Goal: Information Seeking & Learning: Compare options

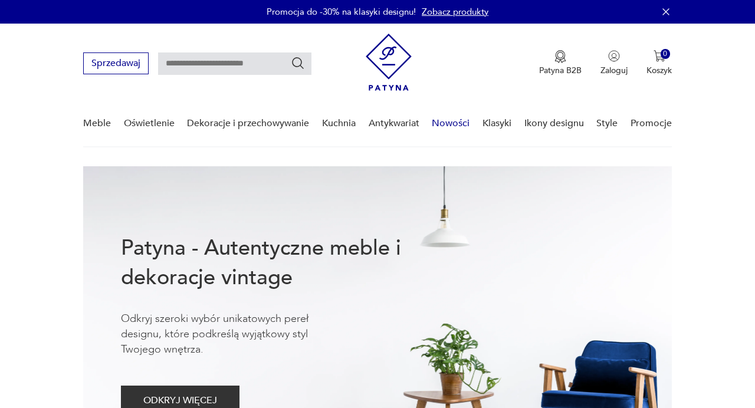
click at [451, 122] on link "Nowości" at bounding box center [451, 123] width 38 height 45
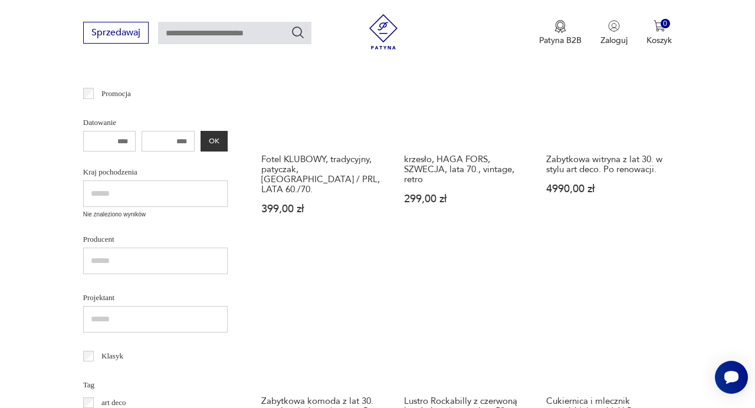
scroll to position [404, 0]
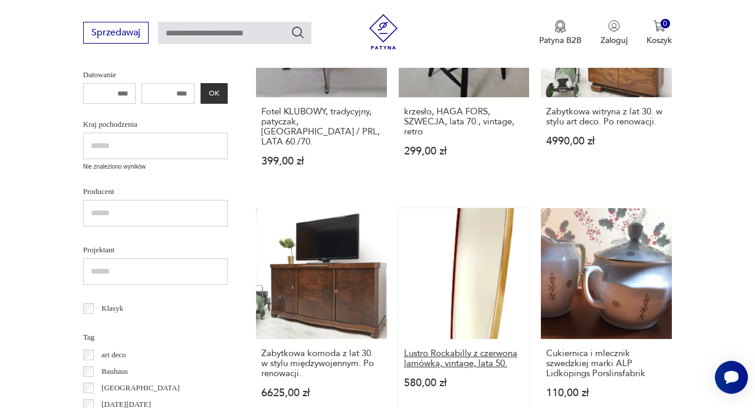
click at [443, 349] on h3 "Lustro Rockabilly z czerwoną lamówką, vintage, lata 50." at bounding box center [464, 359] width 120 height 20
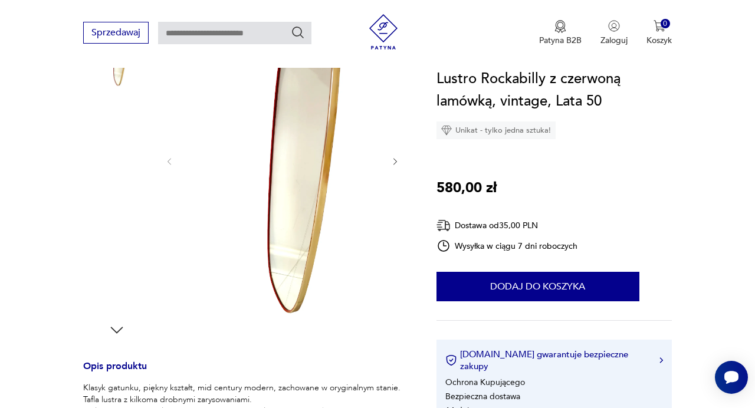
scroll to position [194, 0]
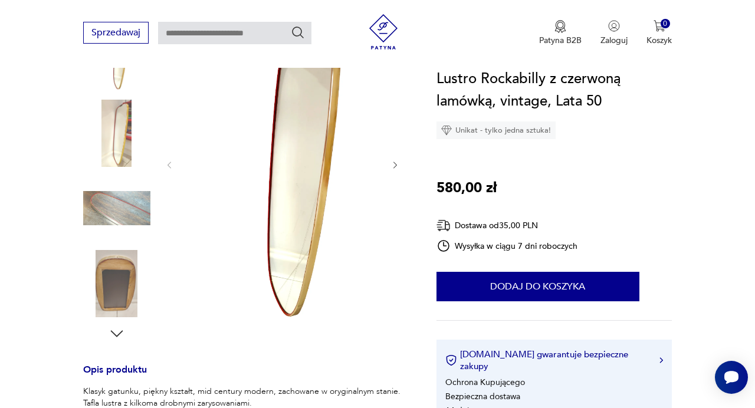
click at [123, 137] on img at bounding box center [116, 133] width 67 height 67
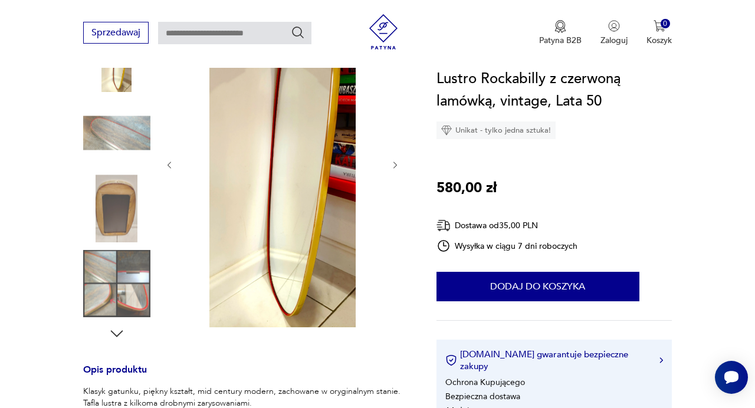
click at [394, 169] on icon "button" at bounding box center [395, 165] width 9 height 9
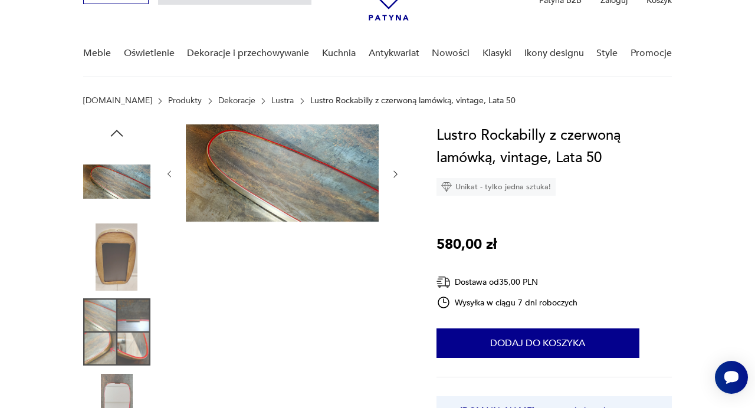
scroll to position [0, 0]
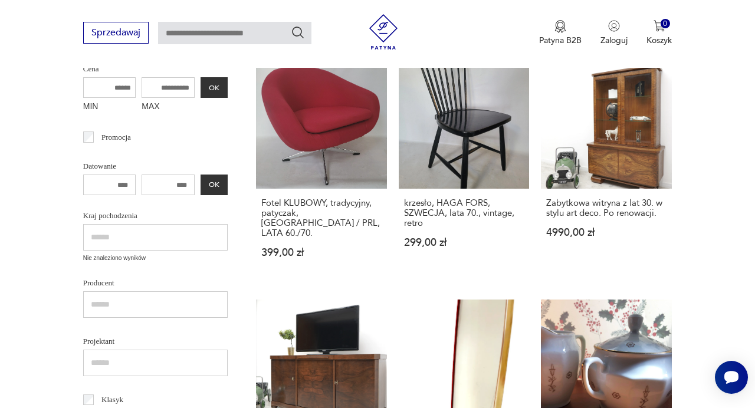
scroll to position [311, 0]
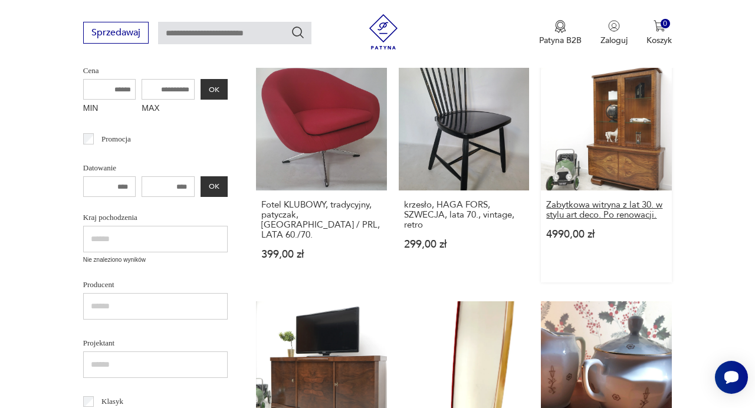
click at [599, 208] on h3 "Zabytkowa witryna z lat 30. w stylu art deco. Po renowacji." at bounding box center [606, 210] width 120 height 20
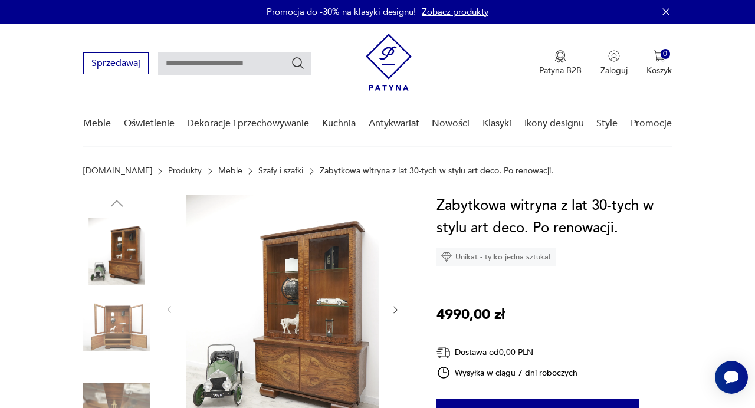
click at [296, 280] on img at bounding box center [282, 309] width 193 height 228
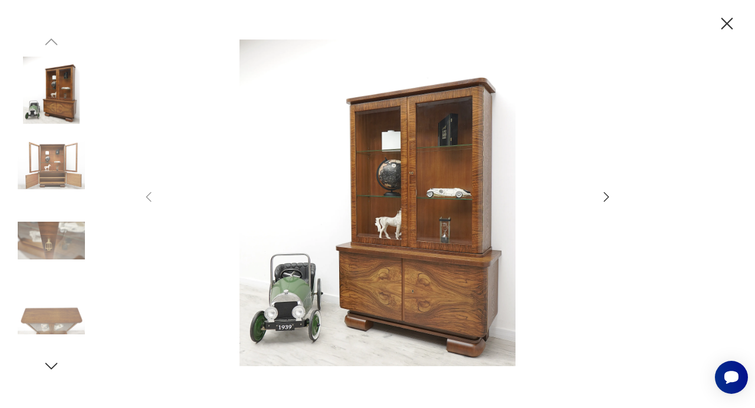
click at [606, 192] on icon "button" at bounding box center [607, 197] width 14 height 14
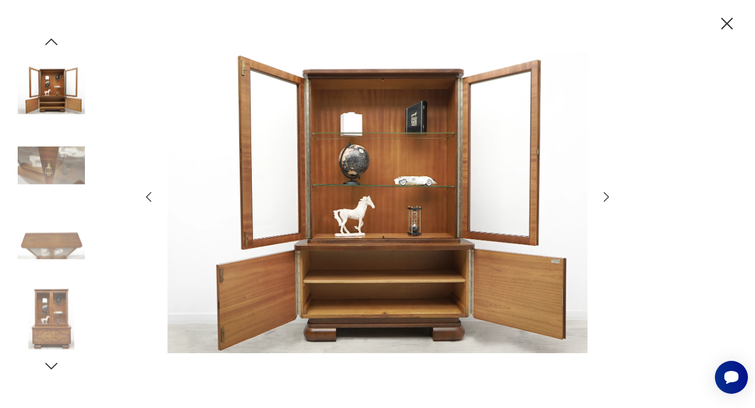
click at [606, 192] on icon "button" at bounding box center [607, 197] width 14 height 14
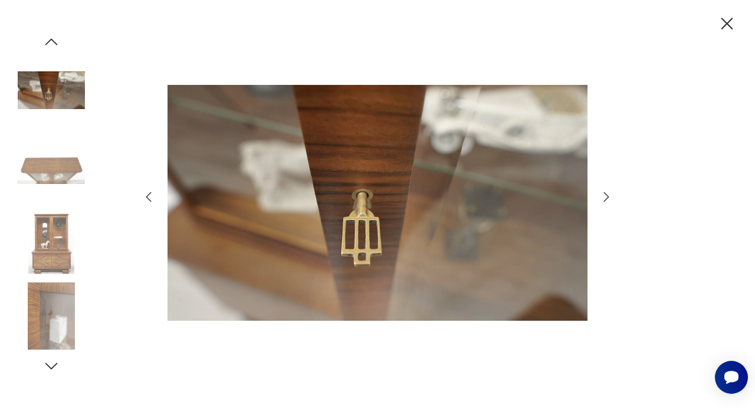
click at [604, 194] on icon "button" at bounding box center [607, 197] width 14 height 14
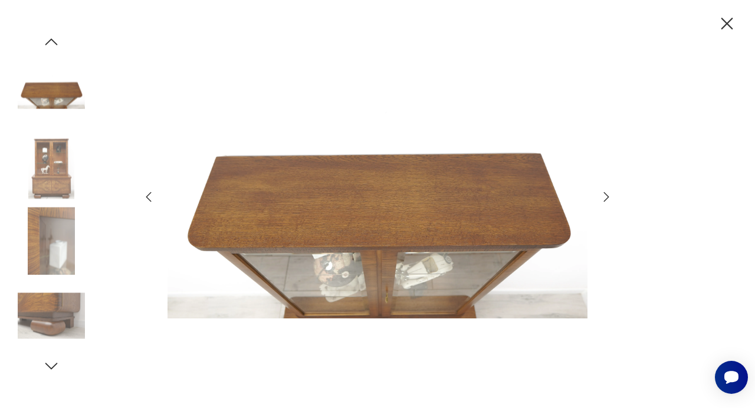
click at [604, 194] on icon "button" at bounding box center [607, 197] width 14 height 14
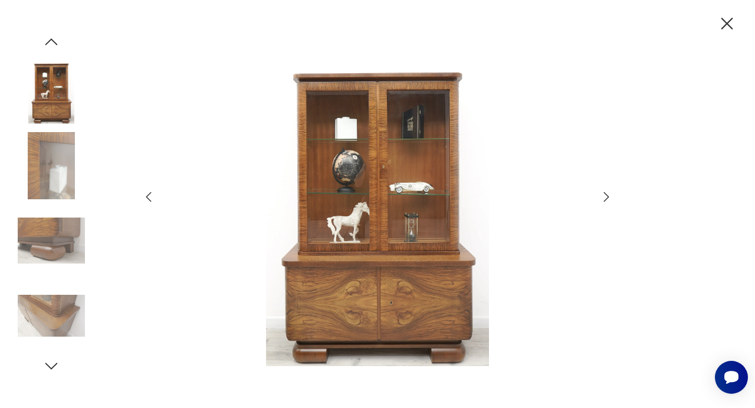
click at [728, 28] on icon "button" at bounding box center [727, 24] width 21 height 21
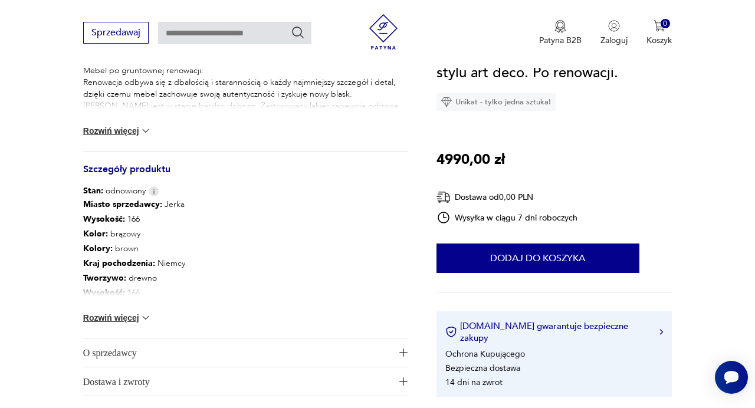
scroll to position [560, 0]
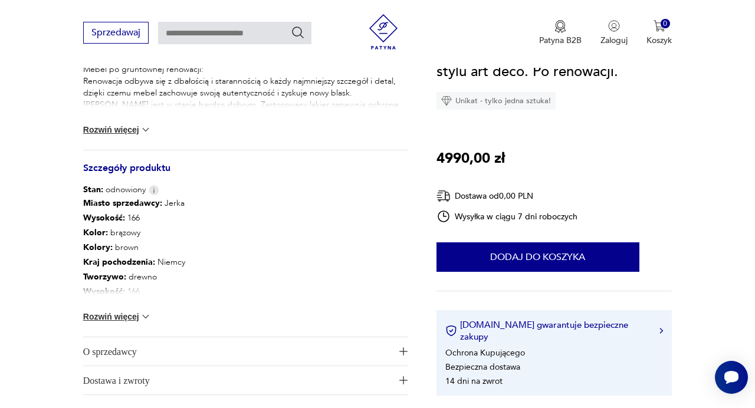
click at [143, 316] on img at bounding box center [146, 317] width 12 height 12
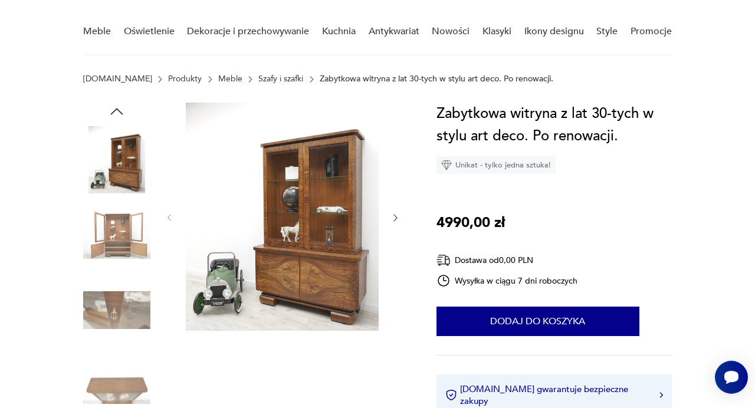
scroll to position [120, 0]
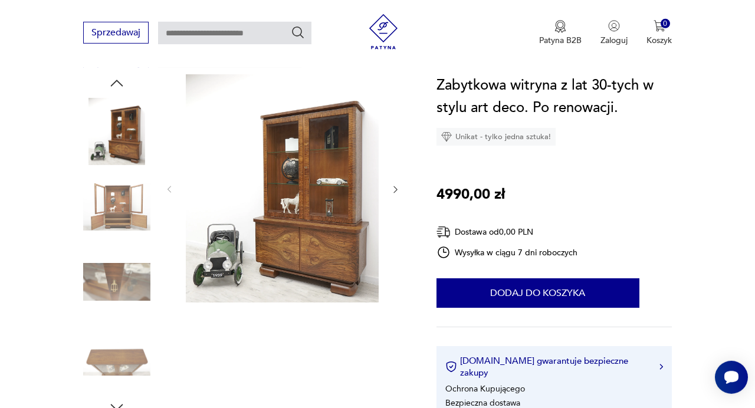
click at [324, 249] on img at bounding box center [282, 188] width 193 height 228
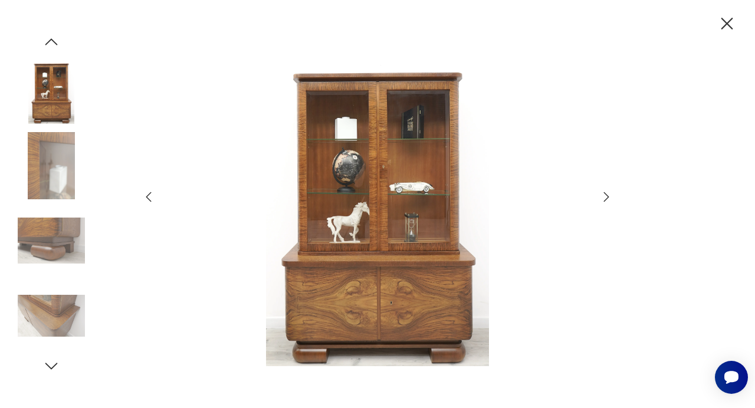
click at [605, 196] on icon "button" at bounding box center [607, 197] width 14 height 14
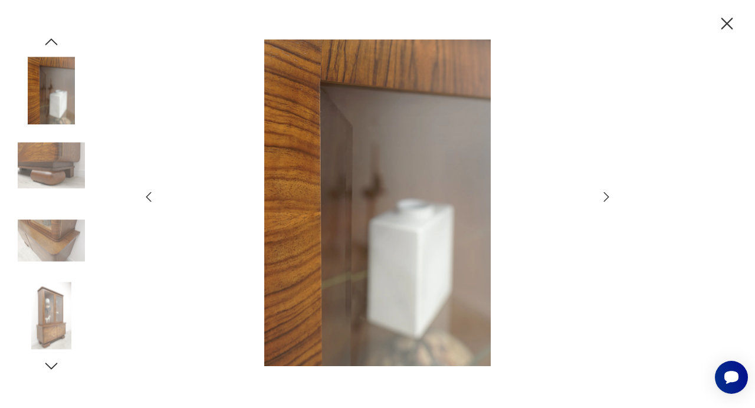
click at [605, 196] on icon "button" at bounding box center [607, 197] width 14 height 14
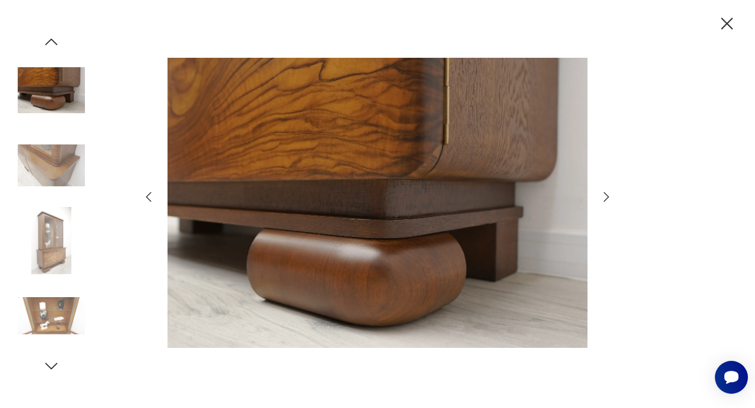
click at [605, 196] on icon "button" at bounding box center [607, 197] width 14 height 14
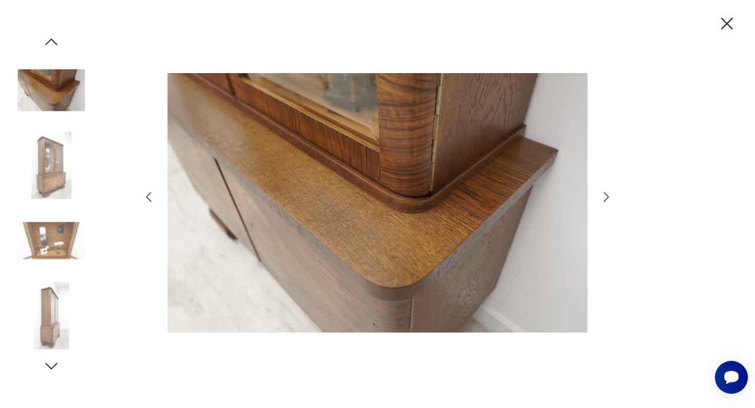
click at [605, 196] on icon "button" at bounding box center [607, 197] width 14 height 14
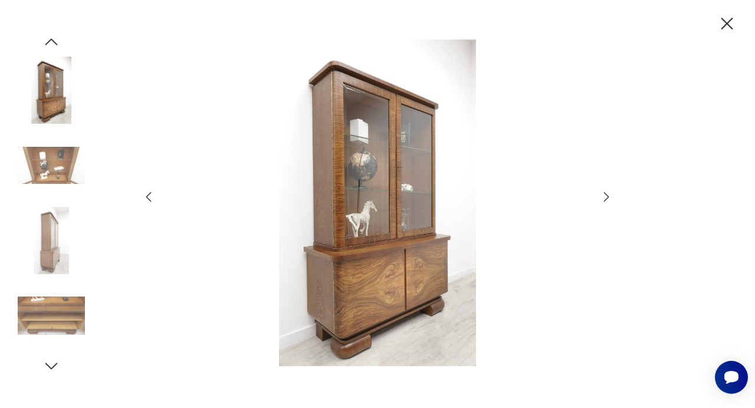
click at [605, 196] on icon "button" at bounding box center [607, 197] width 14 height 14
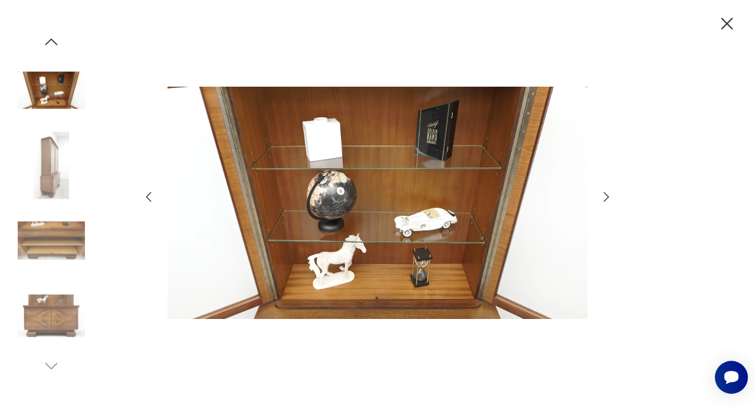
click at [605, 196] on icon "button" at bounding box center [607, 197] width 14 height 14
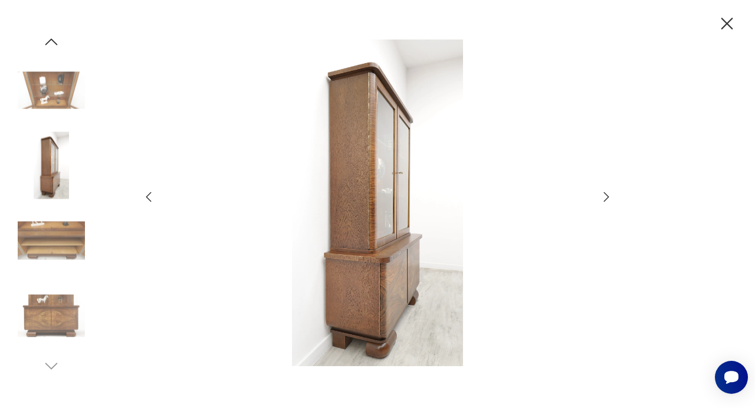
click at [724, 17] on icon "button" at bounding box center [727, 24] width 21 height 21
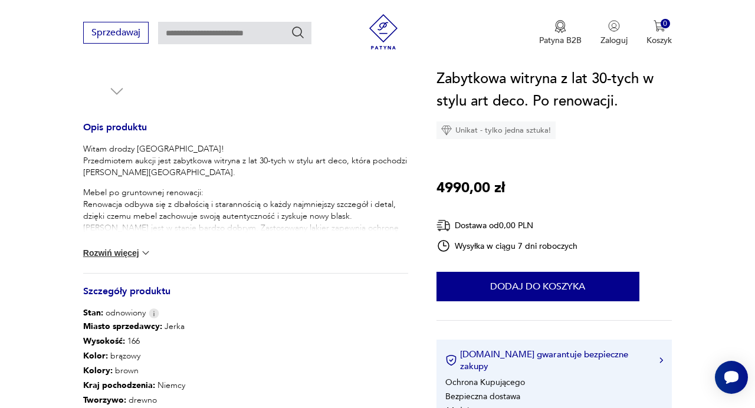
scroll to position [438, 0]
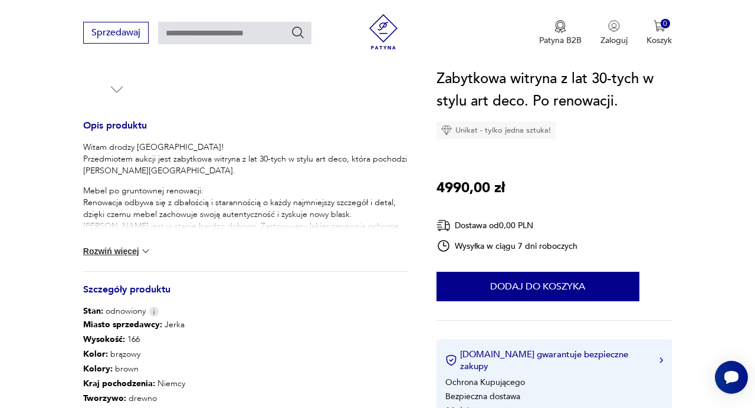
click at [145, 251] on img at bounding box center [146, 251] width 12 height 12
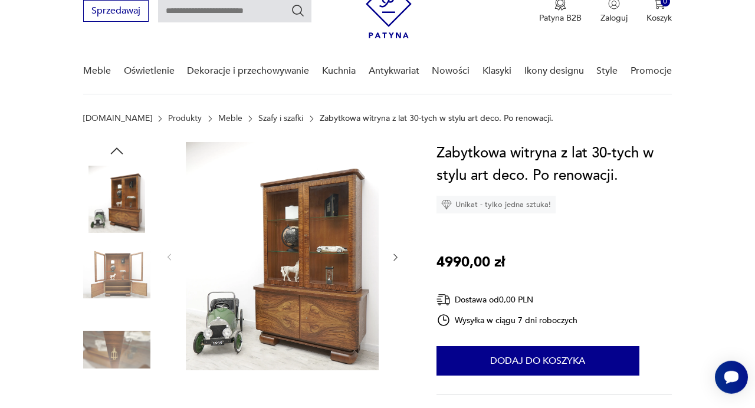
scroll to position [57, 0]
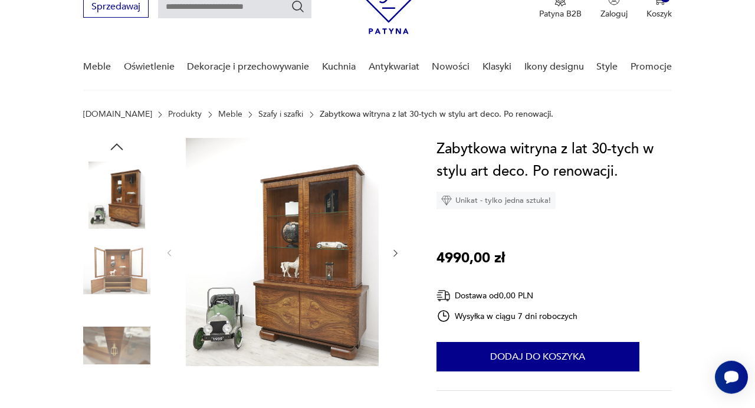
click at [120, 266] on img at bounding box center [116, 270] width 67 height 67
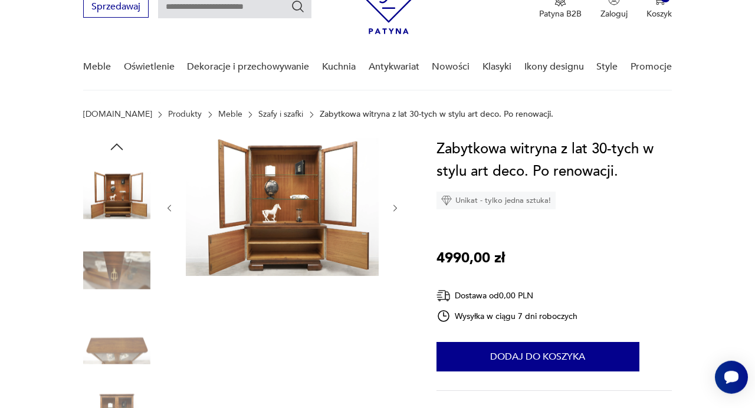
click at [396, 212] on icon "button" at bounding box center [395, 208] width 9 height 9
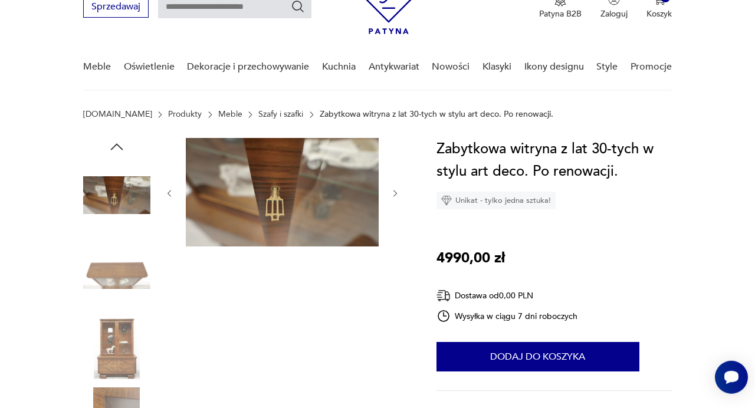
click at [396, 212] on div at bounding box center [283, 193] width 236 height 111
click at [396, 195] on icon "button" at bounding box center [396, 193] width 4 height 6
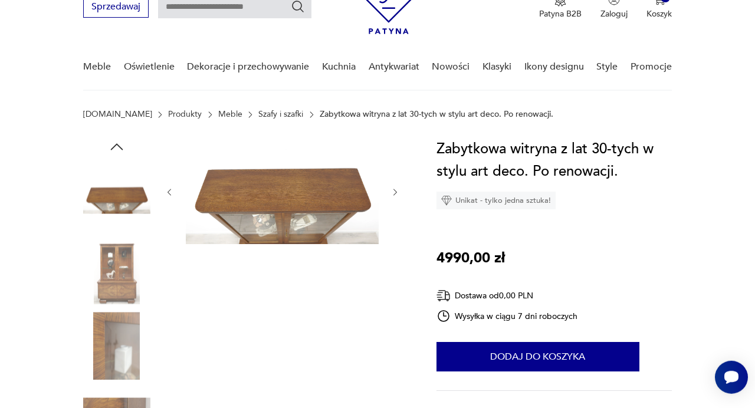
click at [396, 195] on icon "button" at bounding box center [395, 192] width 9 height 9
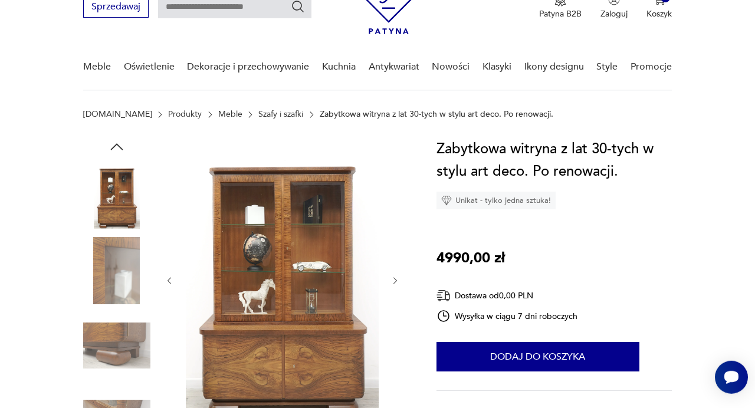
click at [396, 195] on div at bounding box center [283, 281] width 236 height 286
click at [397, 281] on icon "button" at bounding box center [396, 280] width 4 height 6
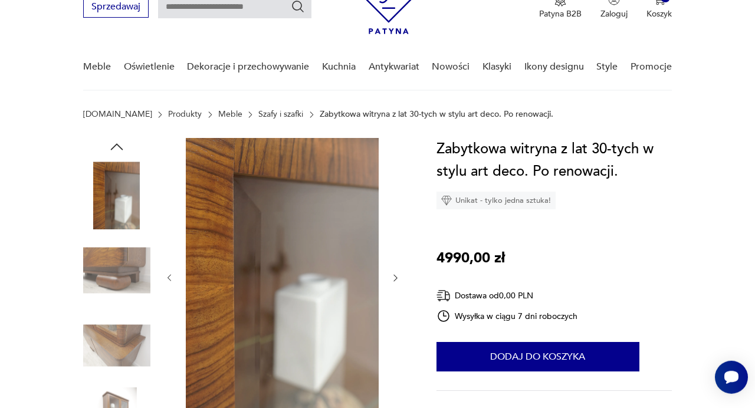
click at [397, 281] on icon "button" at bounding box center [395, 277] width 9 height 9
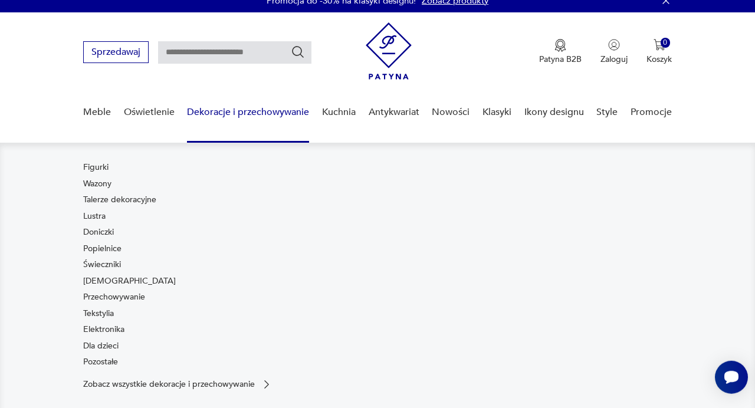
scroll to position [0, 0]
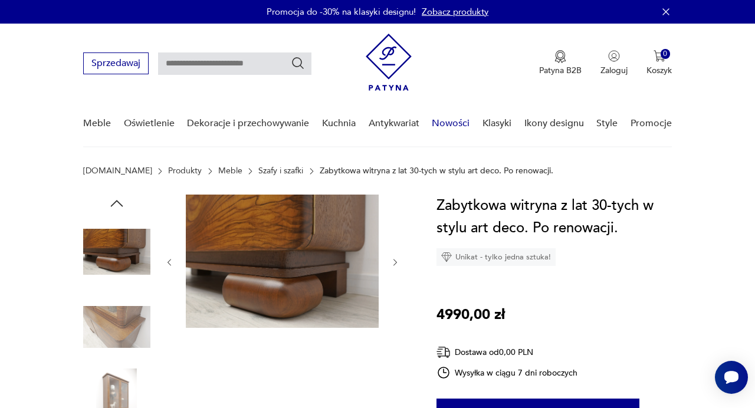
click at [456, 125] on link "Nowości" at bounding box center [451, 123] width 38 height 45
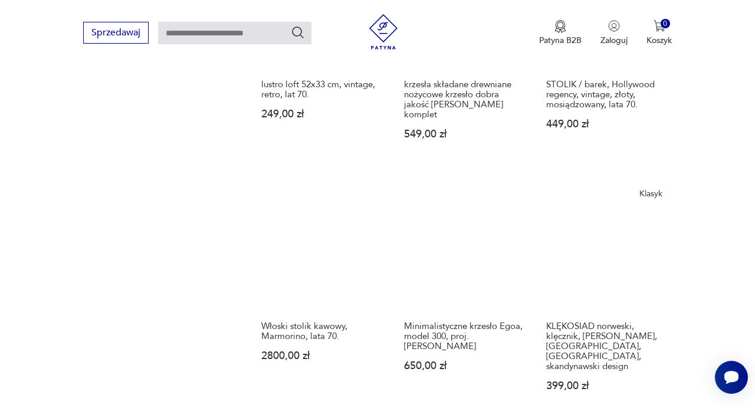
scroll to position [906, 0]
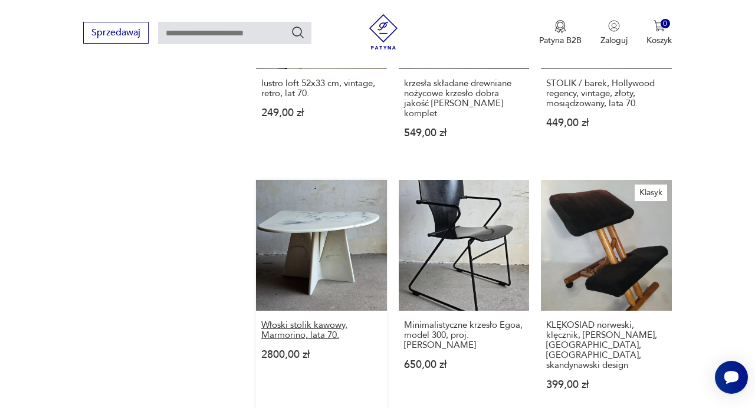
click at [313, 331] on h3 "Włoski stolik kawowy, Marmorino, lata 70." at bounding box center [321, 330] width 120 height 20
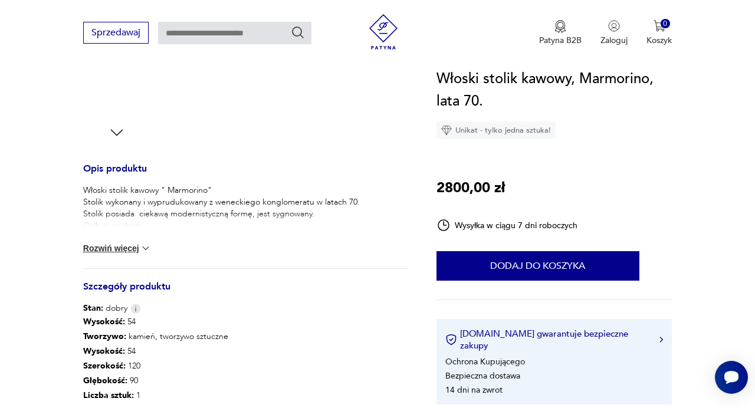
scroll to position [400, 0]
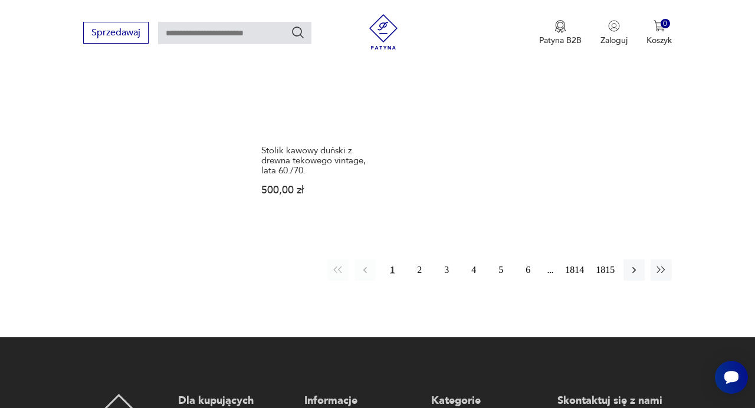
scroll to position [1578, 0]
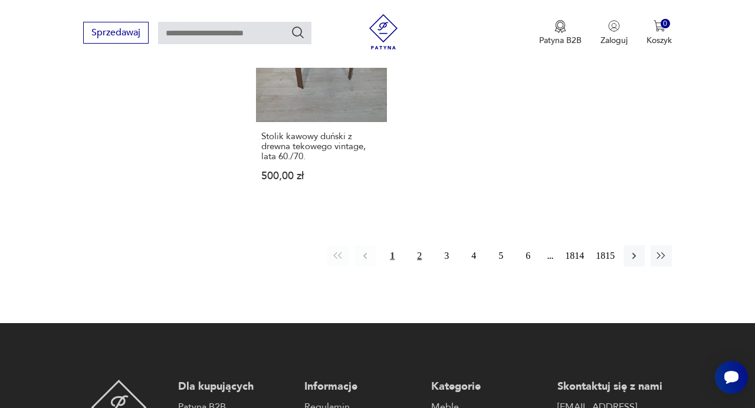
click at [423, 245] on button "2" at bounding box center [419, 255] width 21 height 21
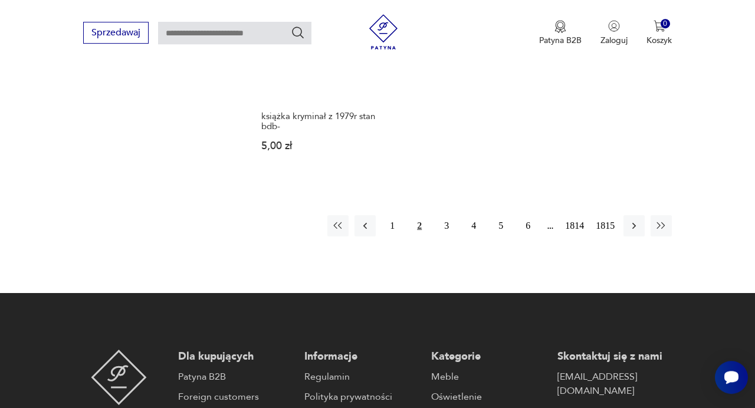
scroll to position [1532, 0]
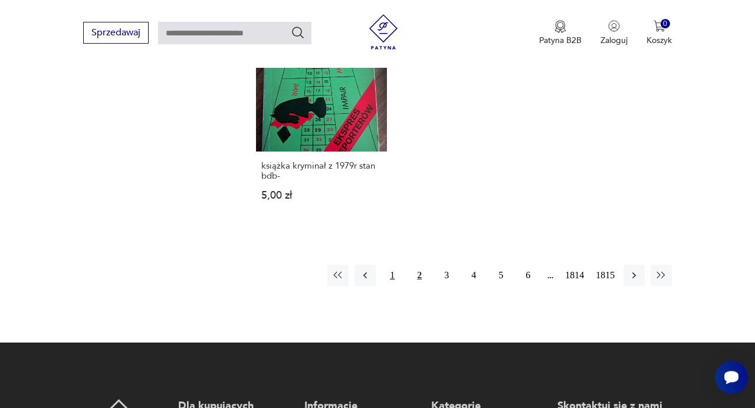
click at [397, 265] on button "1" at bounding box center [392, 275] width 21 height 21
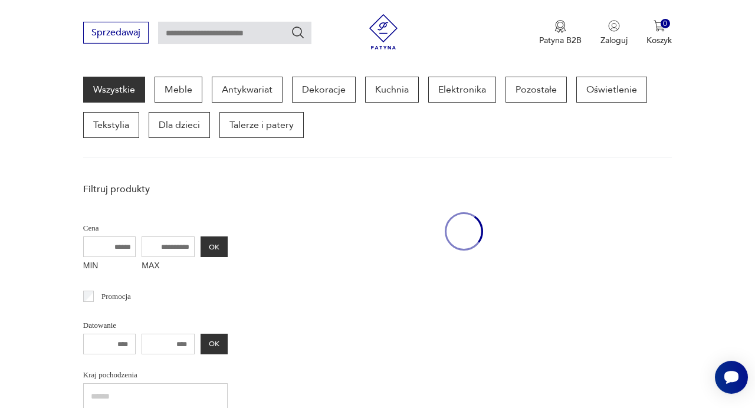
scroll to position [153, 0]
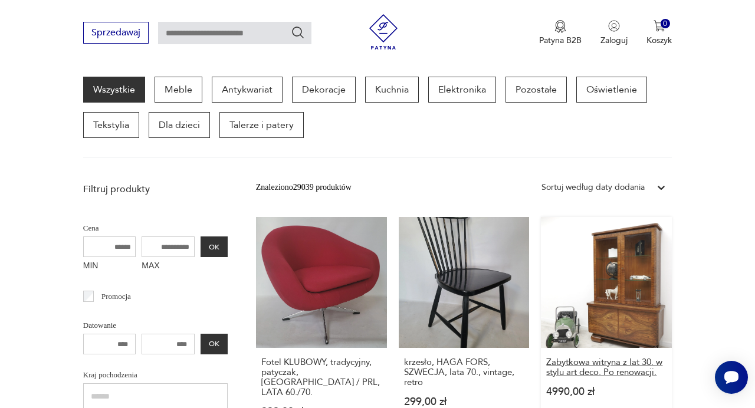
click at [562, 367] on h3 "Zabytkowa witryna z lat 30. w stylu art deco. Po renowacji." at bounding box center [606, 368] width 120 height 20
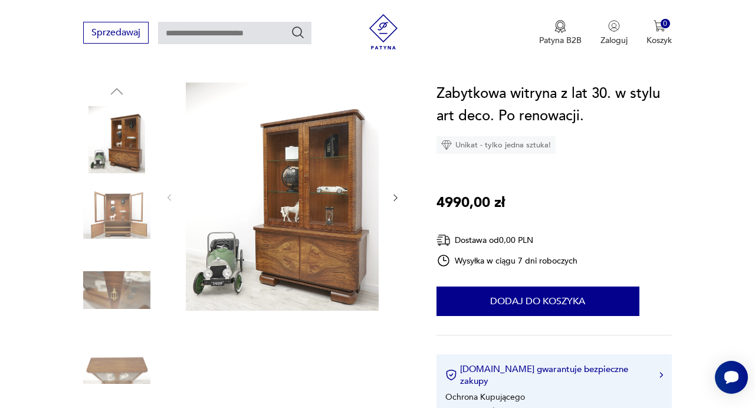
scroll to position [114, 0]
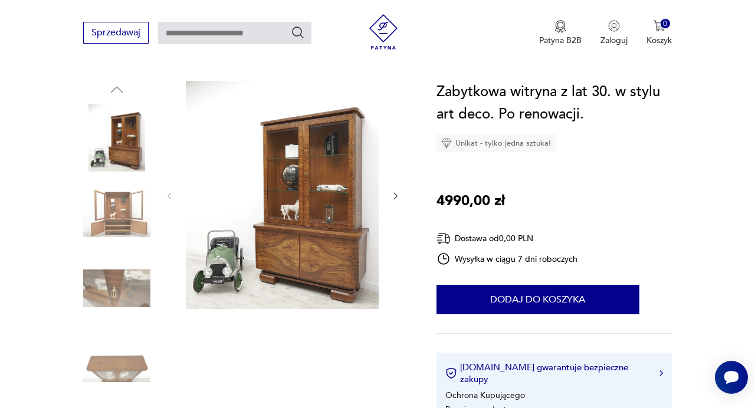
click at [334, 183] on img at bounding box center [282, 195] width 193 height 228
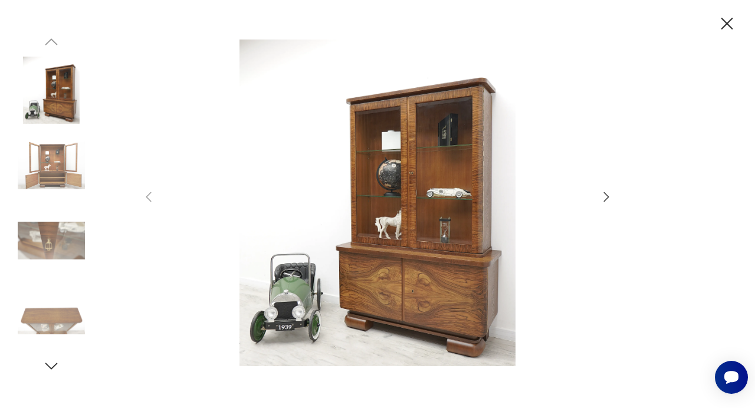
click at [605, 196] on icon "button" at bounding box center [607, 197] width 14 height 14
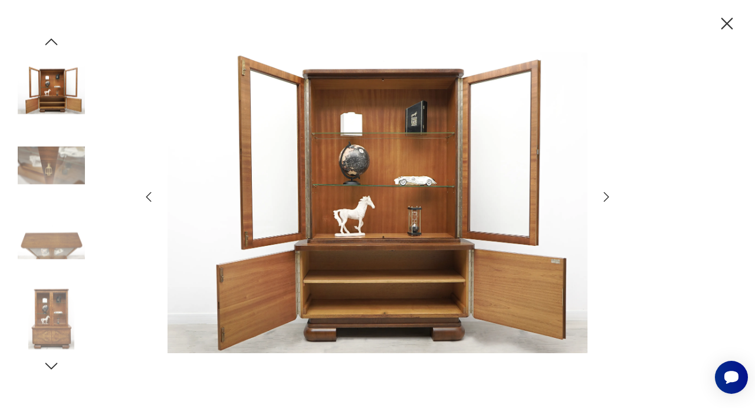
click at [606, 201] on icon "button" at bounding box center [607, 197] width 14 height 14
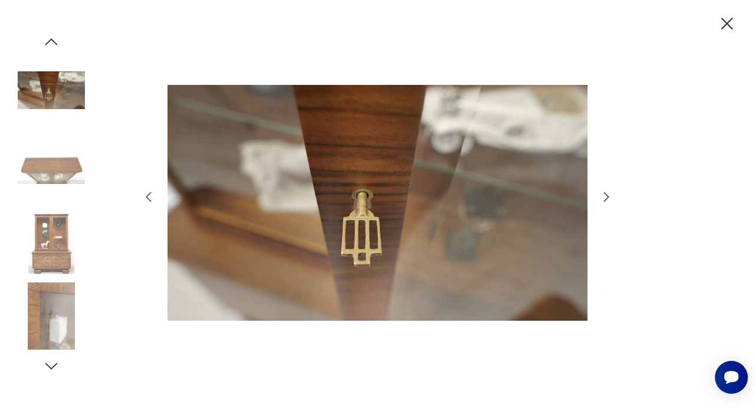
click at [608, 201] on icon "button" at bounding box center [607, 197] width 14 height 14
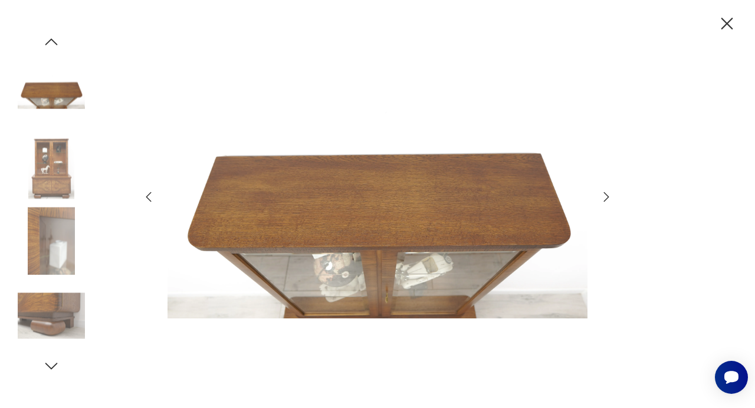
click at [608, 199] on icon "button" at bounding box center [607, 197] width 14 height 14
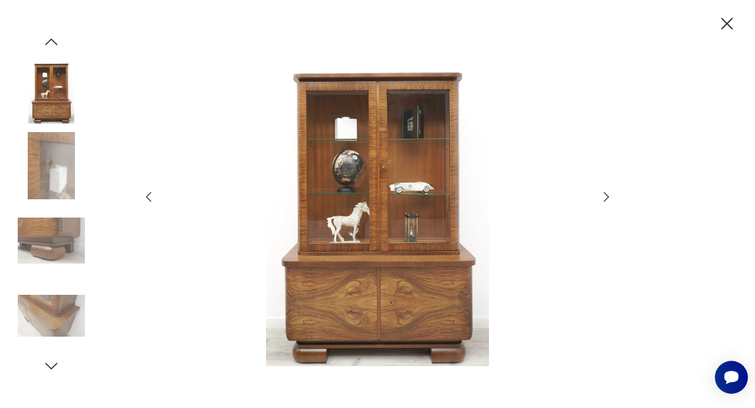
click at [608, 199] on icon "button" at bounding box center [607, 197] width 14 height 14
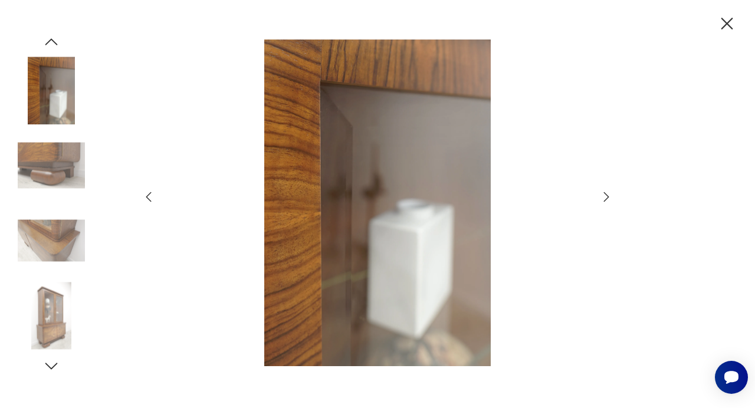
click at [608, 199] on icon "button" at bounding box center [607, 197] width 14 height 14
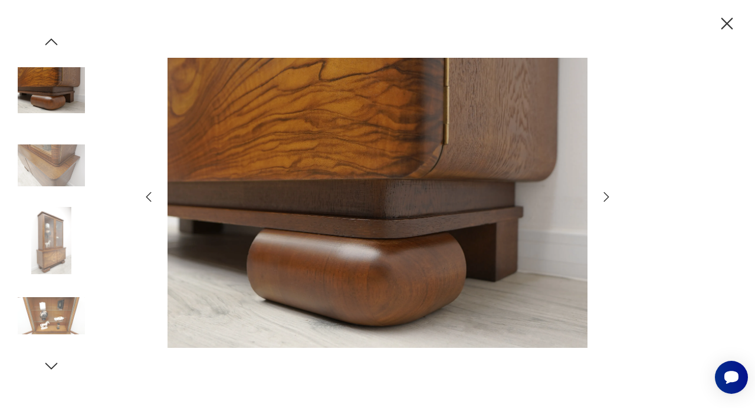
click at [609, 199] on icon "button" at bounding box center [607, 197] width 14 height 14
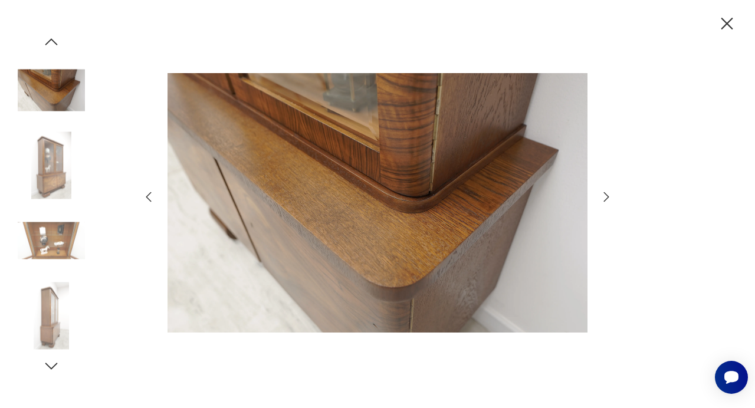
click at [609, 199] on icon "button" at bounding box center [607, 197] width 14 height 14
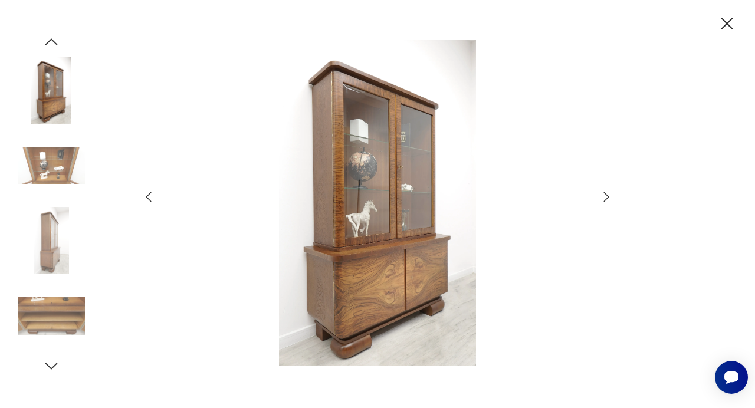
click at [609, 199] on icon "button" at bounding box center [607, 197] width 14 height 14
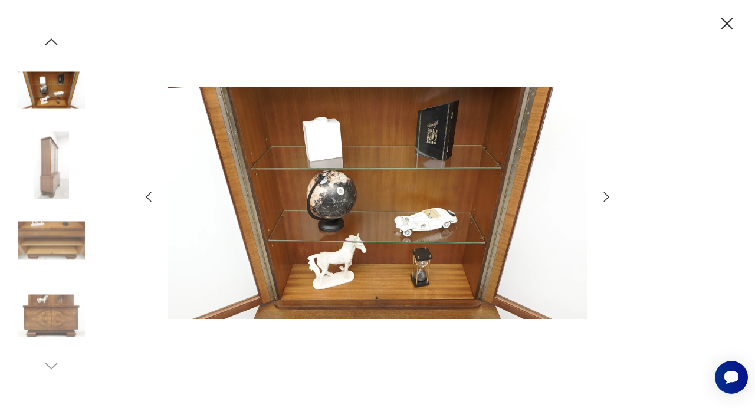
click at [609, 199] on icon "button" at bounding box center [607, 197] width 14 height 14
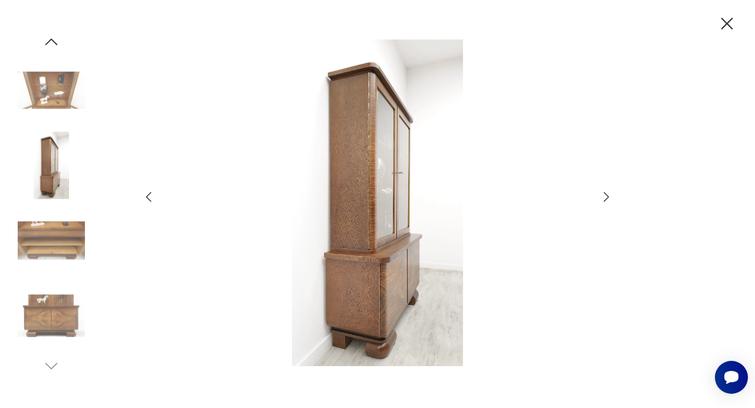
click at [608, 205] on div at bounding box center [378, 204] width 472 height 329
click at [605, 201] on icon "button" at bounding box center [606, 196] width 5 height 9
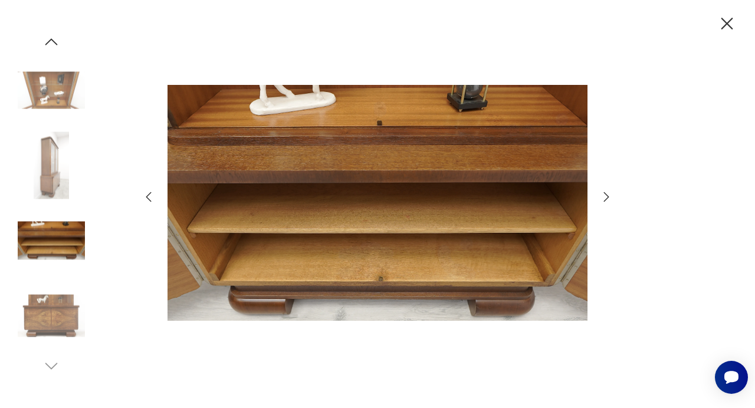
click at [605, 202] on icon "button" at bounding box center [607, 197] width 14 height 14
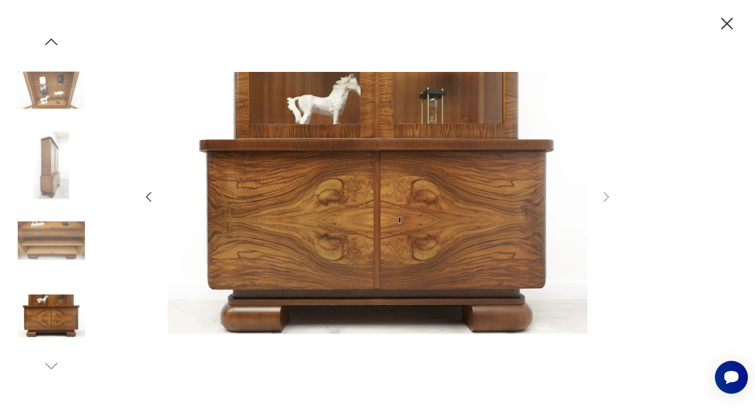
click at [150, 196] on icon "button" at bounding box center [149, 197] width 14 height 14
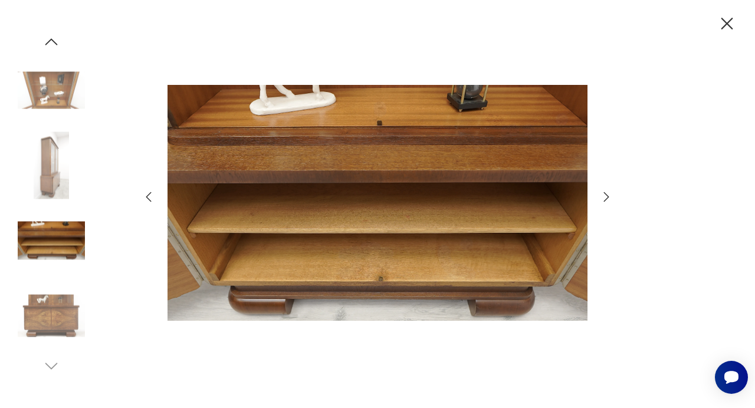
click at [610, 194] on icon "button" at bounding box center [607, 197] width 14 height 14
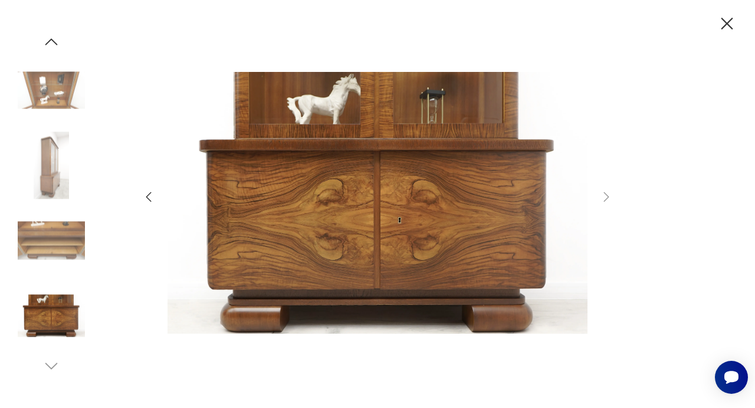
click at [731, 29] on icon "button" at bounding box center [727, 24] width 21 height 21
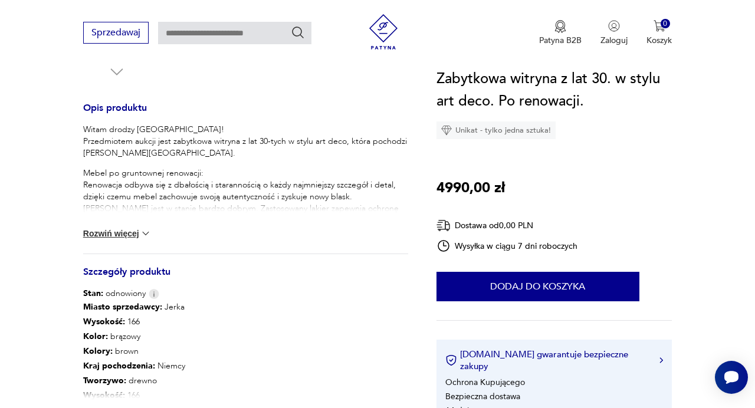
scroll to position [469, 0]
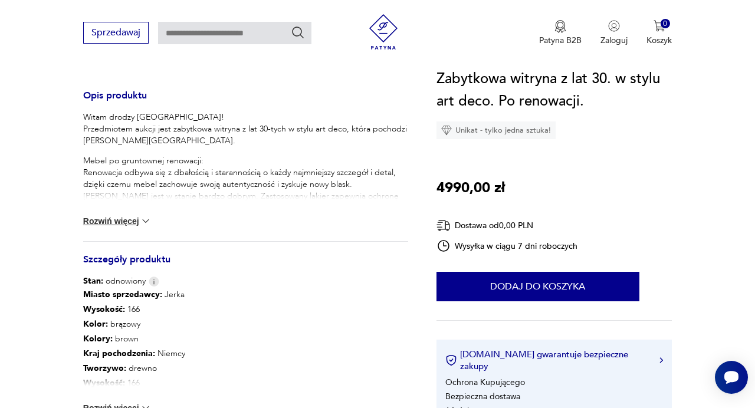
click at [142, 220] on img at bounding box center [146, 221] width 12 height 12
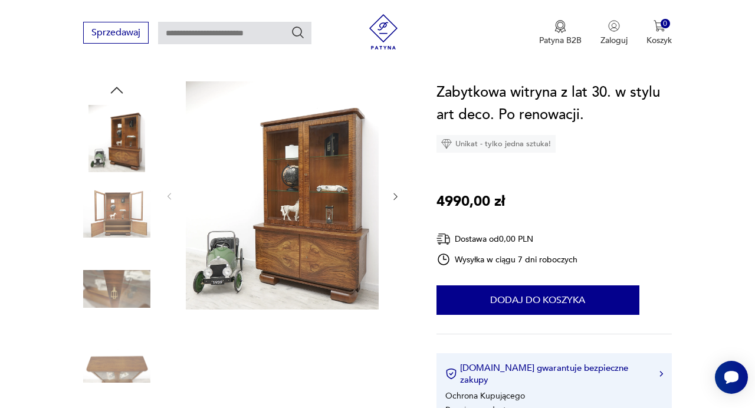
scroll to position [111, 0]
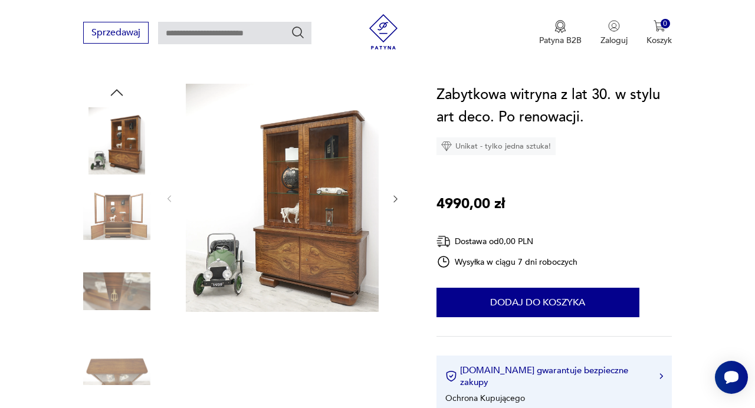
click at [127, 132] on img at bounding box center [116, 140] width 67 height 67
click at [399, 194] on button "button" at bounding box center [395, 200] width 9 height 12
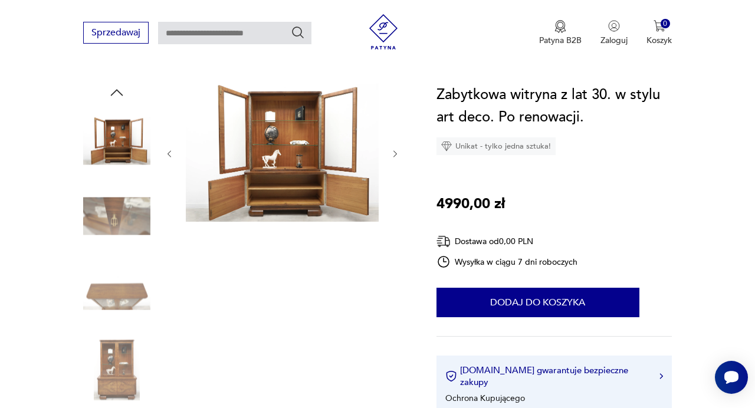
click at [394, 157] on icon "button" at bounding box center [396, 153] width 4 height 6
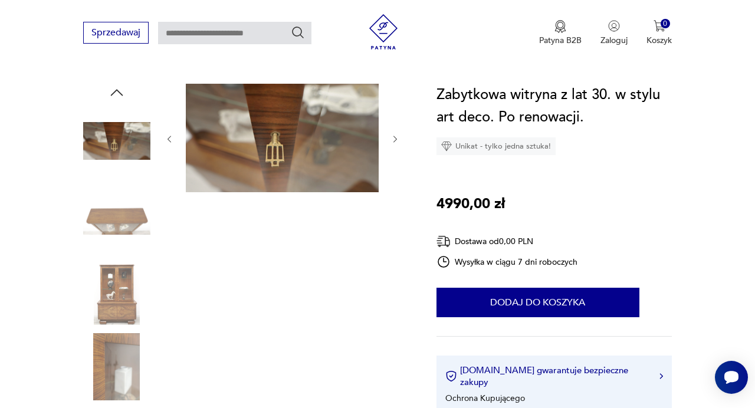
click at [395, 158] on div at bounding box center [283, 139] width 236 height 111
click at [395, 140] on icon "button" at bounding box center [395, 139] width 9 height 9
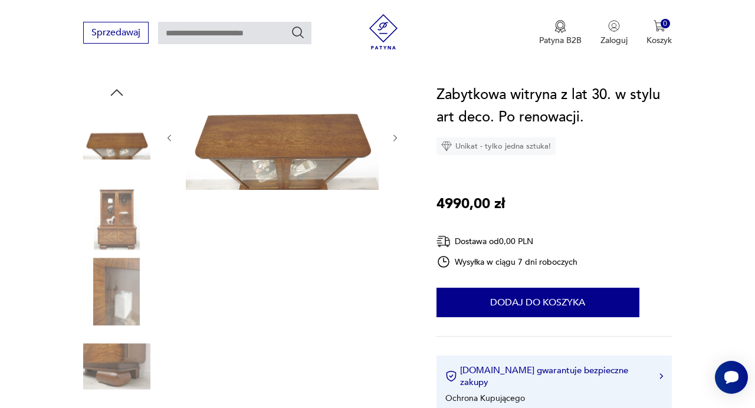
click at [336, 160] on img at bounding box center [282, 137] width 193 height 106
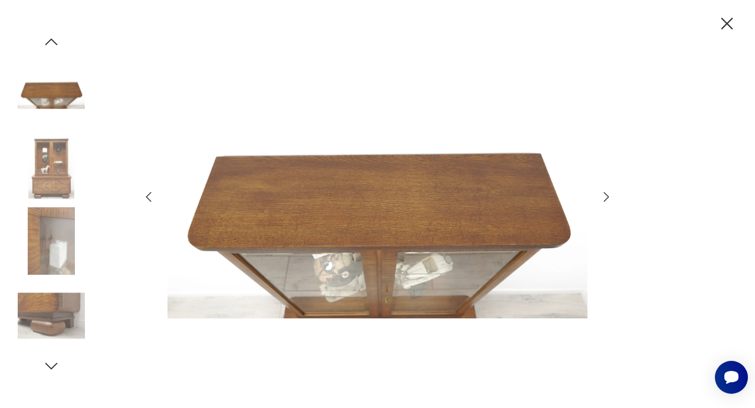
click at [605, 198] on icon "button" at bounding box center [607, 197] width 14 height 14
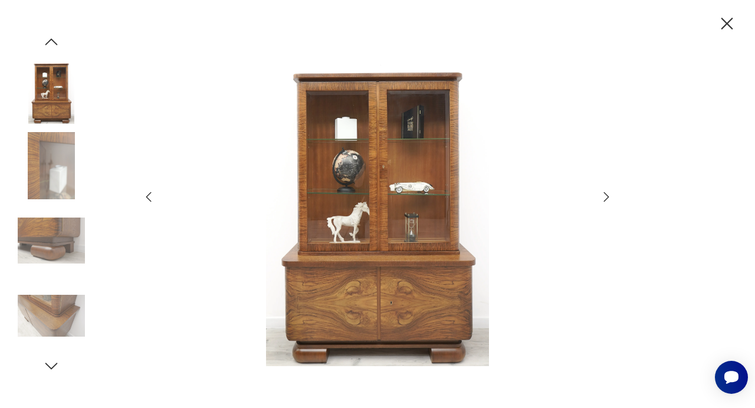
click at [609, 192] on icon "button" at bounding box center [607, 197] width 14 height 14
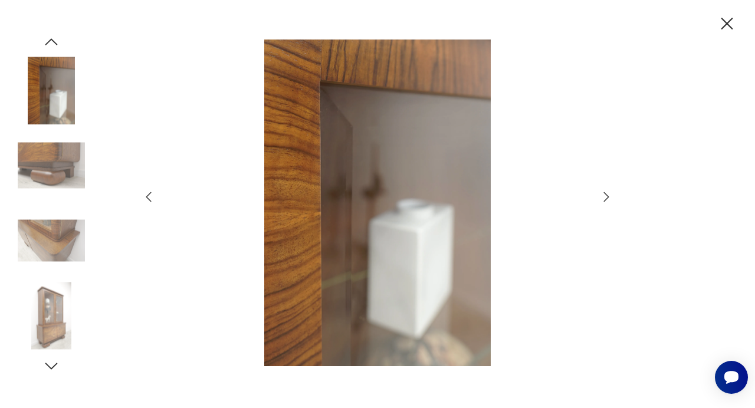
click at [609, 192] on icon "button" at bounding box center [607, 197] width 14 height 14
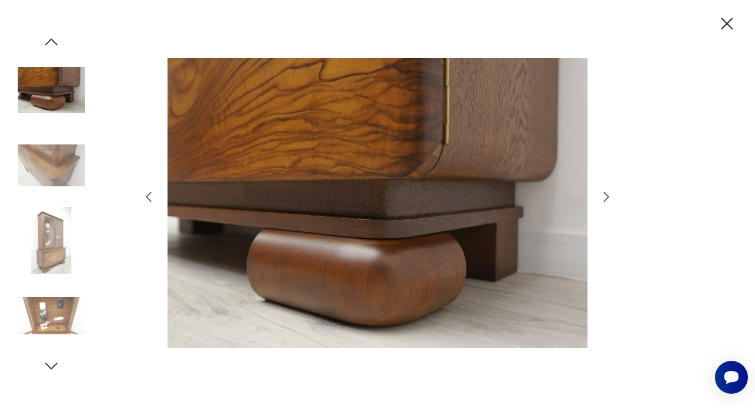
click at [609, 192] on icon "button" at bounding box center [607, 197] width 14 height 14
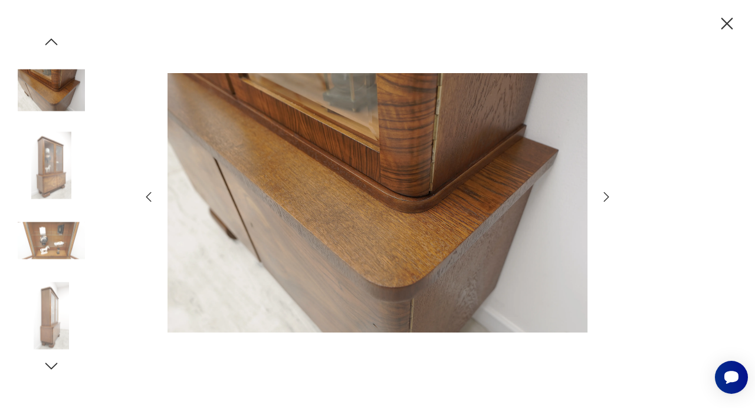
click at [608, 192] on icon "button" at bounding box center [607, 197] width 14 height 14
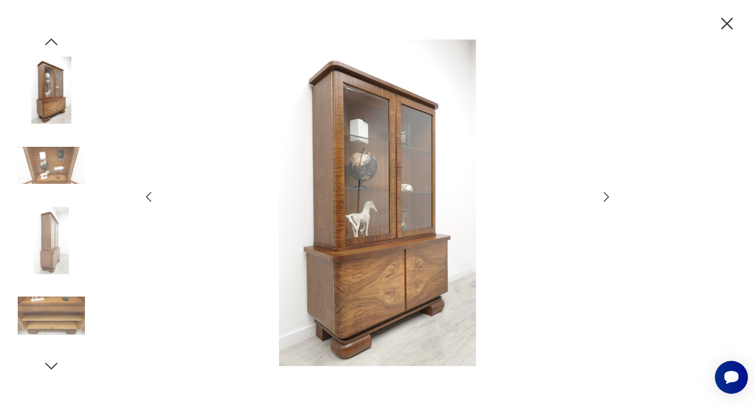
click at [728, 24] on icon "button" at bounding box center [728, 24] width 12 height 12
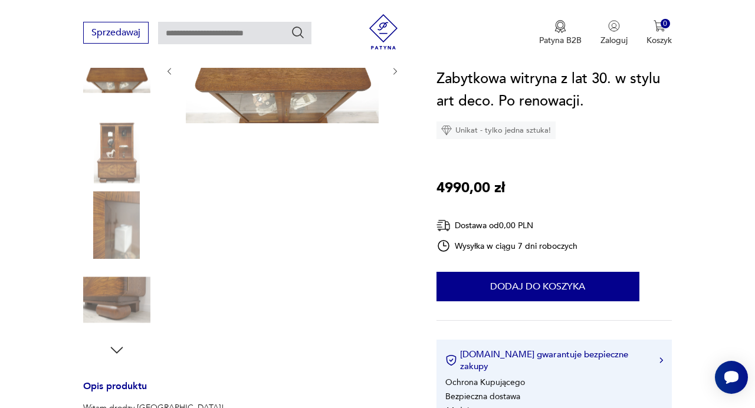
scroll to position [0, 0]
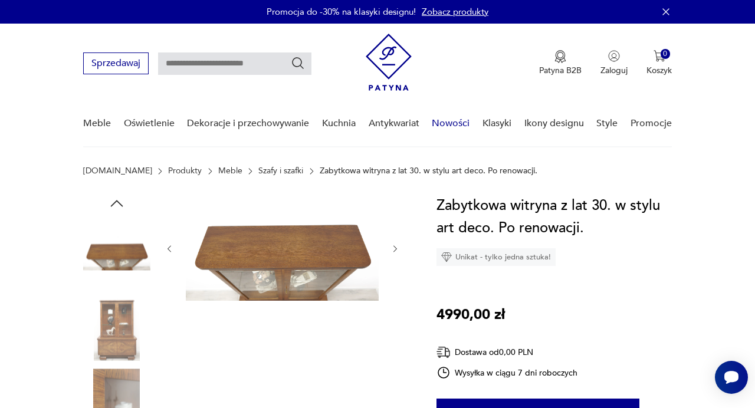
click at [441, 125] on link "Nowości" at bounding box center [451, 123] width 38 height 45
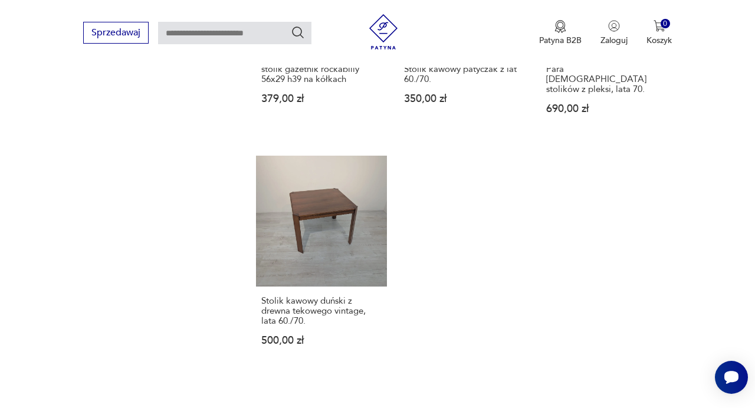
scroll to position [1426, 0]
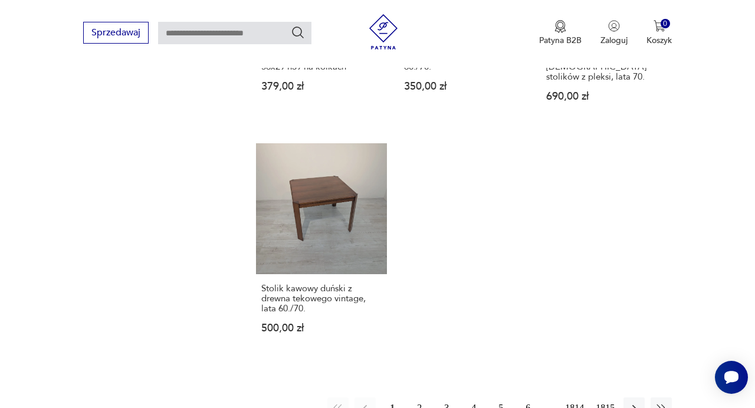
click at [419, 398] on button "2" at bounding box center [419, 408] width 21 height 21
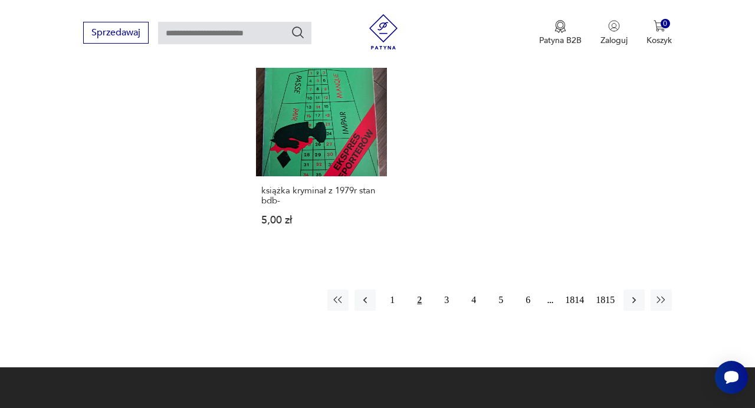
scroll to position [1512, 0]
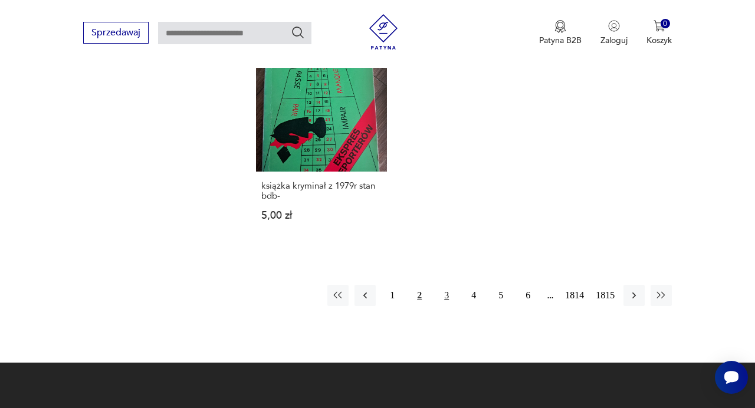
click at [448, 285] on button "3" at bounding box center [446, 295] width 21 height 21
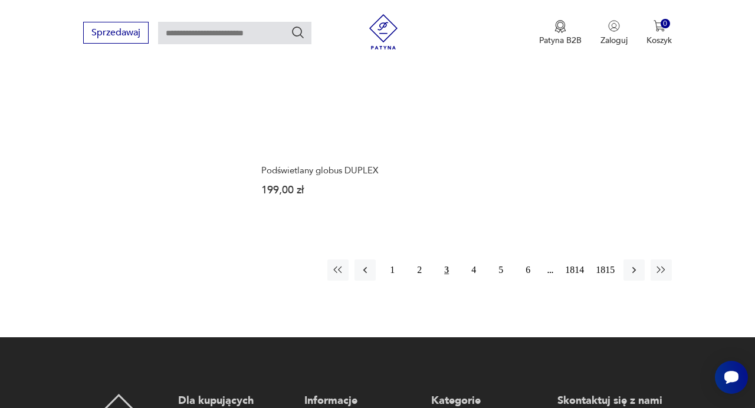
scroll to position [1548, 0]
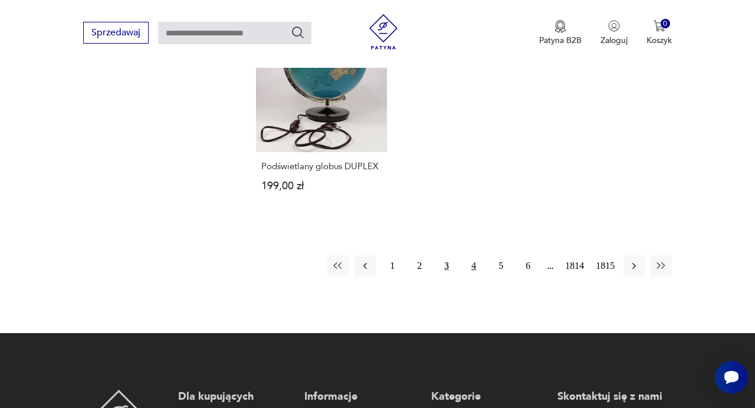
click at [471, 257] on button "4" at bounding box center [473, 266] width 21 height 21
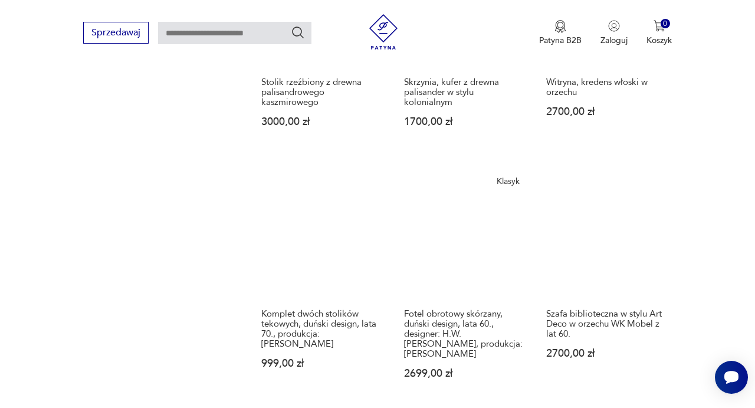
scroll to position [1137, 0]
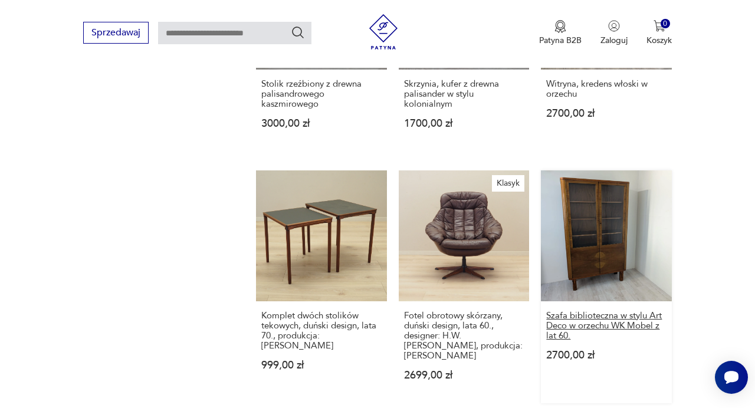
click at [564, 311] on h3 "Szafa biblioteczna w stylu Art Deco w orzechu WK Mobel z lat 60." at bounding box center [606, 326] width 120 height 30
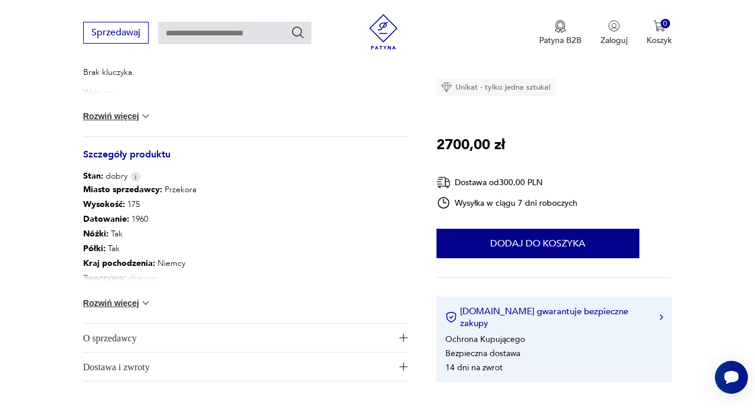
scroll to position [574, 0]
click at [143, 306] on img at bounding box center [146, 303] width 12 height 12
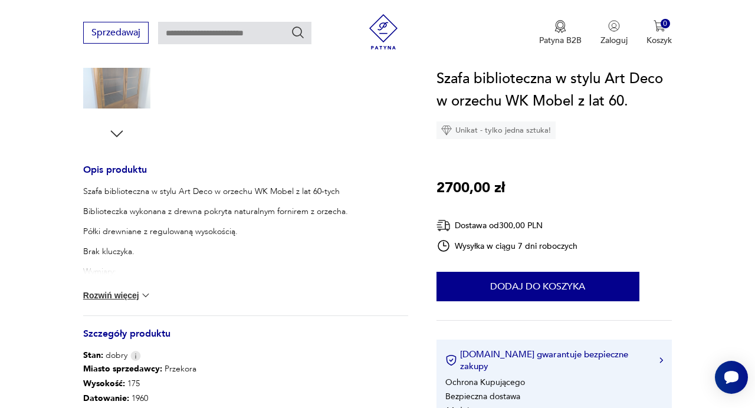
scroll to position [379, 0]
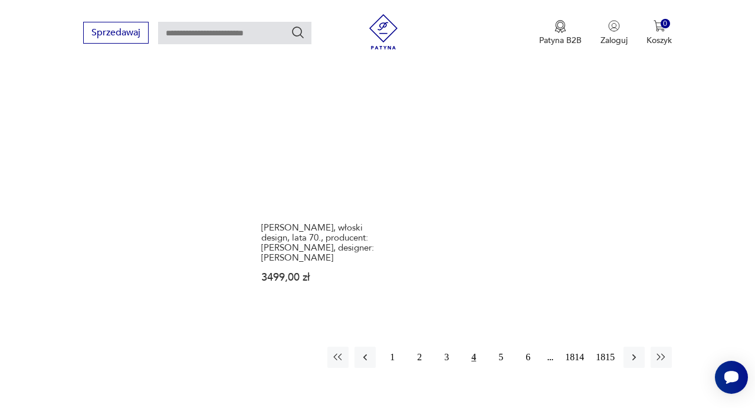
scroll to position [1488, 0]
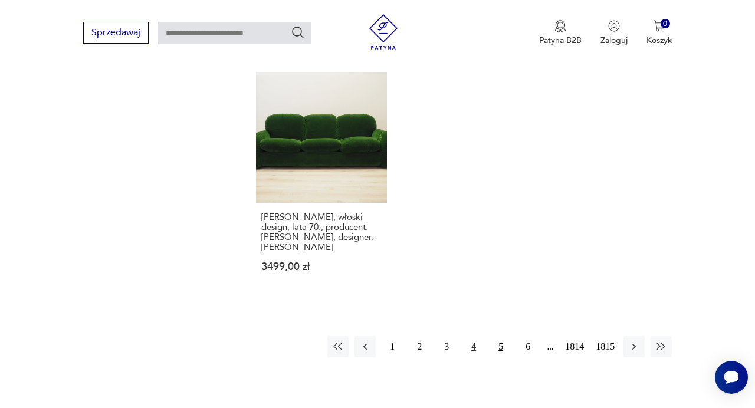
click at [503, 336] on button "5" at bounding box center [500, 346] width 21 height 21
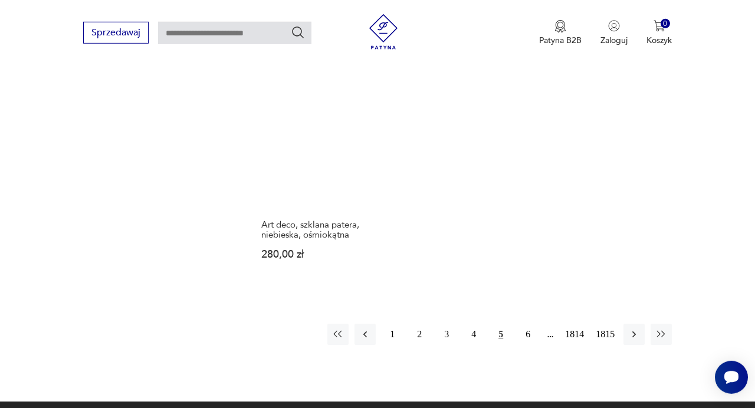
scroll to position [1461, 0]
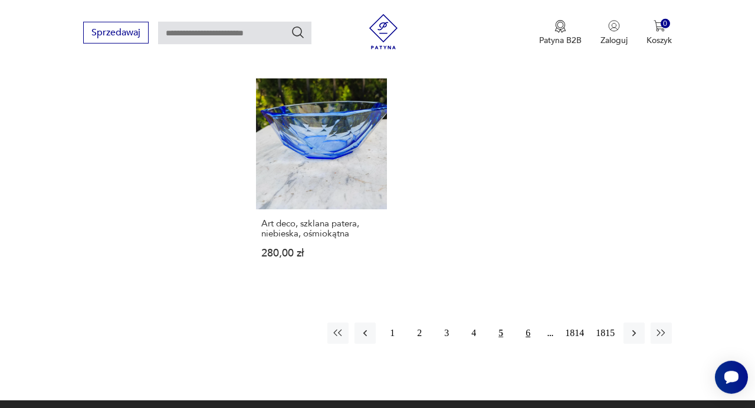
click at [533, 323] on button "6" at bounding box center [528, 333] width 21 height 21
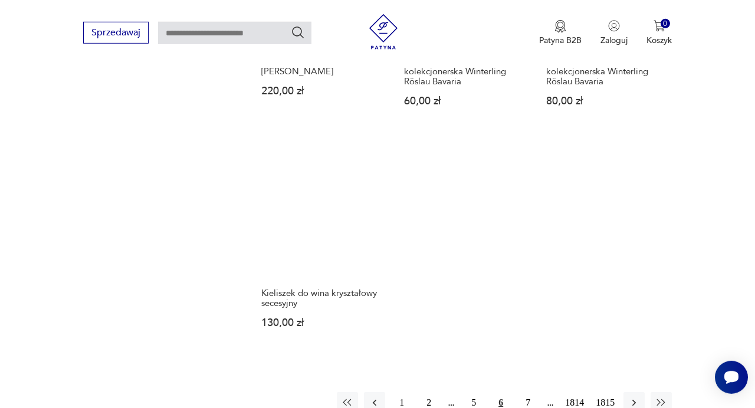
scroll to position [1402, 0]
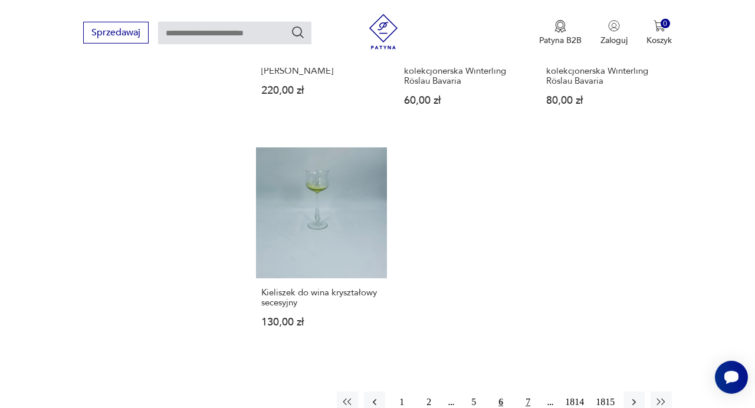
click at [533, 392] on button "7" at bounding box center [528, 402] width 21 height 21
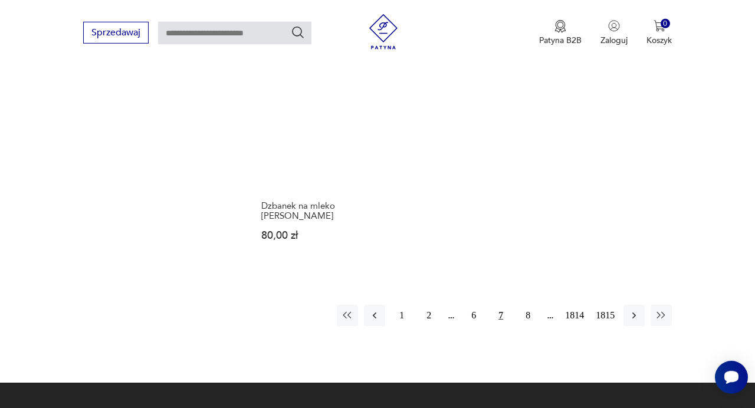
scroll to position [1498, 0]
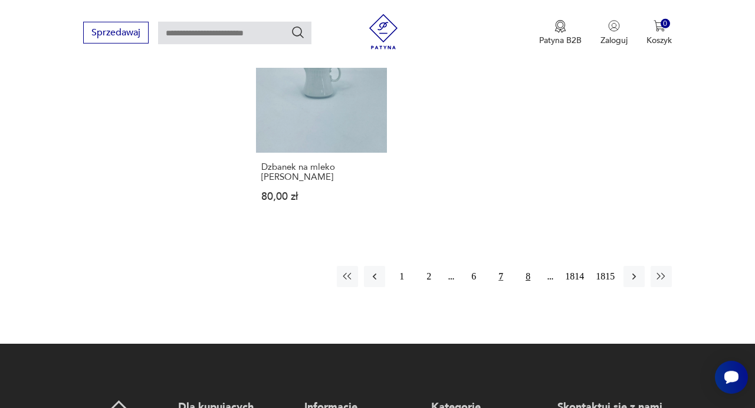
click at [532, 267] on button "8" at bounding box center [528, 276] width 21 height 21
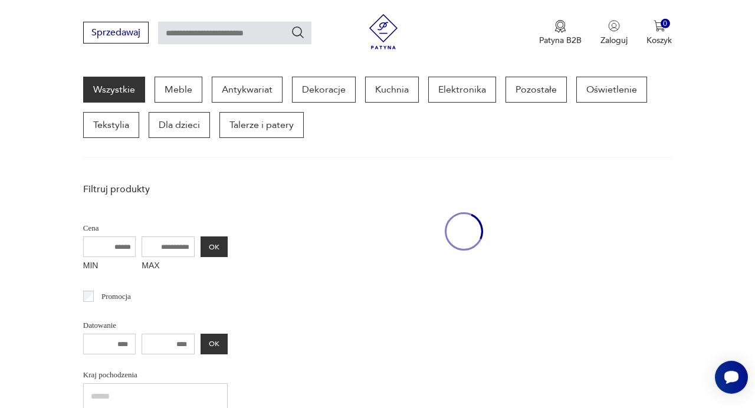
scroll to position [153, 0]
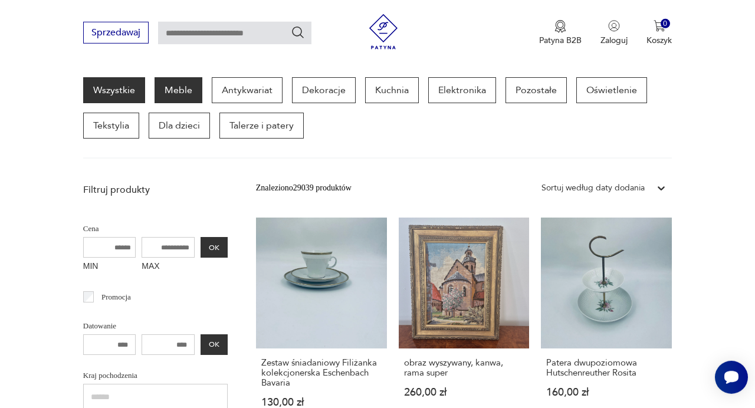
click at [173, 97] on p "Meble" at bounding box center [179, 90] width 48 height 26
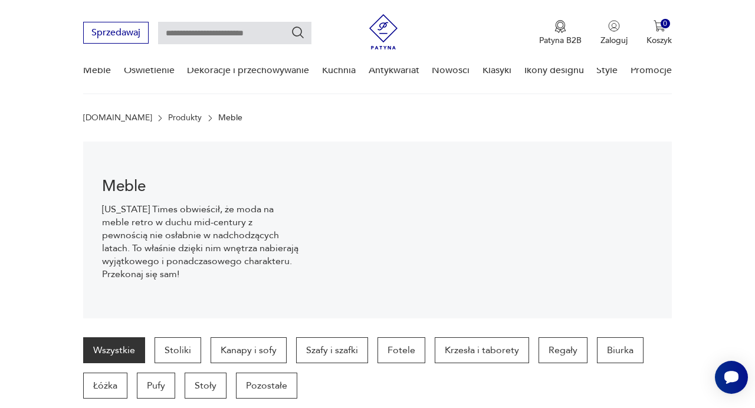
scroll to position [194, 0]
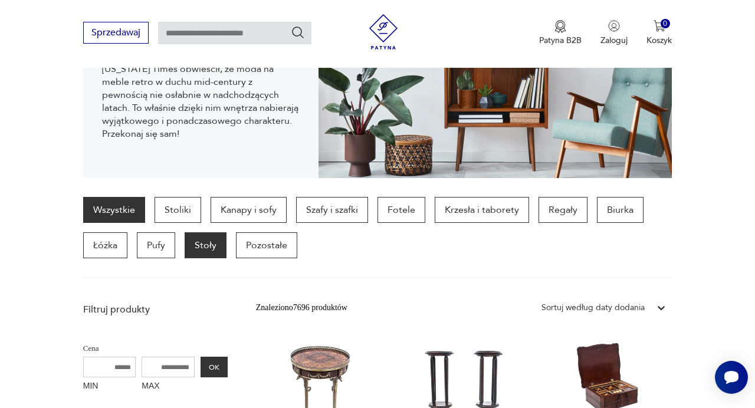
click at [210, 243] on p "Stoły" at bounding box center [206, 245] width 42 height 26
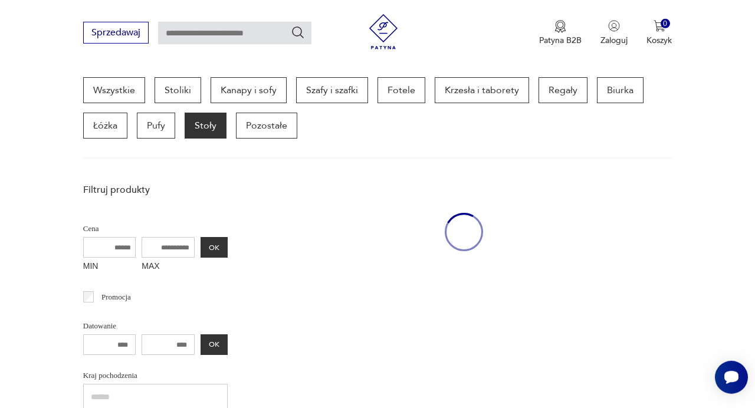
scroll to position [314, 0]
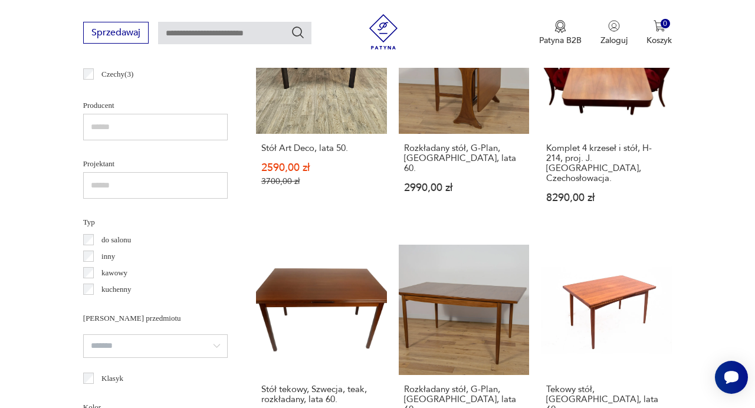
click at [306, 293] on link "Stół tekowy, Szwecja, teak, rozkładany, lata 60. 2890,00 zł" at bounding box center [321, 351] width 131 height 213
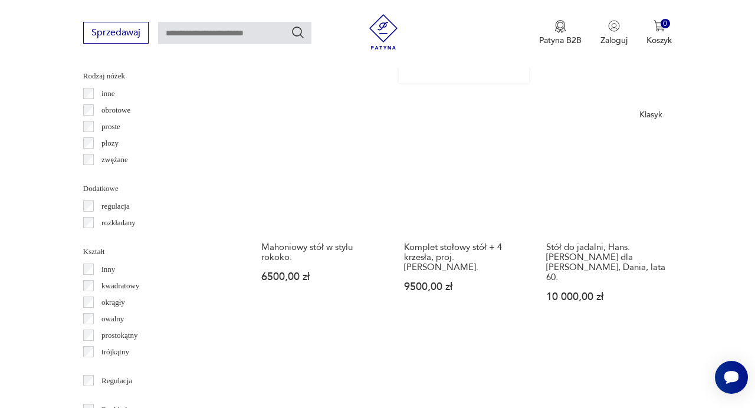
scroll to position [1372, 0]
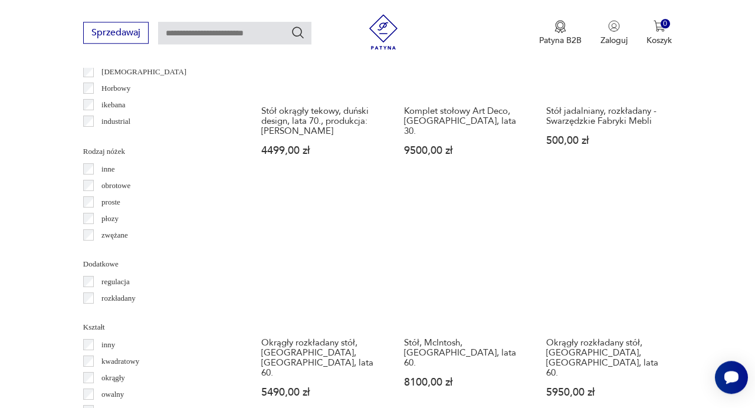
scroll to position [1305, 0]
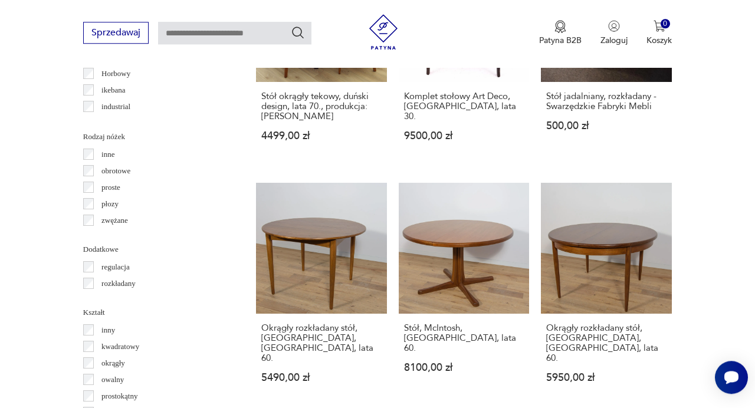
click at [91, 290] on div "rozkładany" at bounding box center [155, 284] width 145 height 17
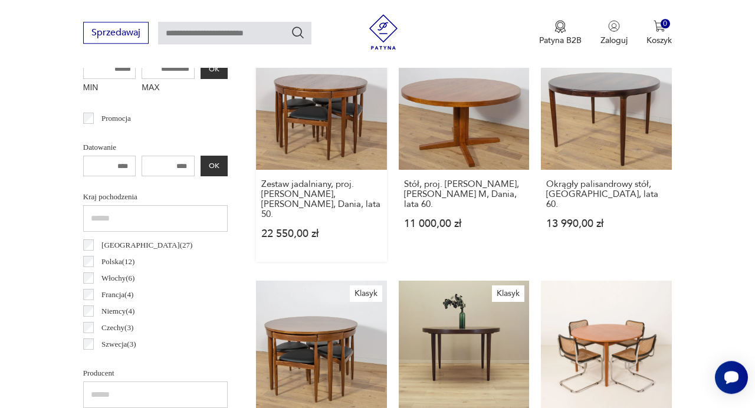
scroll to position [493, 0]
click at [631, 93] on link "Okrągły palisandrowy stół, [GEOGRAPHIC_DATA], lata 60. 13 990,00 zł" at bounding box center [606, 149] width 131 height 223
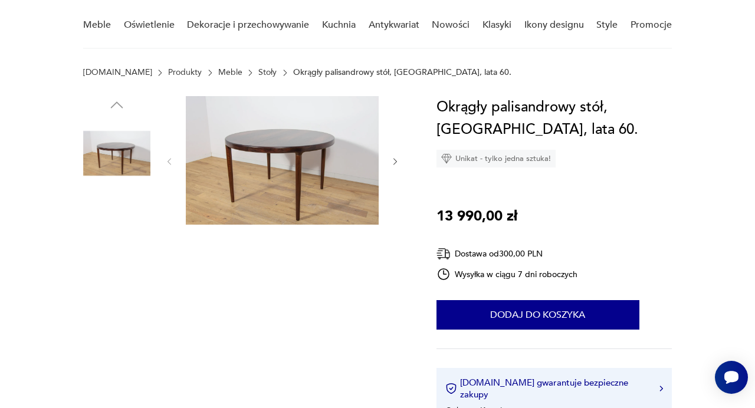
scroll to position [98, 0]
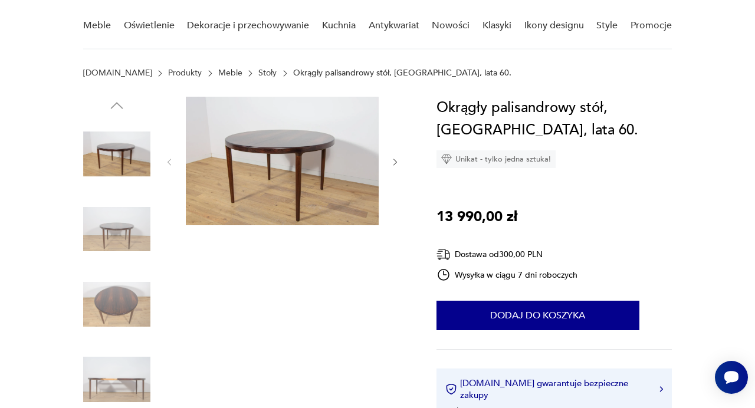
click at [400, 162] on icon "button" at bounding box center [395, 162] width 9 height 9
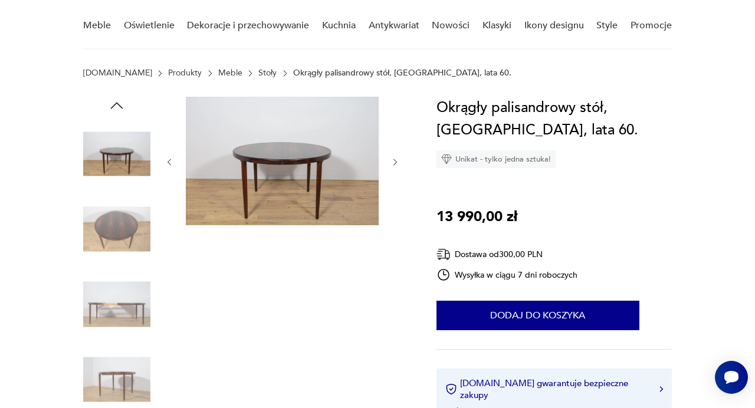
click at [399, 164] on icon "button" at bounding box center [395, 162] width 9 height 9
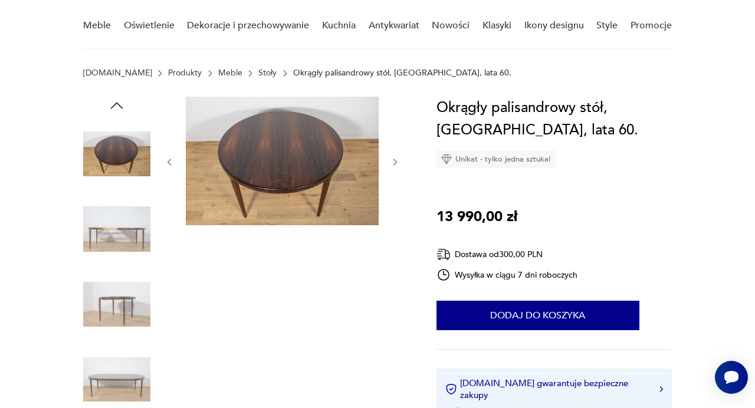
click at [399, 164] on icon "button" at bounding box center [395, 162] width 9 height 9
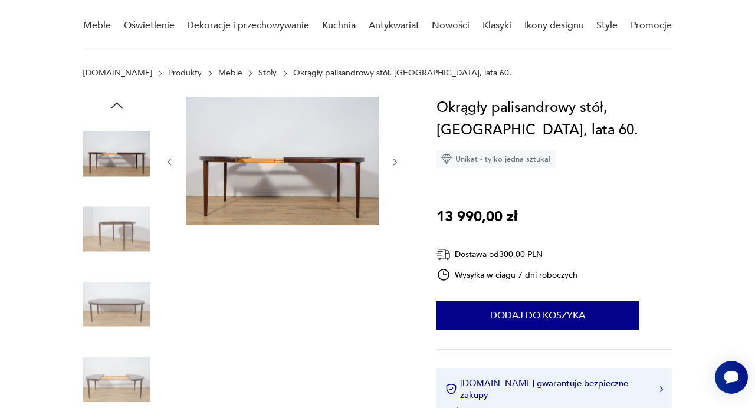
click at [399, 164] on icon "button" at bounding box center [395, 162] width 9 height 9
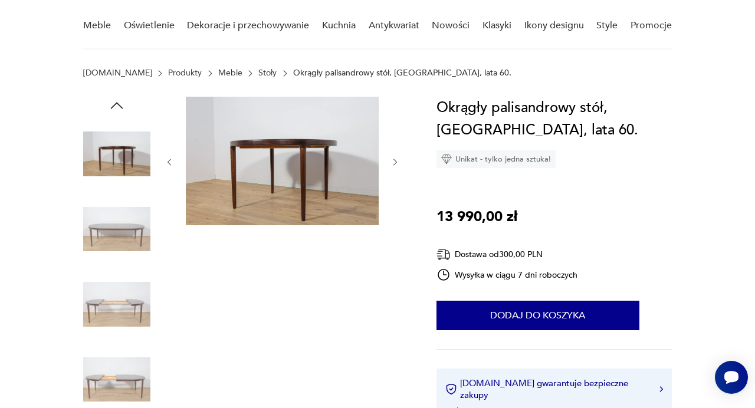
click at [399, 164] on icon "button" at bounding box center [395, 162] width 9 height 9
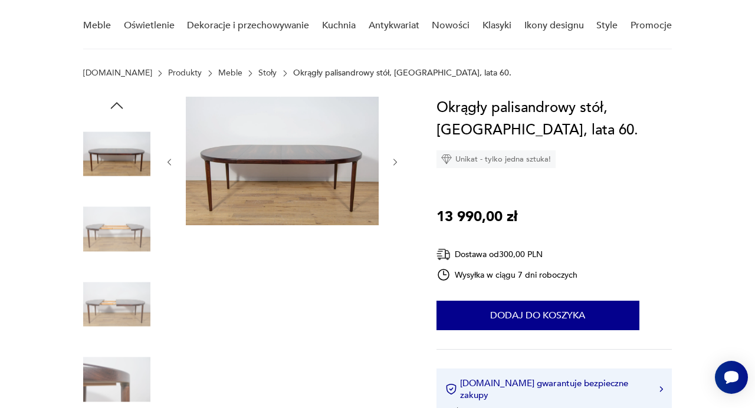
click at [399, 164] on icon "button" at bounding box center [395, 162] width 9 height 9
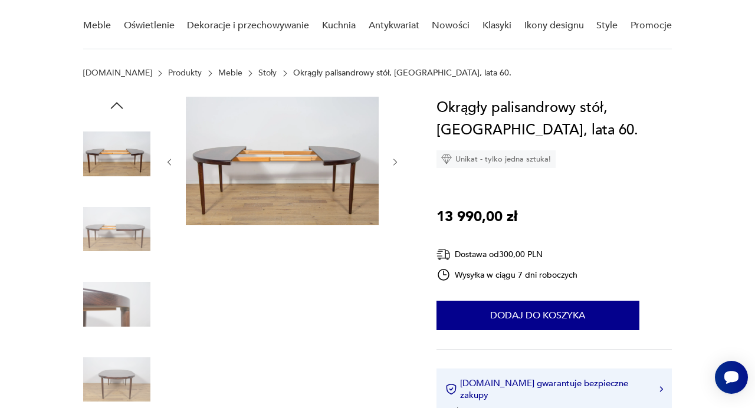
click at [399, 164] on icon "button" at bounding box center [395, 162] width 9 height 9
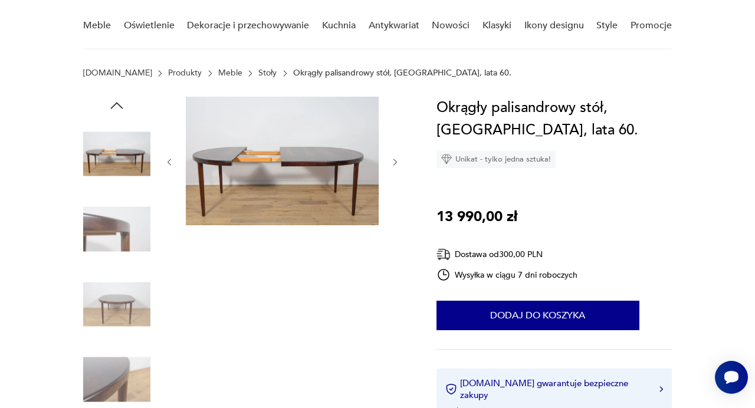
click at [399, 165] on icon "button" at bounding box center [395, 162] width 9 height 9
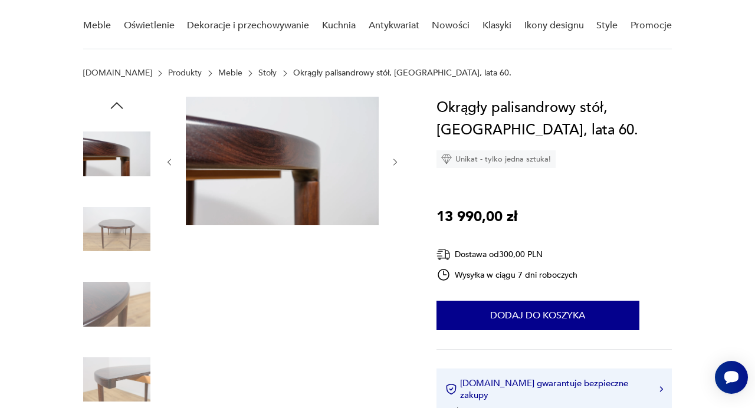
click at [399, 166] on icon "button" at bounding box center [395, 162] width 9 height 9
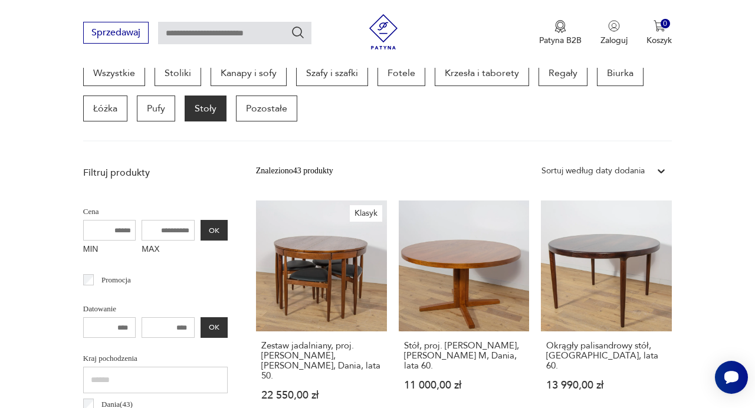
scroll to position [342, 0]
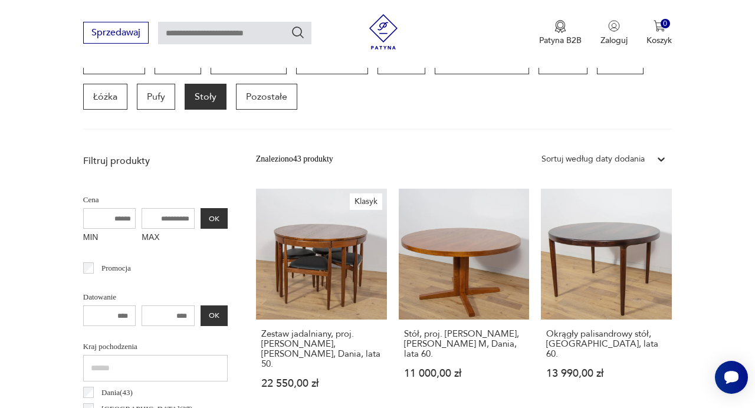
click at [186, 220] on input "MAX" at bounding box center [168, 218] width 53 height 21
type input "*****"
click at [213, 217] on button "OK" at bounding box center [214, 218] width 27 height 21
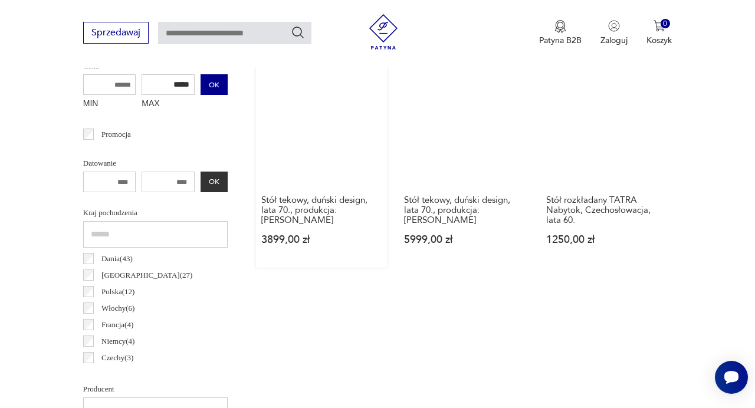
scroll to position [477, 0]
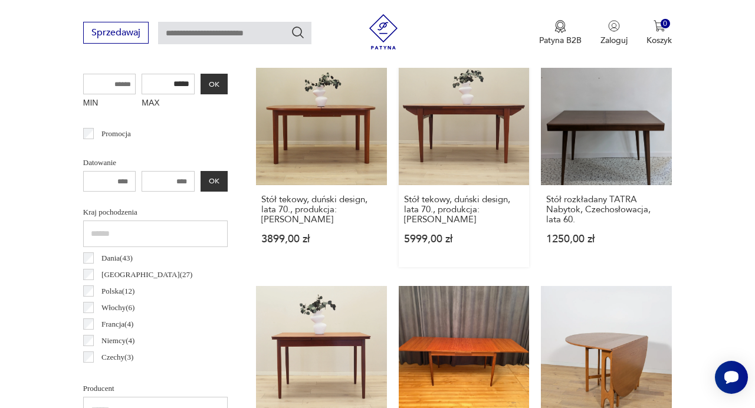
click at [440, 110] on link "Stół tekowy, duński design, lata 70., produkcja: [PERSON_NAME] 5999,00 zł" at bounding box center [464, 160] width 131 height 213
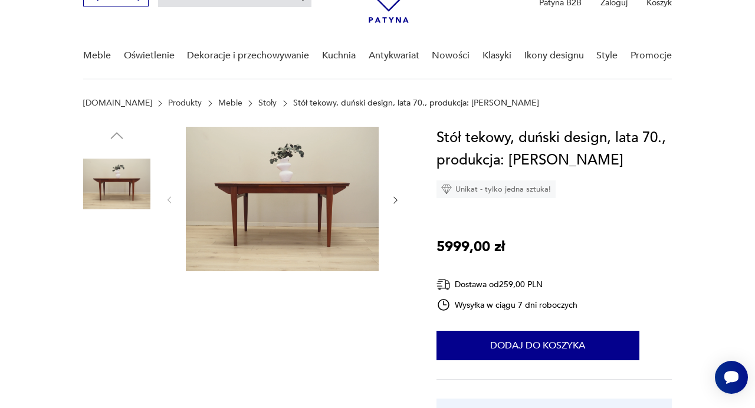
scroll to position [74, 0]
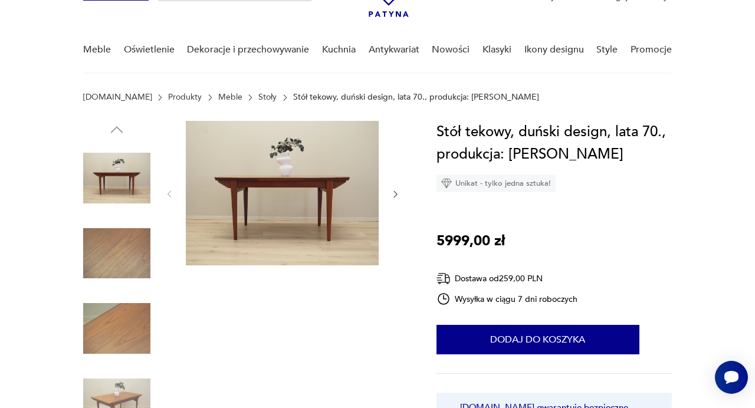
click at [397, 198] on icon "button" at bounding box center [395, 193] width 9 height 9
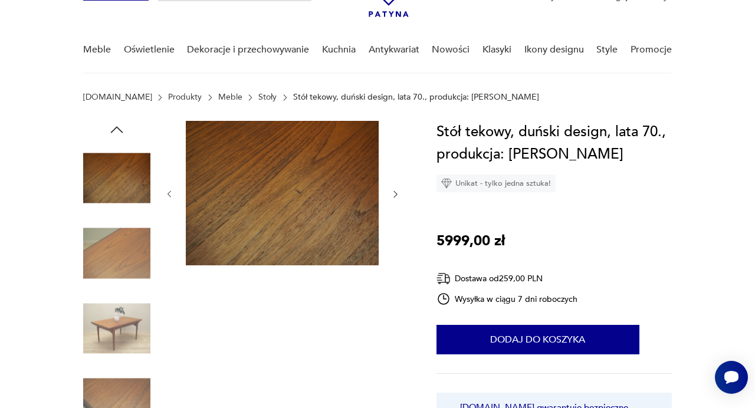
click at [339, 214] on img at bounding box center [282, 193] width 193 height 145
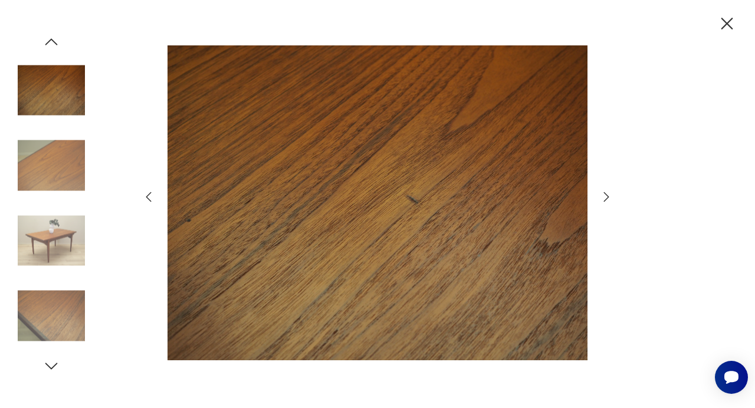
click at [601, 196] on icon "button" at bounding box center [607, 197] width 14 height 14
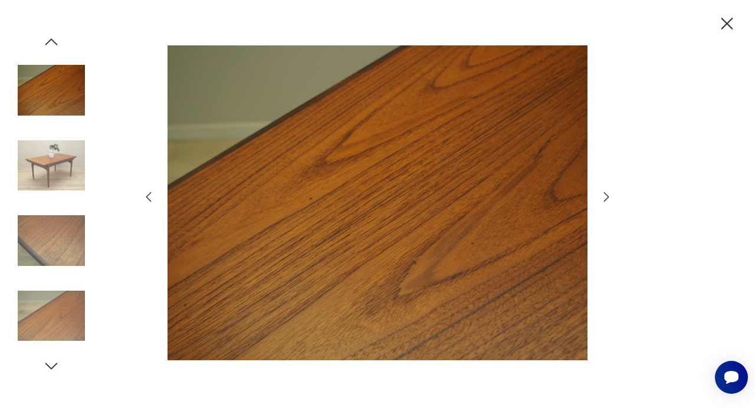
click at [602, 196] on icon "button" at bounding box center [607, 197] width 14 height 14
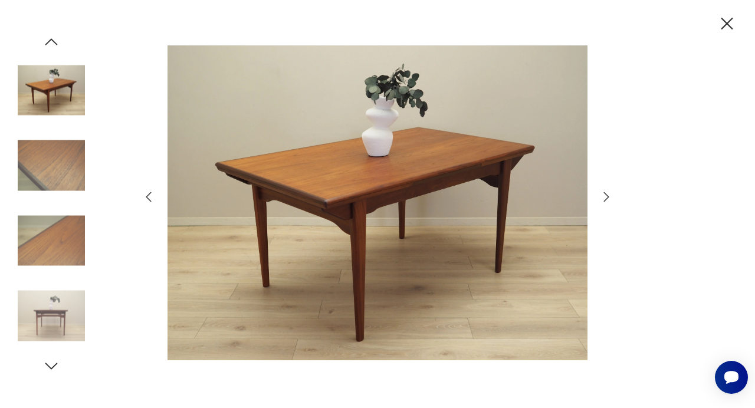
click at [604, 196] on icon "button" at bounding box center [607, 197] width 14 height 14
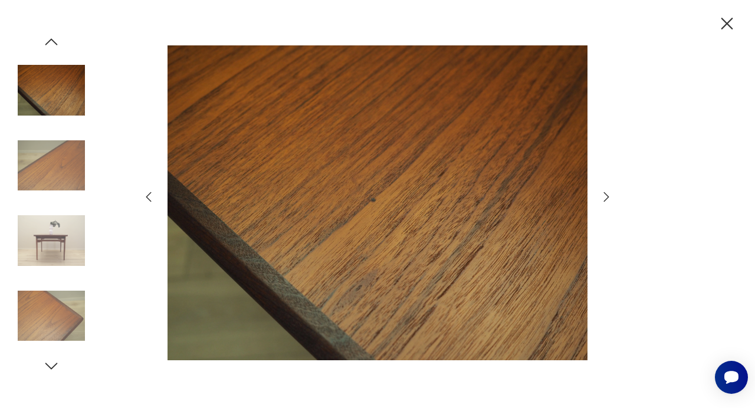
click at [605, 198] on icon "button" at bounding box center [607, 197] width 14 height 14
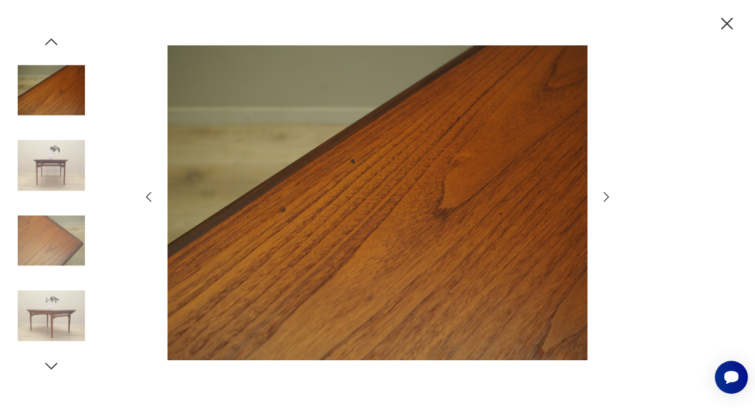
click at [605, 198] on icon "button" at bounding box center [607, 197] width 14 height 14
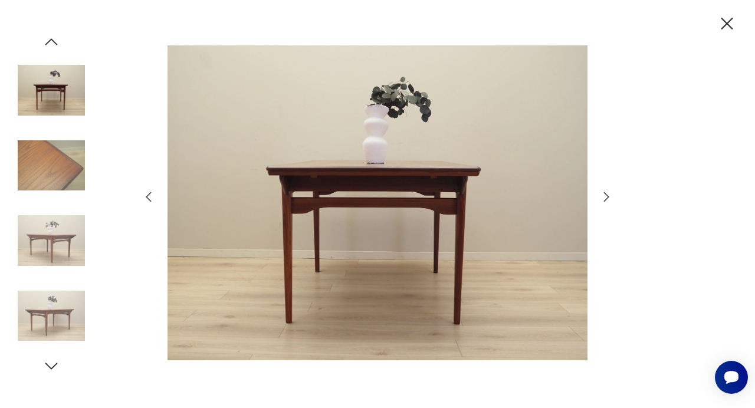
click at [605, 198] on icon "button" at bounding box center [607, 197] width 14 height 14
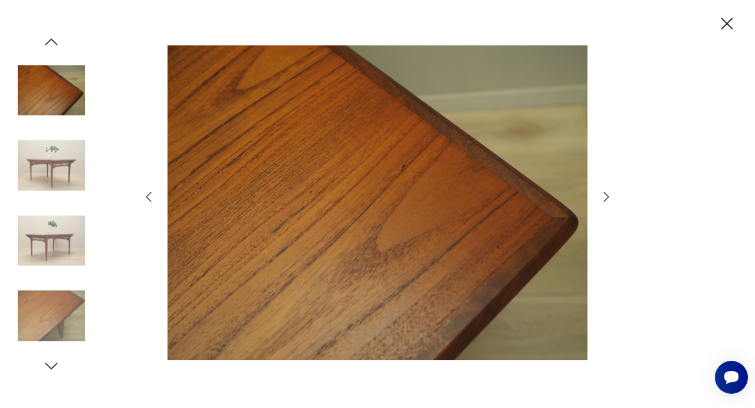
click at [606, 198] on icon "button" at bounding box center [607, 197] width 14 height 14
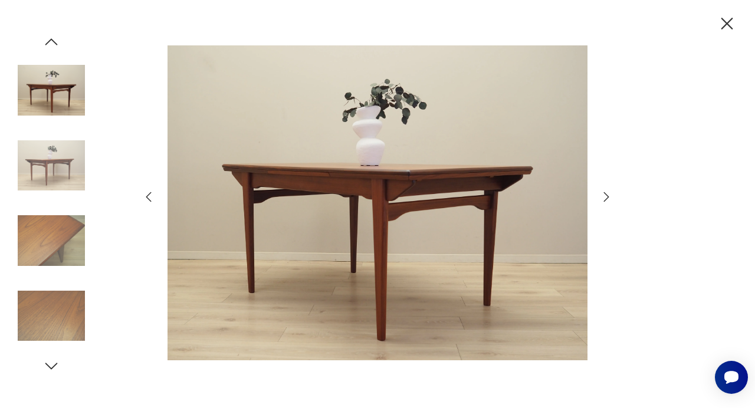
click at [606, 198] on icon "button" at bounding box center [607, 197] width 14 height 14
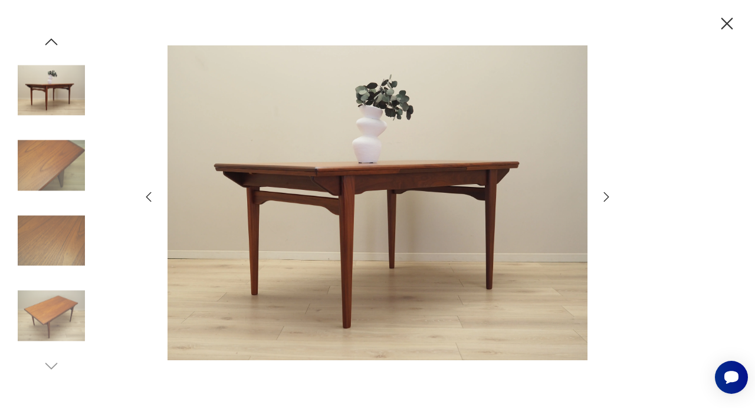
click at [606, 198] on icon "button" at bounding box center [607, 197] width 14 height 14
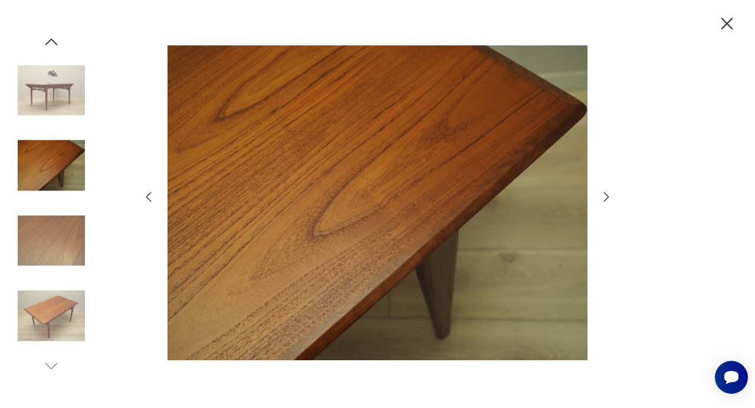
click at [731, 27] on icon "button" at bounding box center [728, 24] width 12 height 12
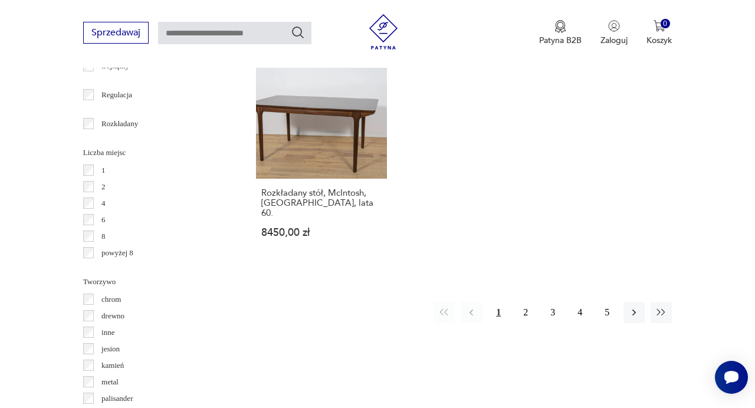
scroll to position [1655, 0]
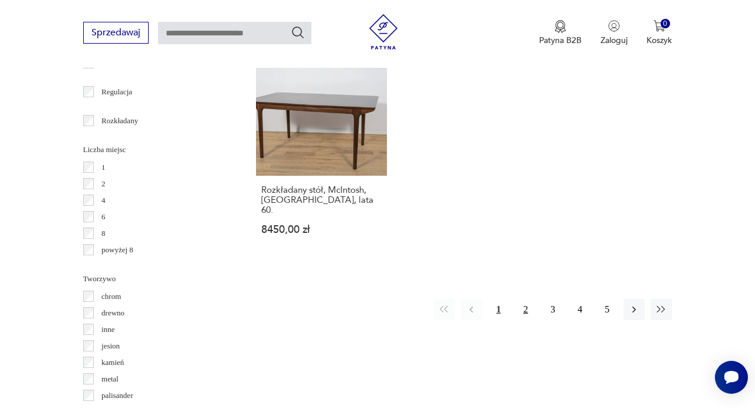
click at [525, 299] on button "2" at bounding box center [525, 309] width 21 height 21
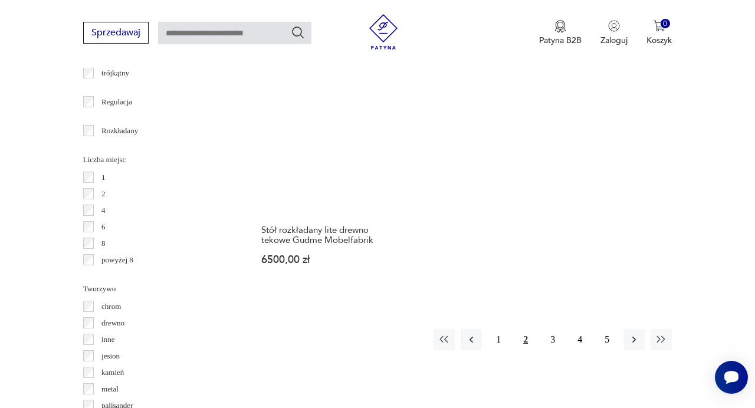
scroll to position [1649, 0]
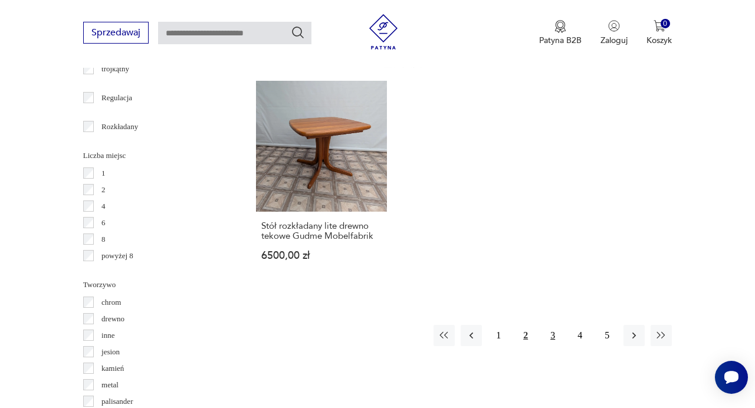
click at [552, 325] on button "3" at bounding box center [552, 335] width 21 height 21
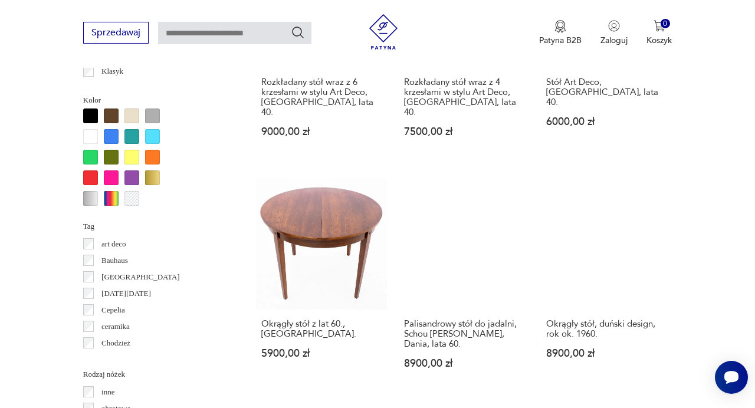
scroll to position [1073, 0]
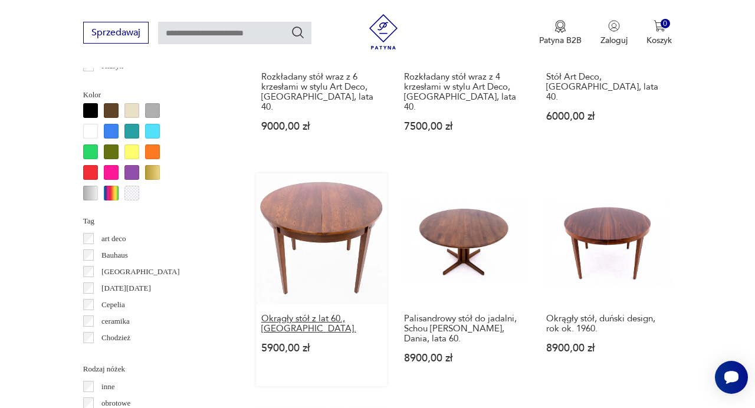
click at [339, 314] on h3 "Okrągły stół z lat 60., [GEOGRAPHIC_DATA]." at bounding box center [321, 324] width 120 height 20
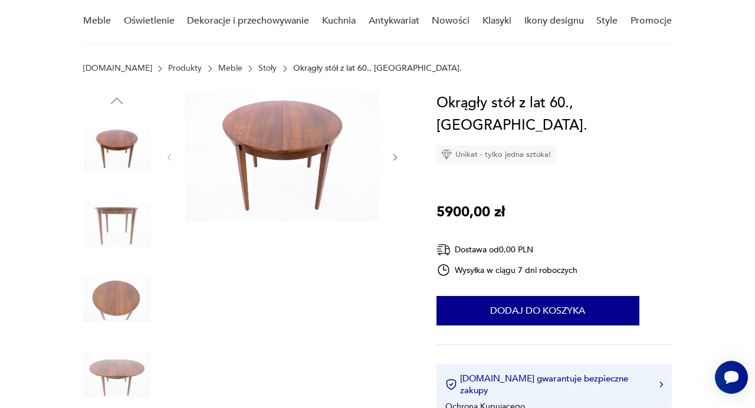
scroll to position [32, 0]
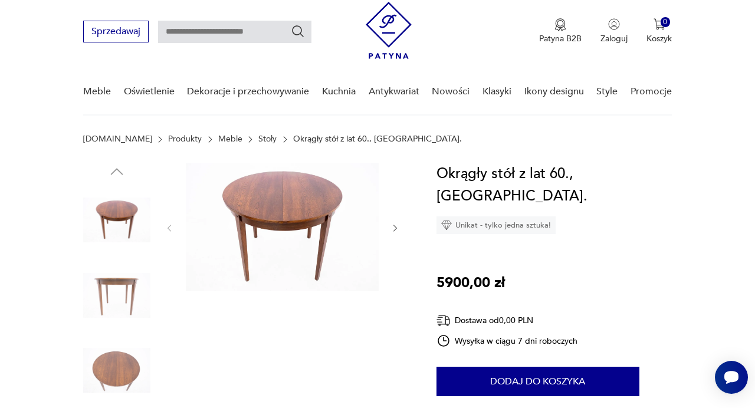
click at [398, 222] on div at bounding box center [283, 228] width 236 height 131
click at [395, 230] on icon "button" at bounding box center [395, 228] width 9 height 9
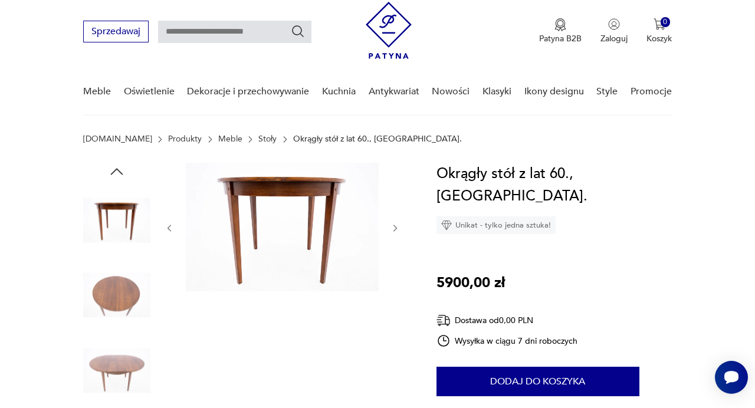
click at [395, 230] on icon "button" at bounding box center [395, 228] width 9 height 9
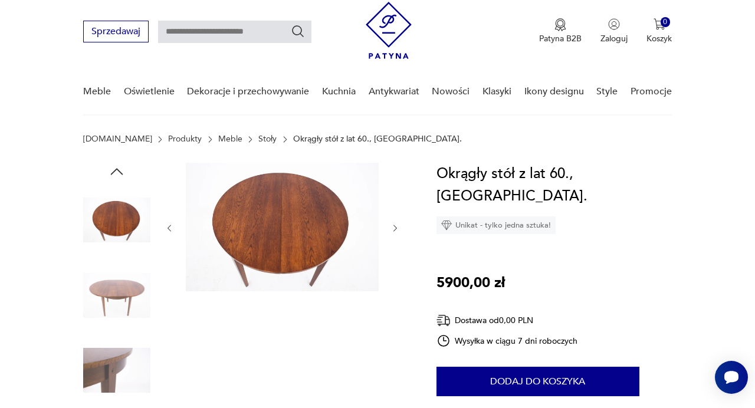
click at [395, 230] on icon "button" at bounding box center [395, 228] width 9 height 9
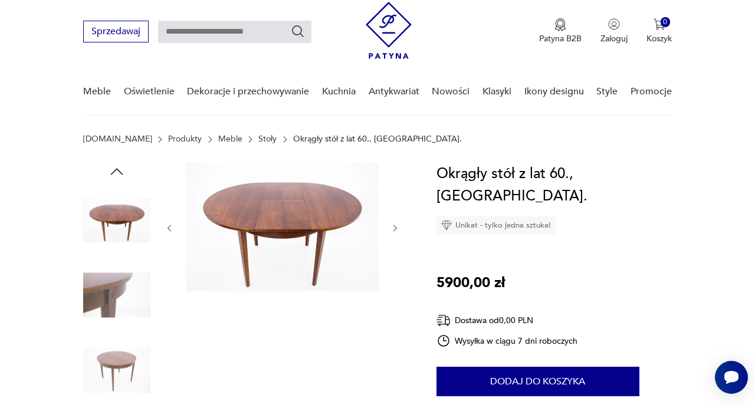
click at [395, 230] on icon "button" at bounding box center [395, 228] width 9 height 9
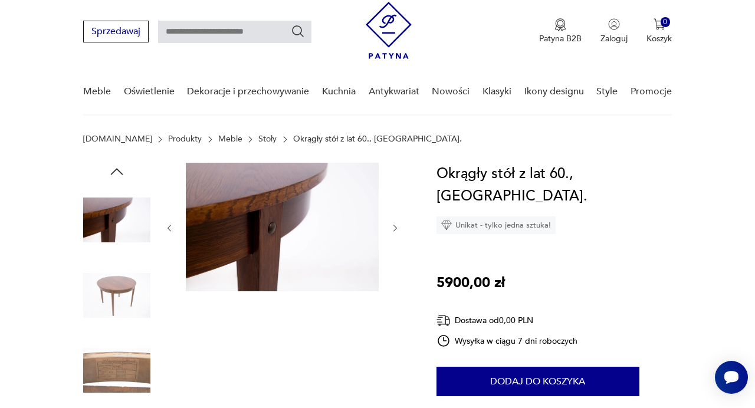
click at [395, 230] on icon "button" at bounding box center [395, 228] width 9 height 9
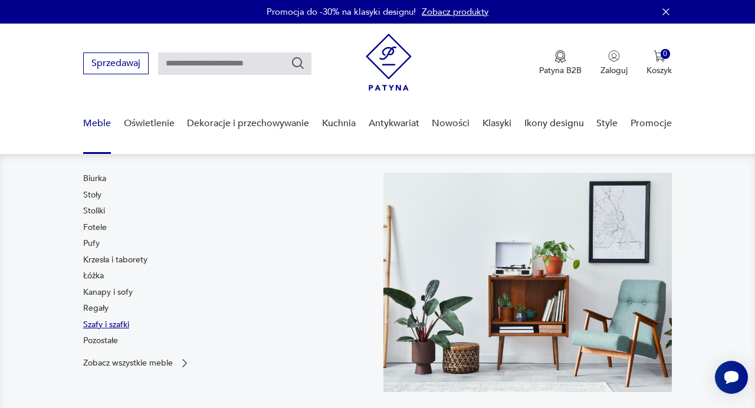
click at [111, 326] on link "Szafy i szafki" at bounding box center [106, 325] width 46 height 12
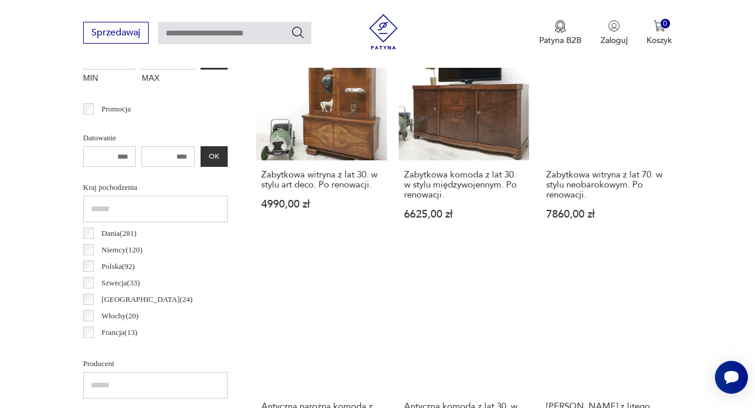
scroll to position [480, 0]
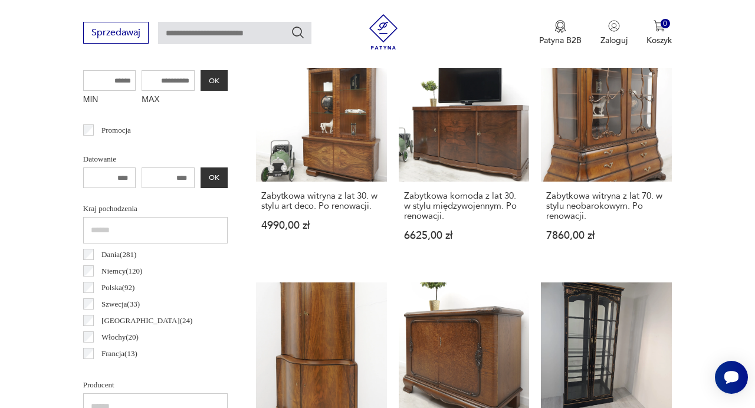
click at [172, 87] on input "MAX" at bounding box center [168, 80] width 53 height 21
type input "****"
click at [223, 78] on button "OK" at bounding box center [214, 80] width 27 height 21
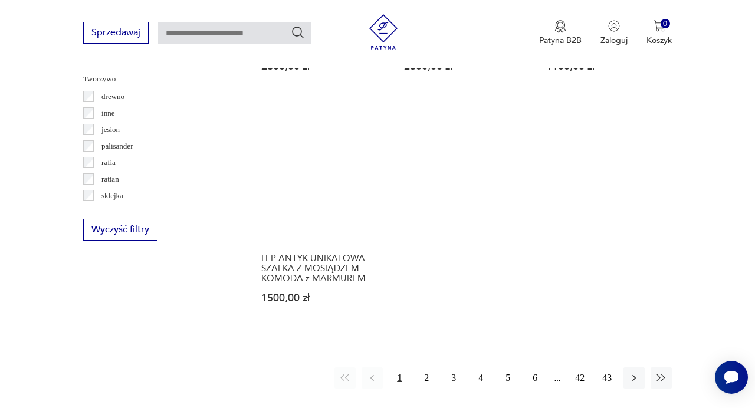
scroll to position [1567, 0]
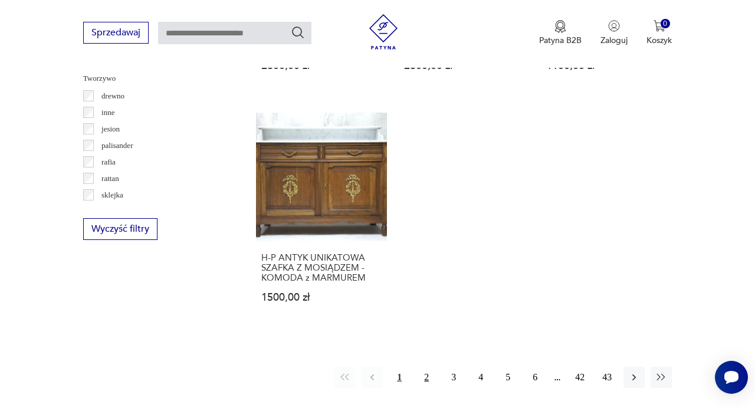
click at [427, 369] on button "2" at bounding box center [426, 377] width 21 height 21
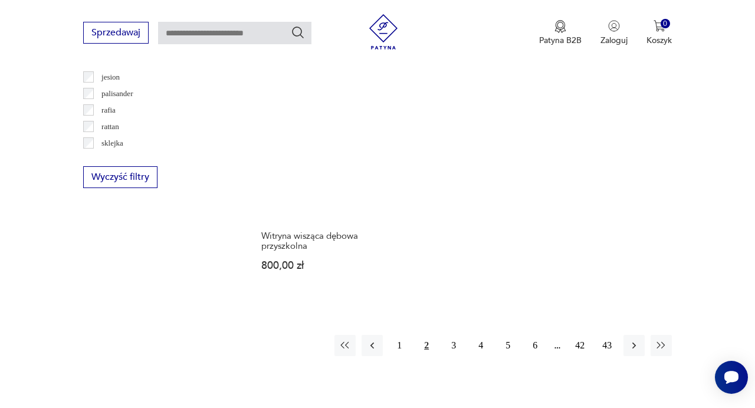
scroll to position [1627, 0]
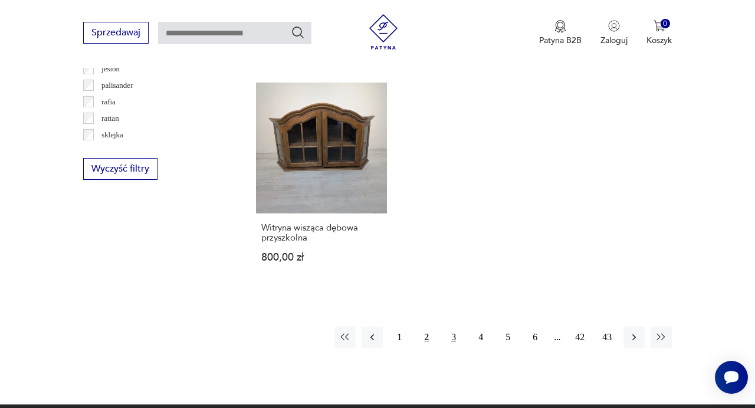
click at [455, 327] on button "3" at bounding box center [453, 337] width 21 height 21
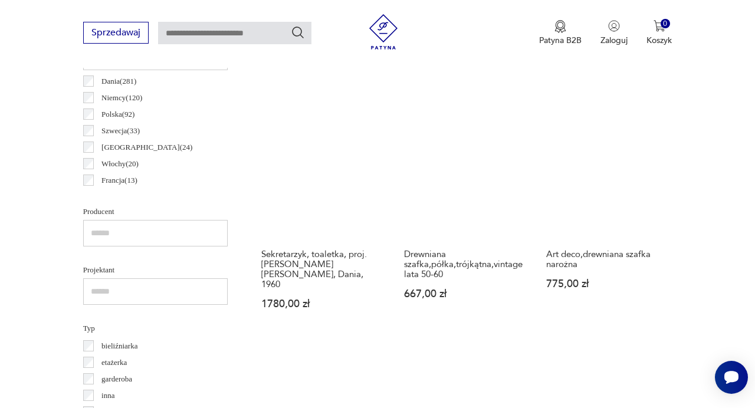
scroll to position [656, 0]
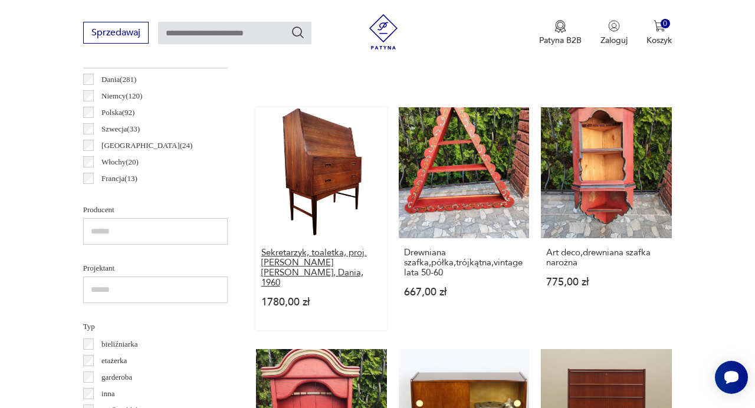
click at [335, 268] on h3 "Sekretarzyk, toaletka, proj. [PERSON_NAME] [PERSON_NAME], Dania, 1960" at bounding box center [321, 268] width 120 height 40
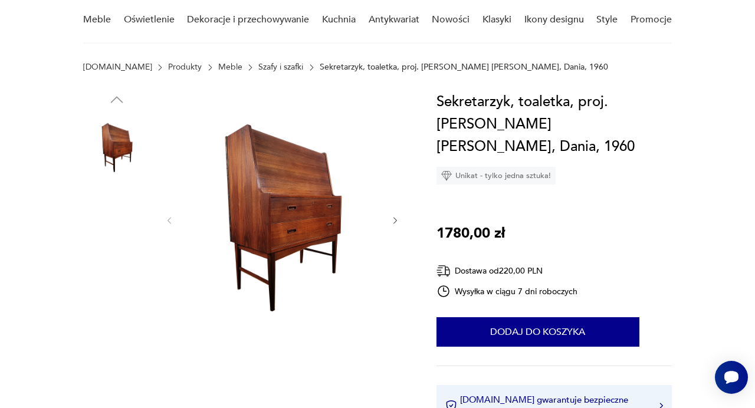
scroll to position [104, 0]
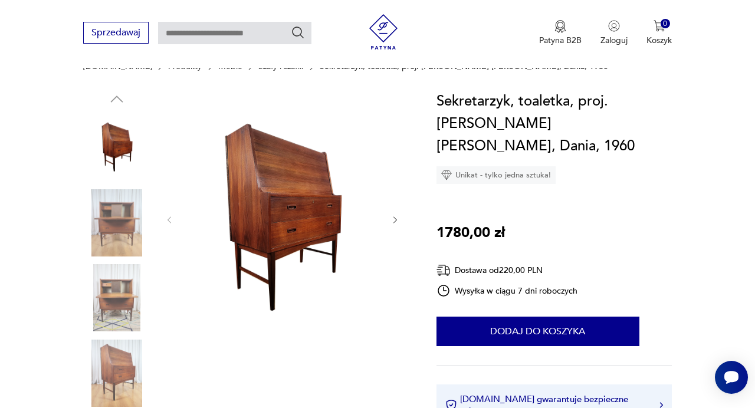
click at [395, 217] on icon "button" at bounding box center [395, 219] width 9 height 9
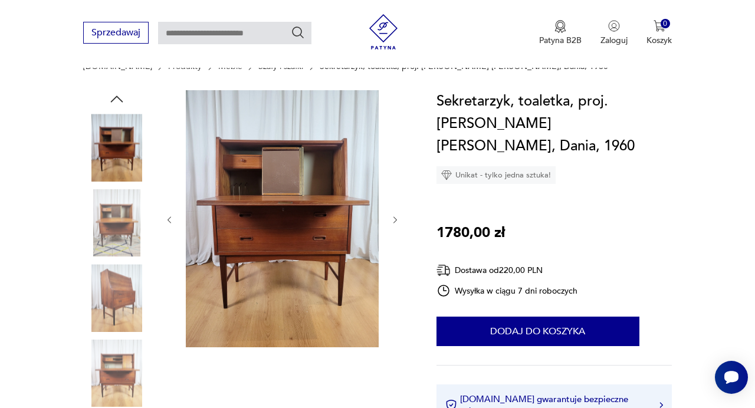
click at [396, 217] on icon "button" at bounding box center [395, 219] width 9 height 9
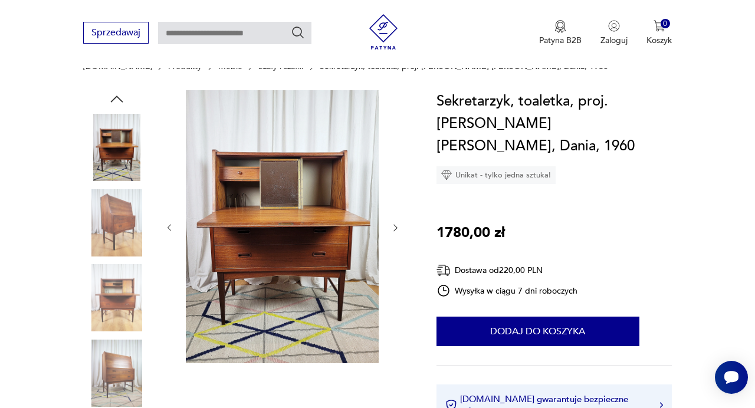
click at [396, 217] on div at bounding box center [283, 228] width 236 height 276
click at [394, 230] on icon "button" at bounding box center [395, 227] width 9 height 9
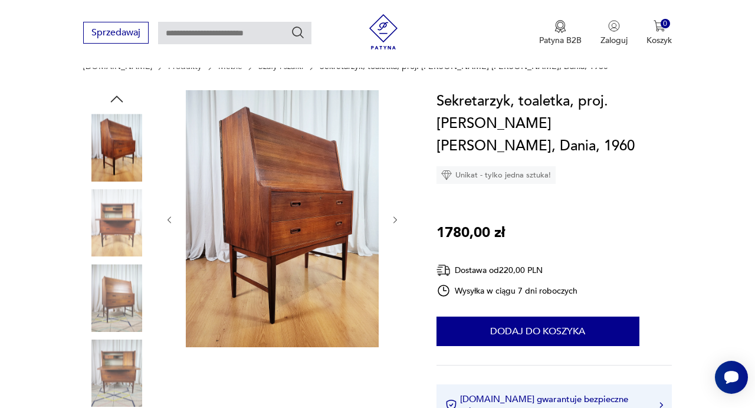
click at [394, 230] on div at bounding box center [283, 220] width 236 height 260
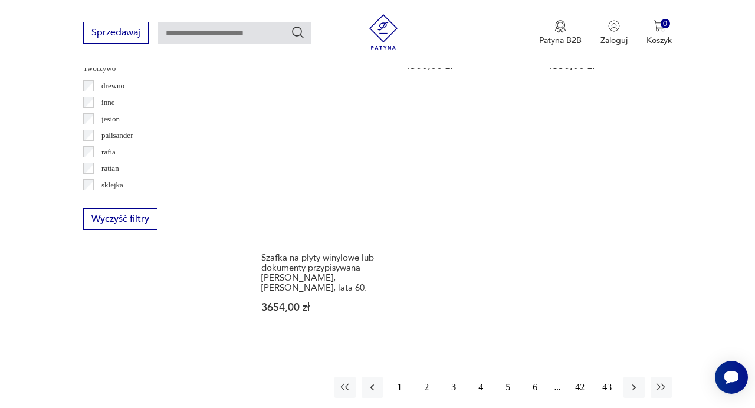
scroll to position [1598, 0]
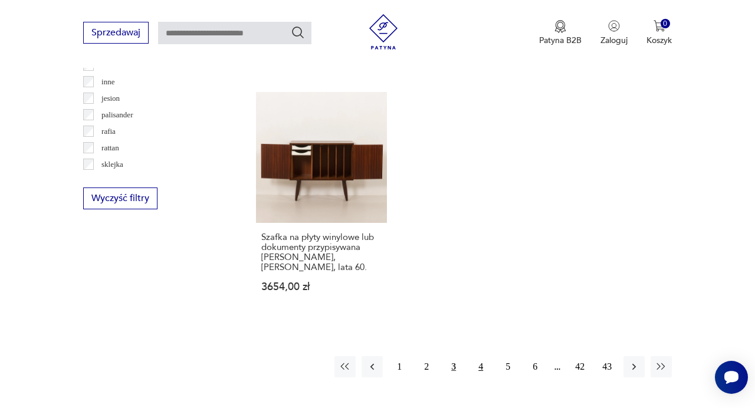
click at [485, 356] on button "4" at bounding box center [480, 366] width 21 height 21
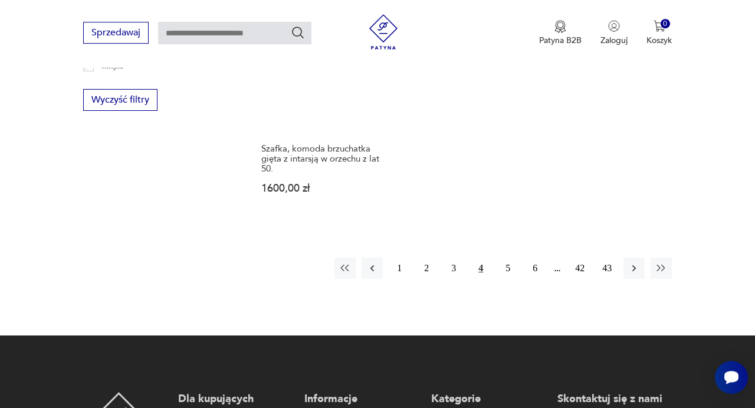
scroll to position [1704, 0]
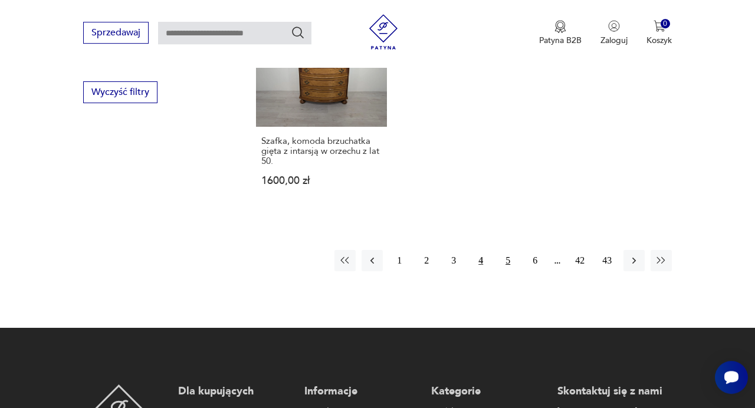
click at [508, 250] on button "5" at bounding box center [507, 260] width 21 height 21
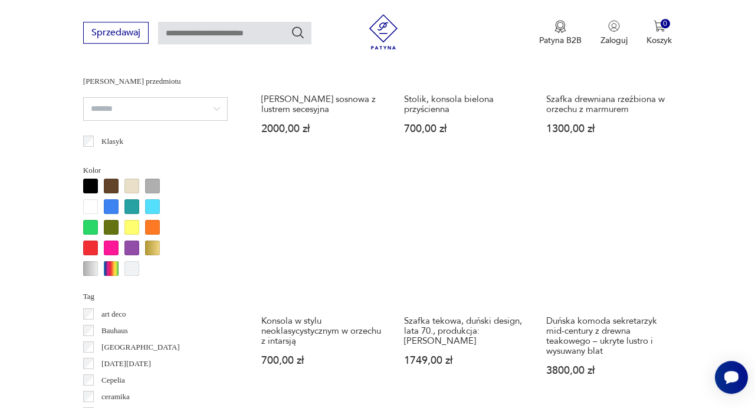
scroll to position [1030, 0]
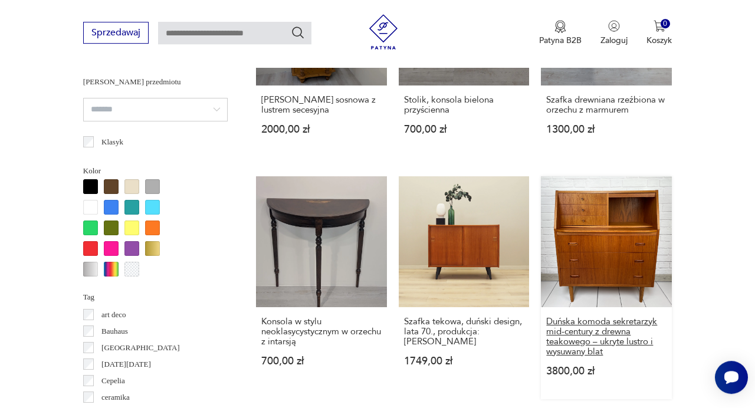
click at [569, 329] on h3 "Duńska komoda sekretarzyk mid-century z drewna teakowego – ukryte lustro i wysu…" at bounding box center [606, 337] width 120 height 40
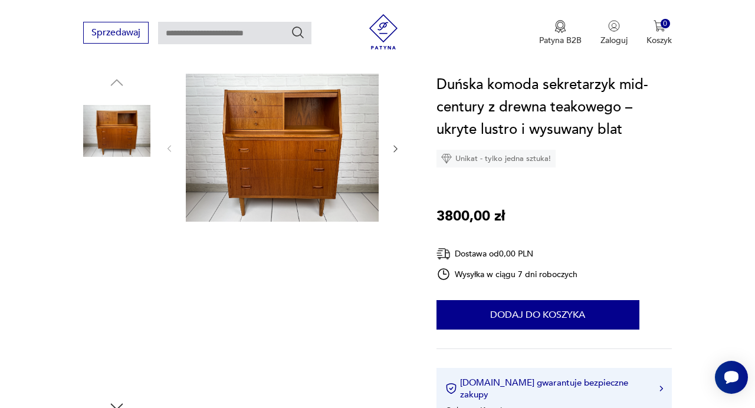
scroll to position [89, 0]
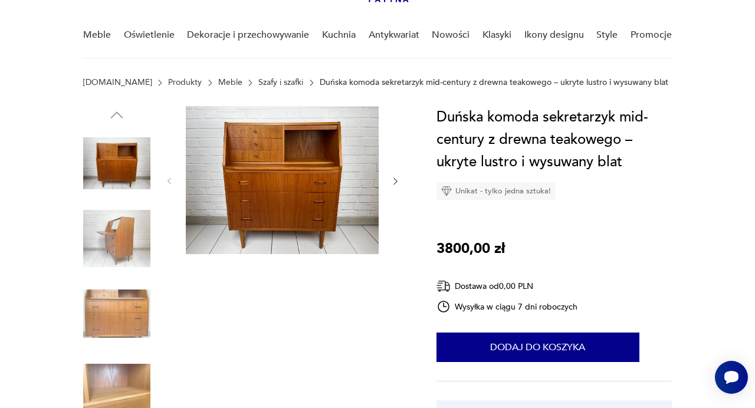
click at [309, 174] on img at bounding box center [282, 180] width 193 height 148
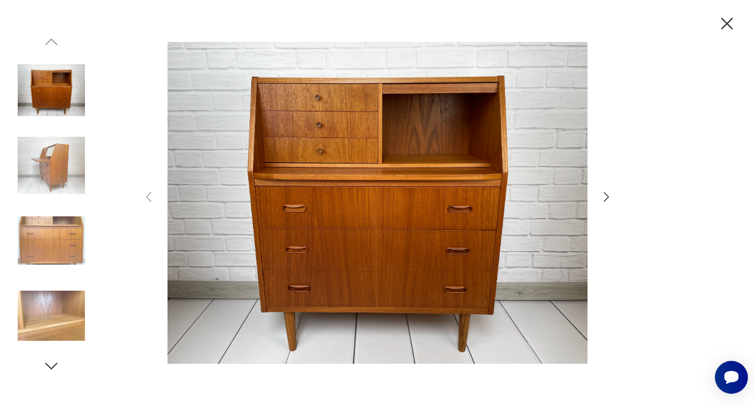
click at [610, 192] on icon "button" at bounding box center [607, 197] width 14 height 14
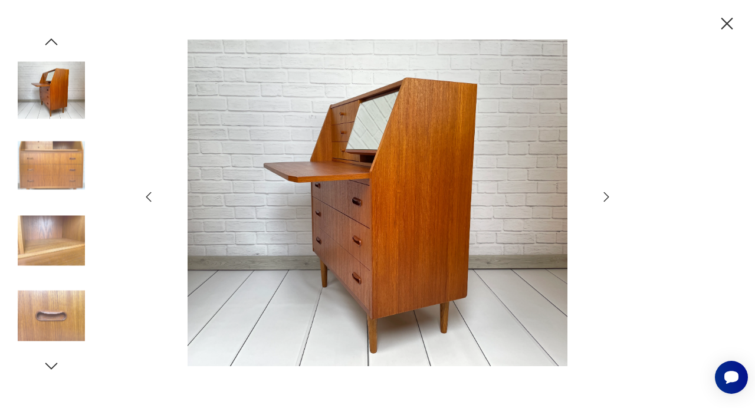
click at [611, 199] on icon "button" at bounding box center [607, 197] width 14 height 14
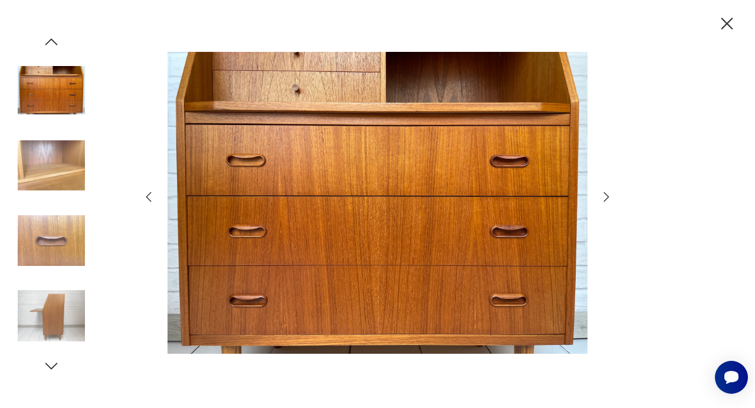
click at [610, 199] on icon "button" at bounding box center [607, 197] width 14 height 14
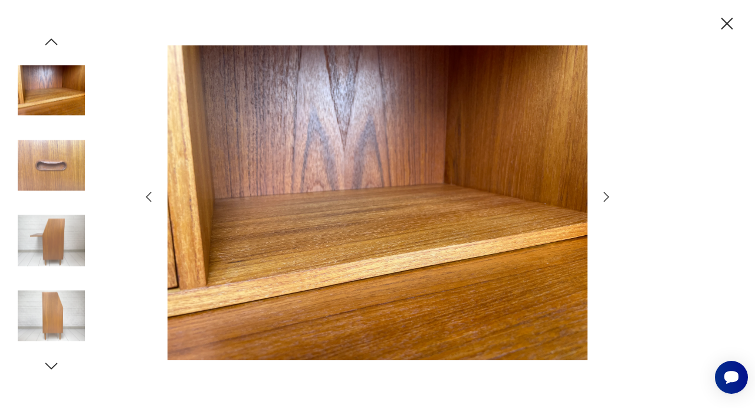
click at [607, 199] on icon "button" at bounding box center [606, 196] width 5 height 9
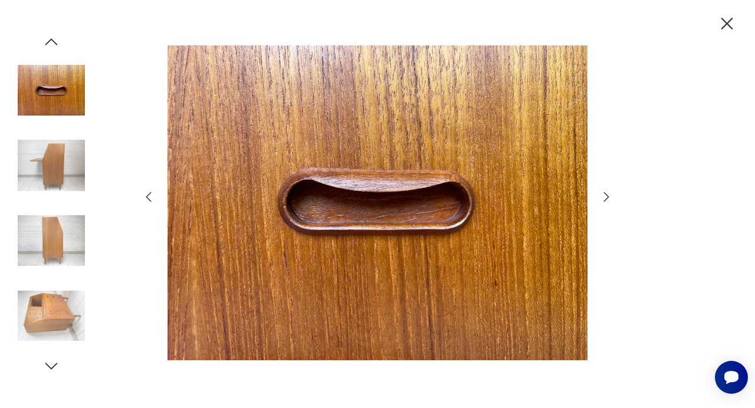
click at [607, 199] on icon "button" at bounding box center [606, 196] width 5 height 9
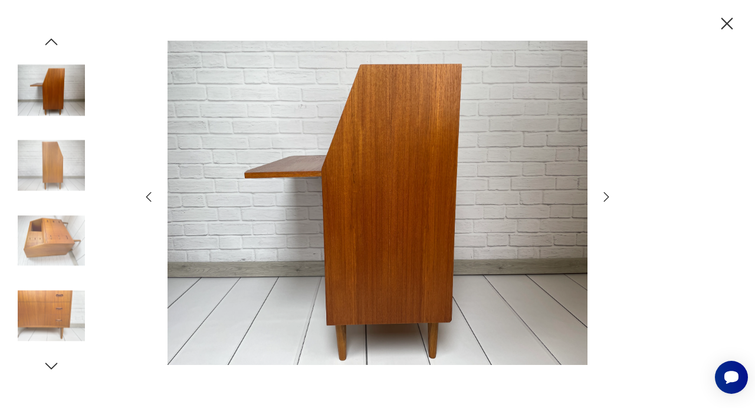
click at [607, 199] on icon "button" at bounding box center [606, 196] width 5 height 9
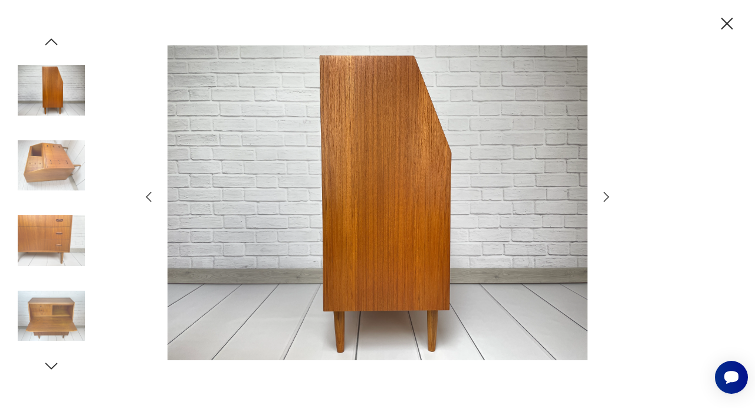
click at [607, 199] on icon "button" at bounding box center [606, 196] width 5 height 9
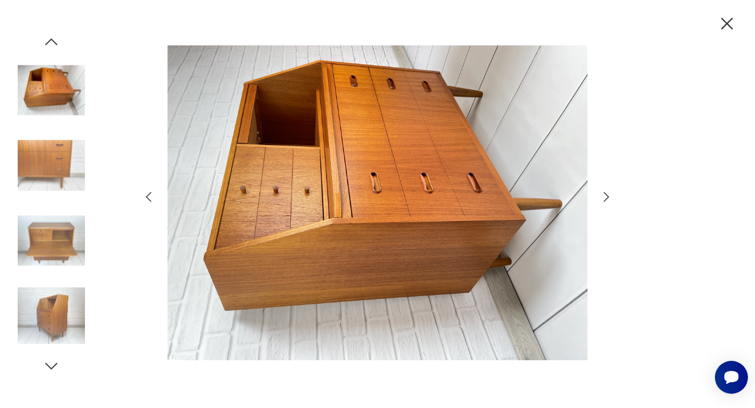
click at [607, 199] on icon "button" at bounding box center [606, 196] width 5 height 9
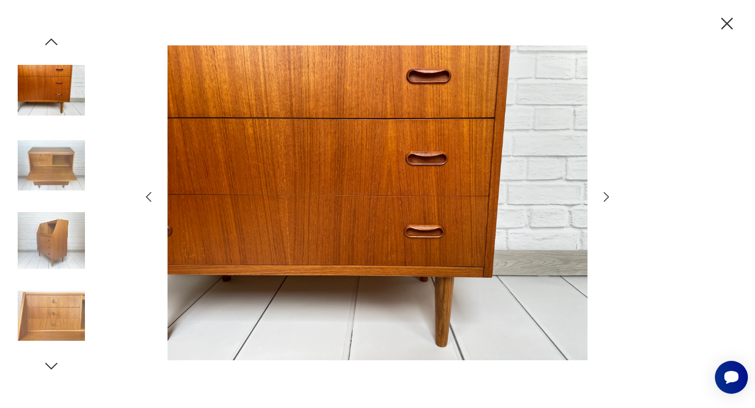
click at [607, 199] on icon "button" at bounding box center [606, 196] width 5 height 9
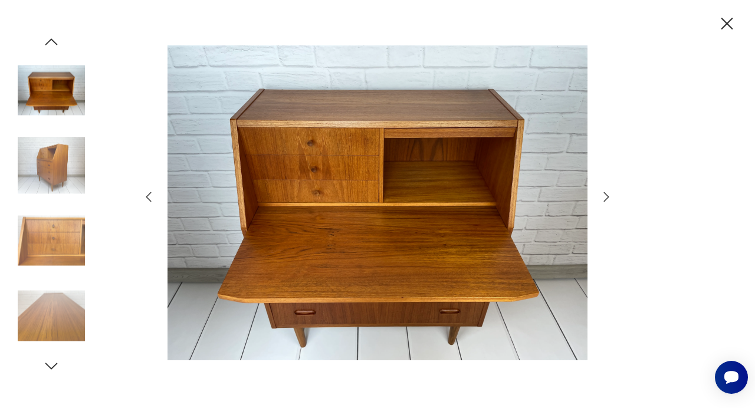
click at [607, 200] on icon "button" at bounding box center [606, 196] width 5 height 9
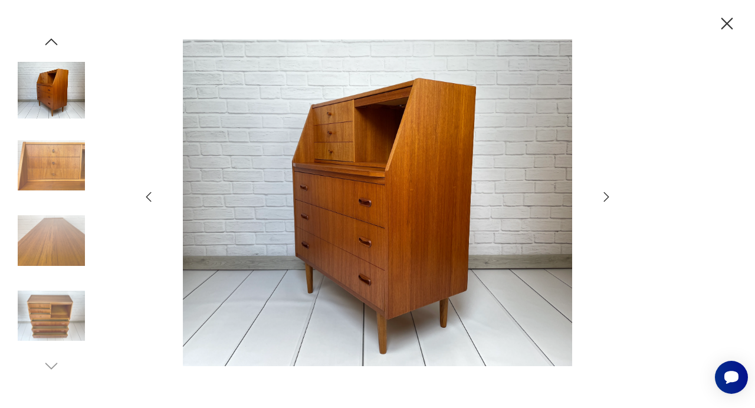
click at [607, 200] on icon "button" at bounding box center [607, 197] width 14 height 14
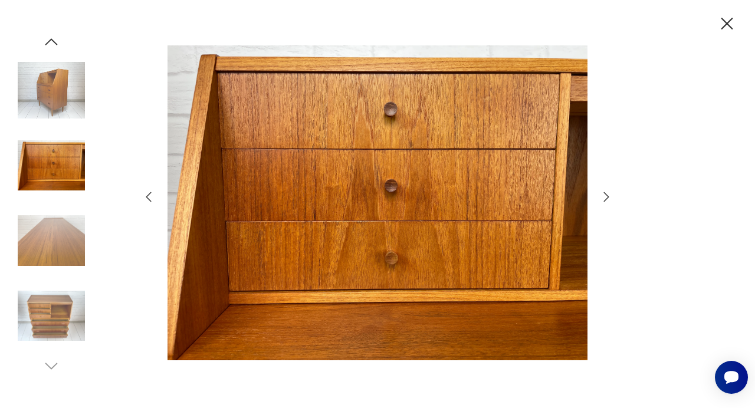
click at [607, 201] on icon "button" at bounding box center [607, 197] width 14 height 14
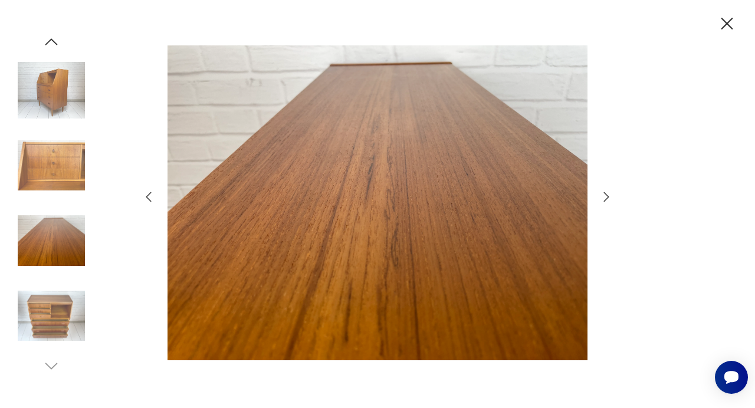
click at [607, 201] on icon "button" at bounding box center [607, 197] width 14 height 14
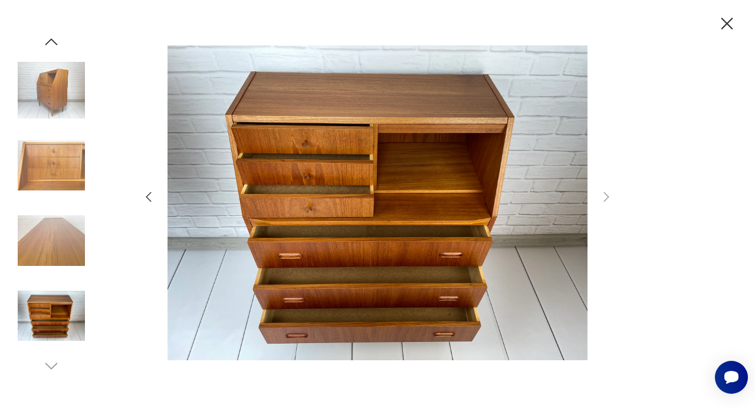
click at [731, 25] on icon "button" at bounding box center [727, 24] width 21 height 21
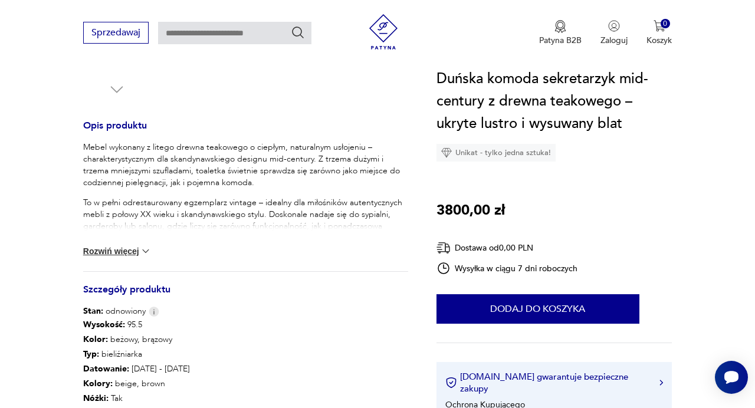
scroll to position [511, 0]
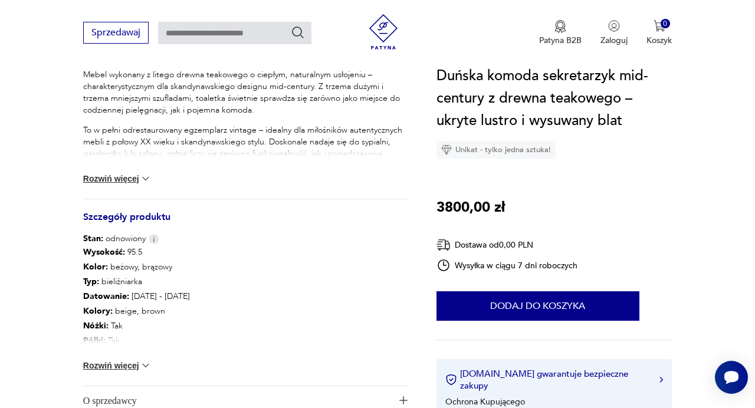
click at [146, 177] on img at bounding box center [146, 179] width 12 height 12
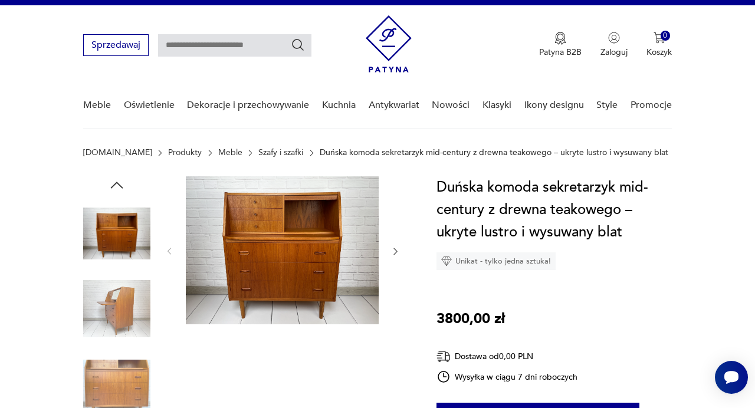
scroll to position [0, 0]
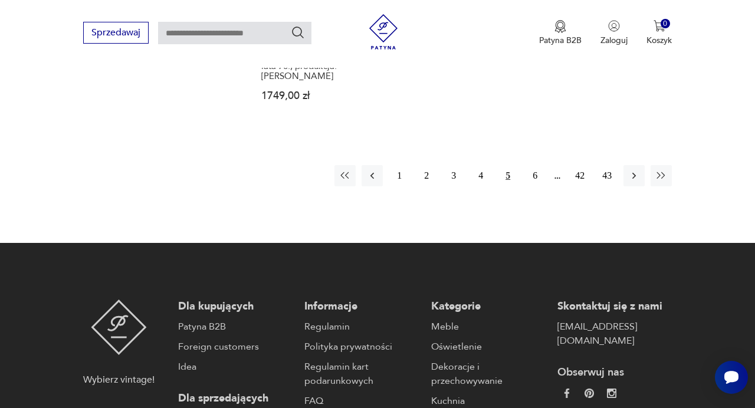
scroll to position [1761, 0]
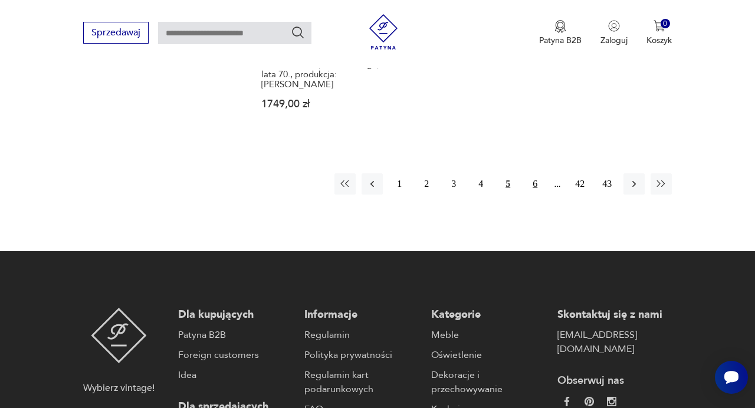
click at [536, 173] on button "6" at bounding box center [535, 183] width 21 height 21
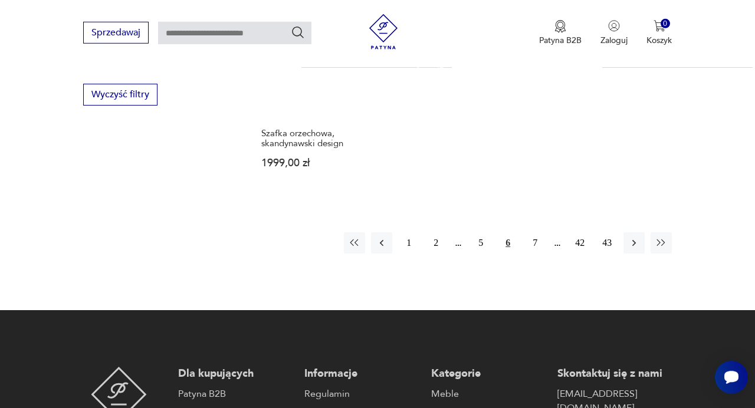
scroll to position [1704, 0]
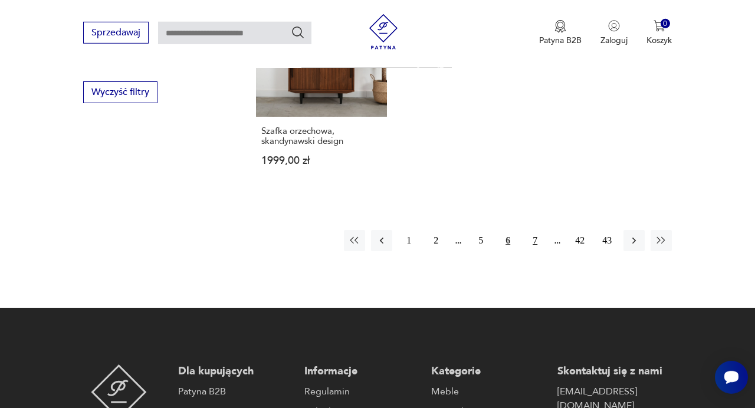
click at [536, 244] on button "7" at bounding box center [535, 240] width 21 height 21
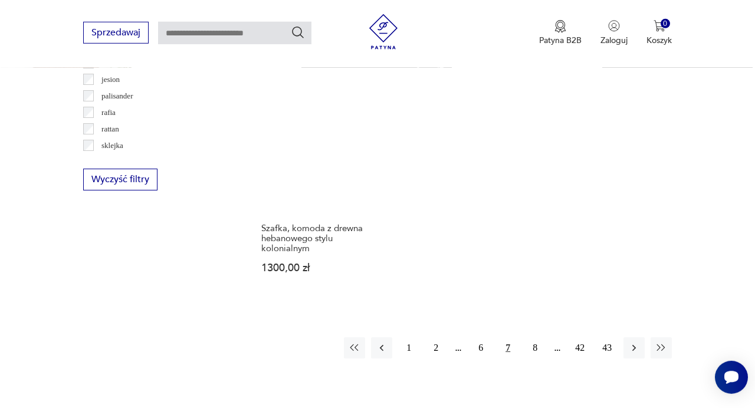
scroll to position [1617, 0]
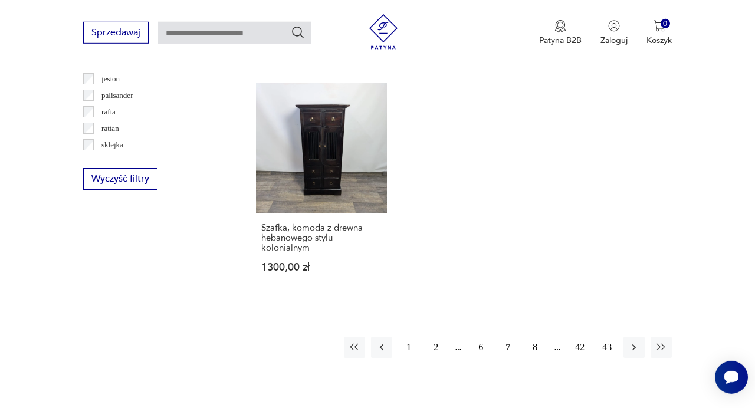
click at [534, 337] on button "8" at bounding box center [535, 347] width 21 height 21
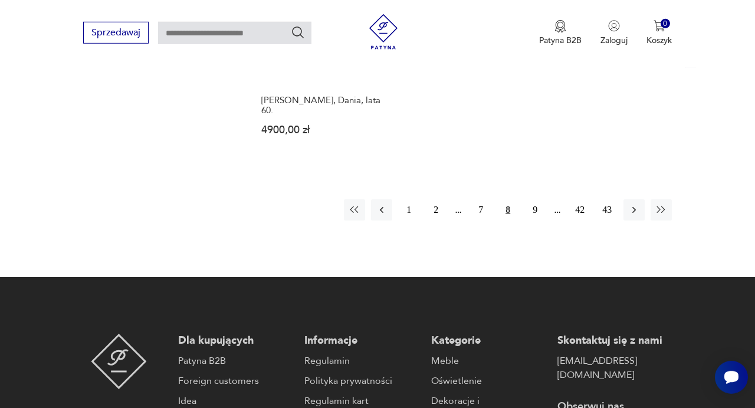
scroll to position [1765, 0]
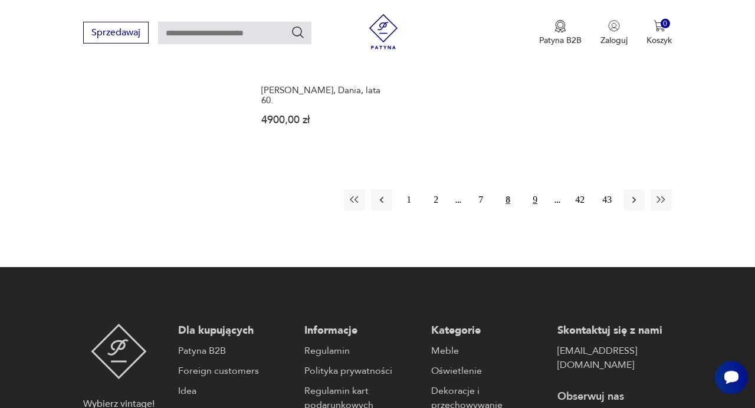
click at [536, 189] on button "9" at bounding box center [535, 199] width 21 height 21
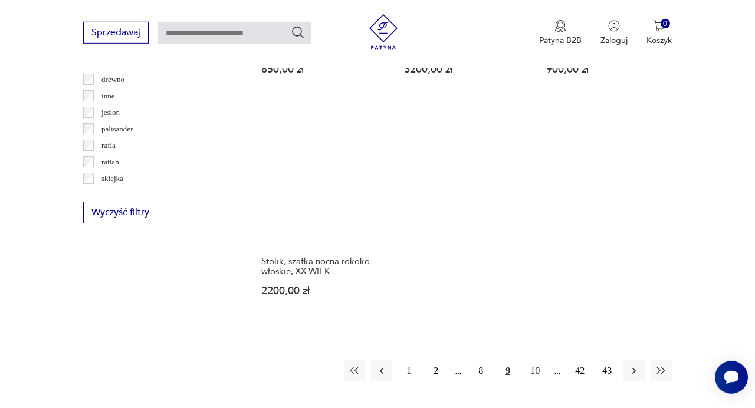
scroll to position [1656, 0]
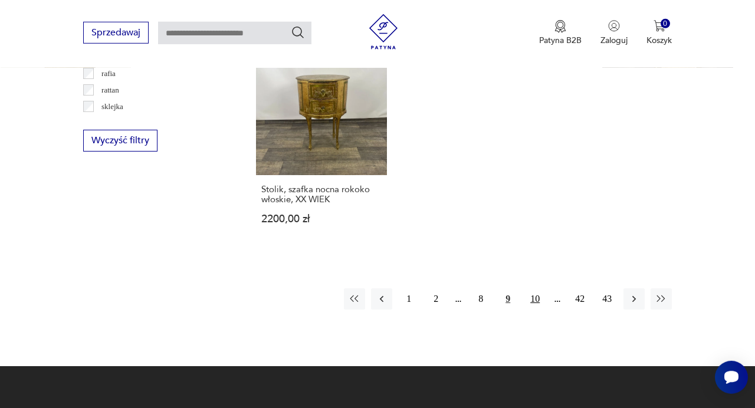
click at [539, 289] on button "10" at bounding box center [535, 299] width 21 height 21
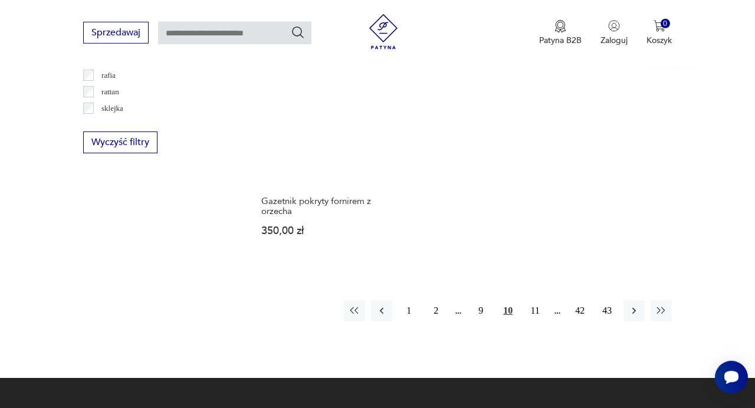
scroll to position [1655, 0]
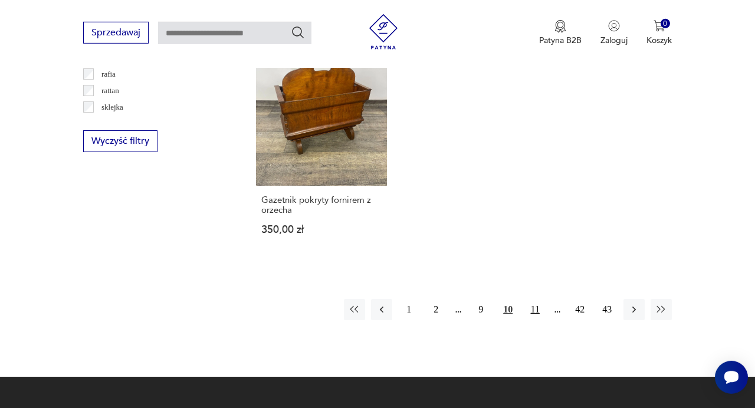
click at [539, 299] on button "11" at bounding box center [535, 309] width 21 height 21
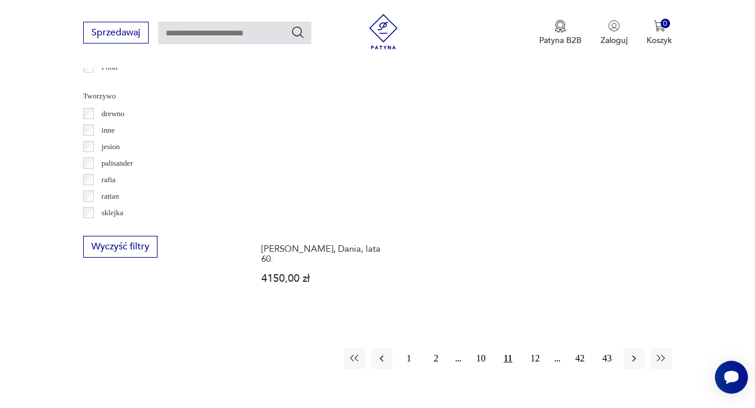
scroll to position [1553, 0]
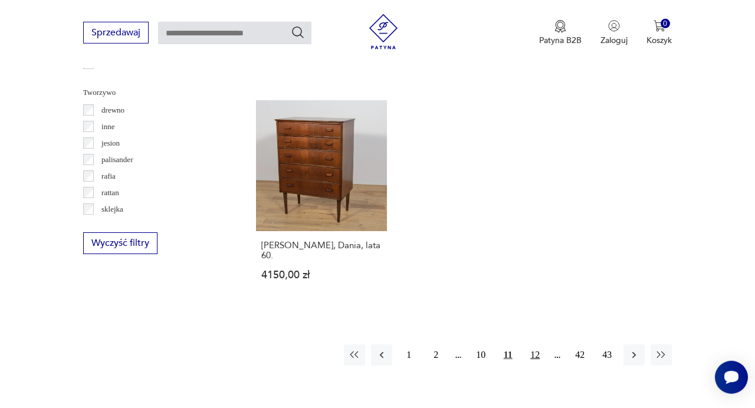
click at [534, 346] on button "12" at bounding box center [535, 355] width 21 height 21
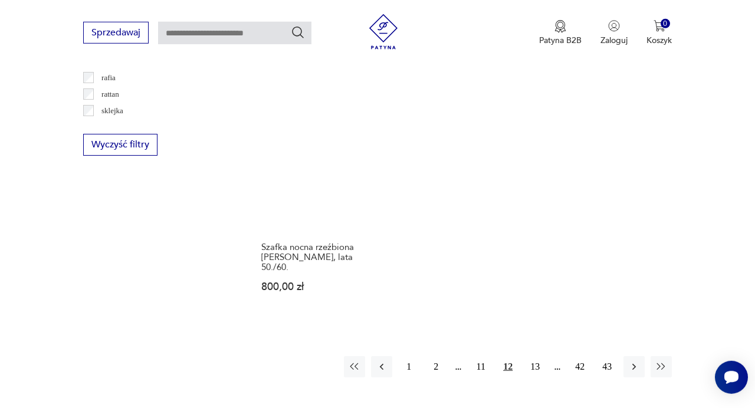
scroll to position [1654, 0]
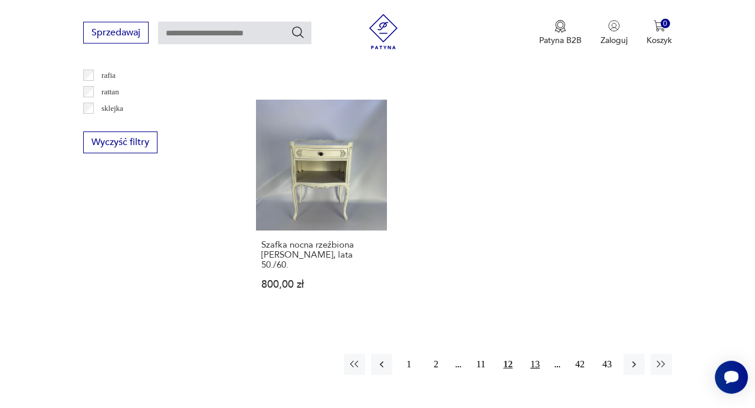
click at [536, 354] on button "13" at bounding box center [535, 364] width 21 height 21
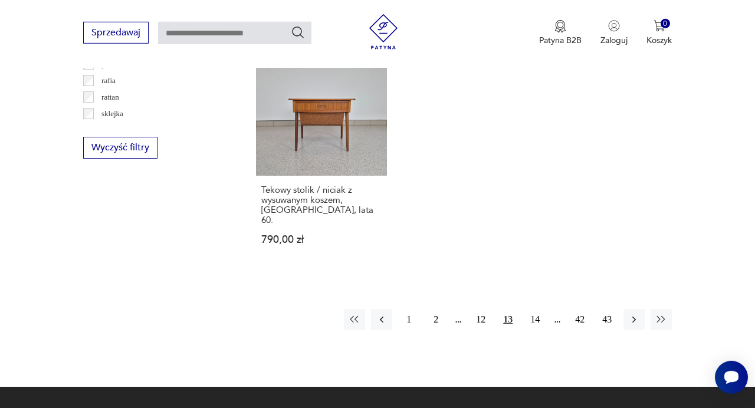
scroll to position [1665, 0]
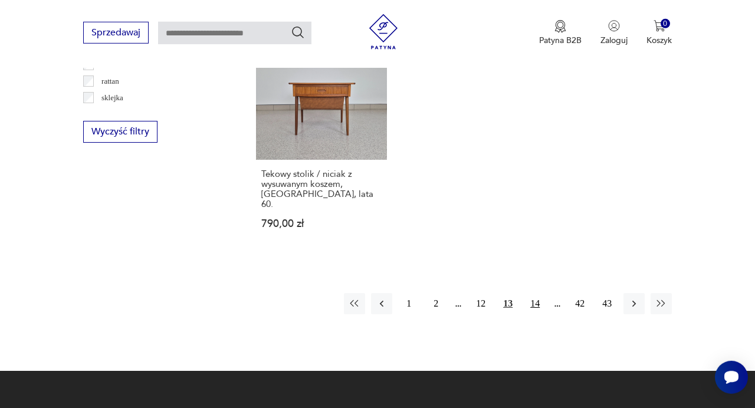
click at [535, 293] on button "14" at bounding box center [535, 303] width 21 height 21
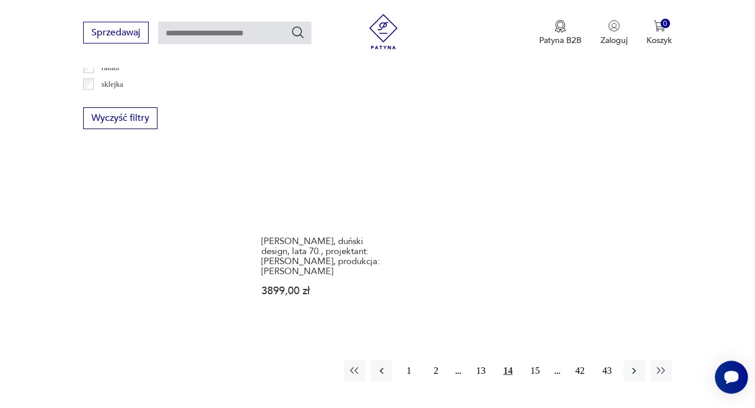
scroll to position [1684, 0]
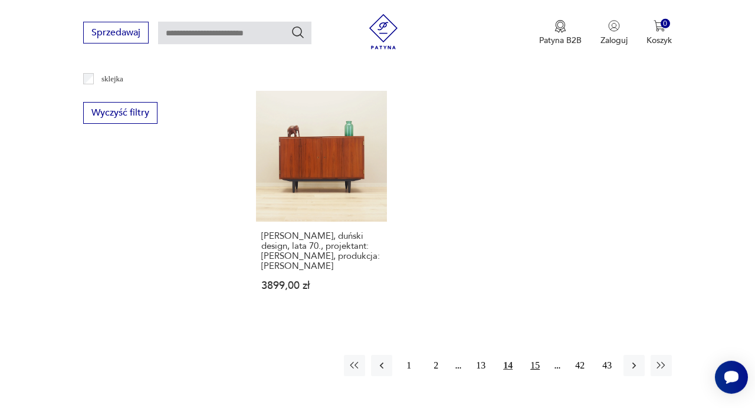
click at [539, 355] on button "15" at bounding box center [535, 365] width 21 height 21
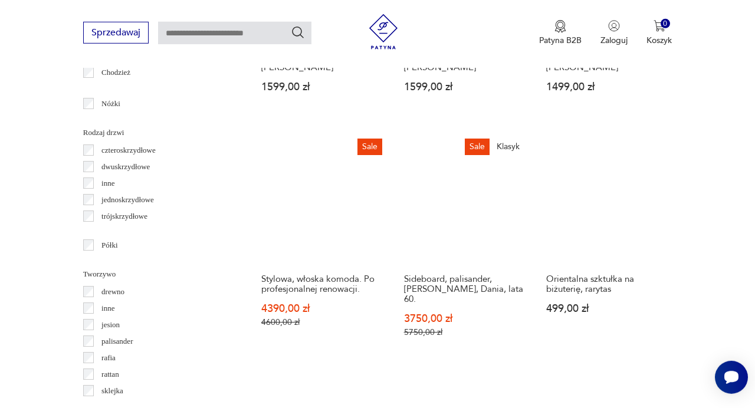
scroll to position [1370, 0]
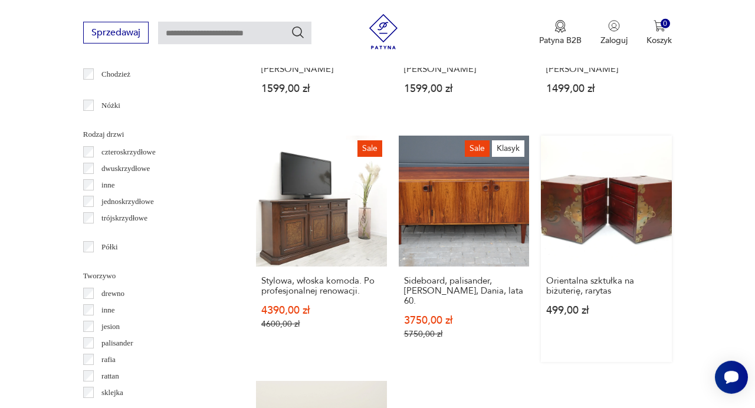
click at [585, 240] on link "Orientalna szktułka na biżuterię, rarytas 499,00 zł" at bounding box center [606, 249] width 131 height 227
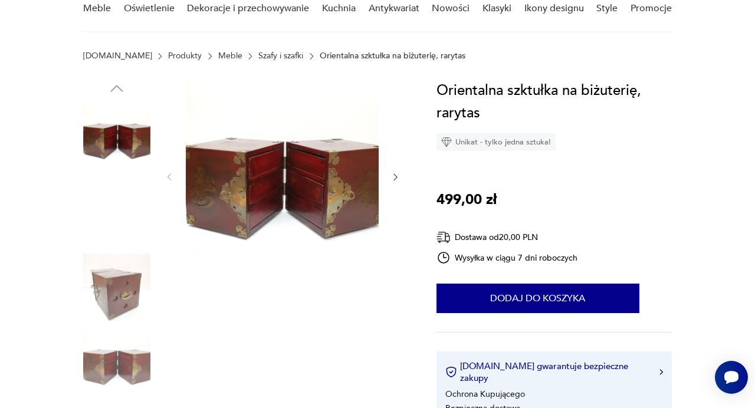
scroll to position [134, 0]
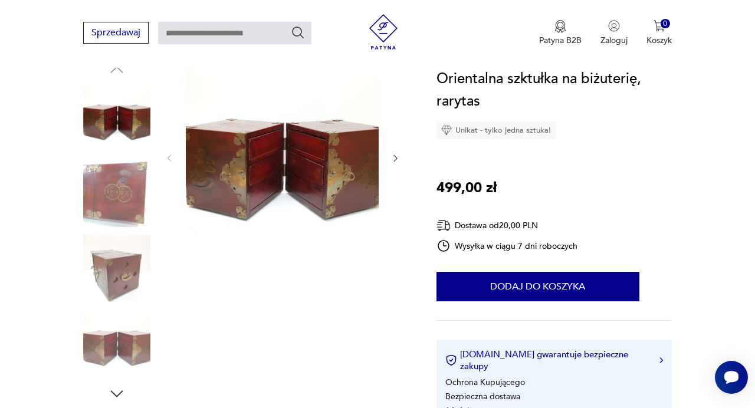
click at [325, 165] on img at bounding box center [282, 157] width 193 height 193
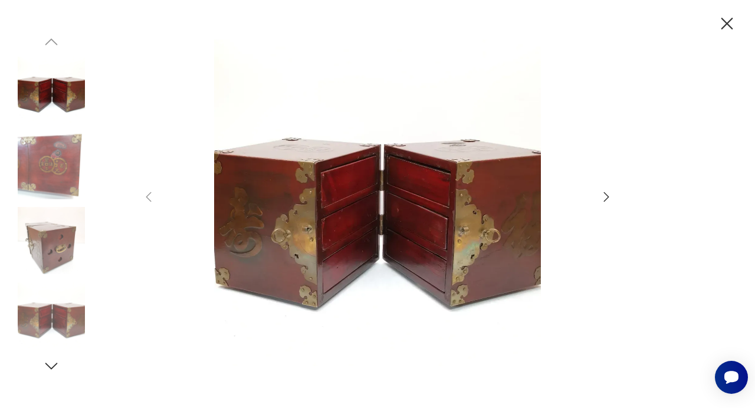
click at [607, 193] on icon "button" at bounding box center [607, 197] width 14 height 14
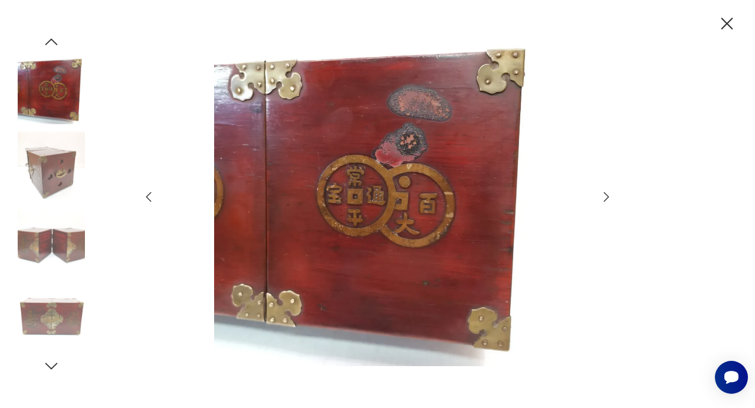
click at [607, 193] on icon "button" at bounding box center [607, 197] width 14 height 14
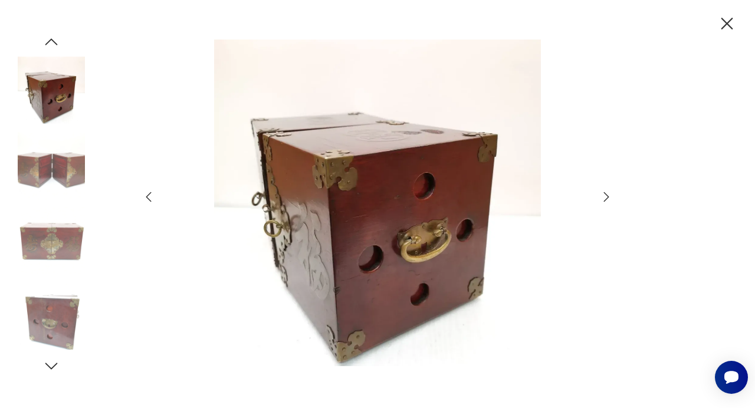
click at [607, 194] on icon "button" at bounding box center [607, 197] width 14 height 14
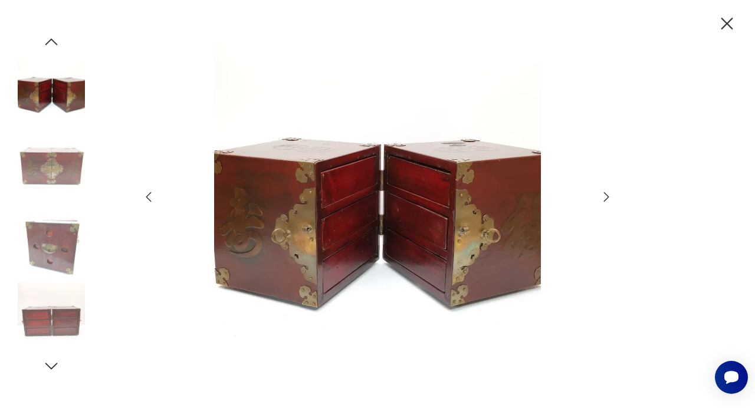
click at [607, 194] on icon "button" at bounding box center [607, 197] width 14 height 14
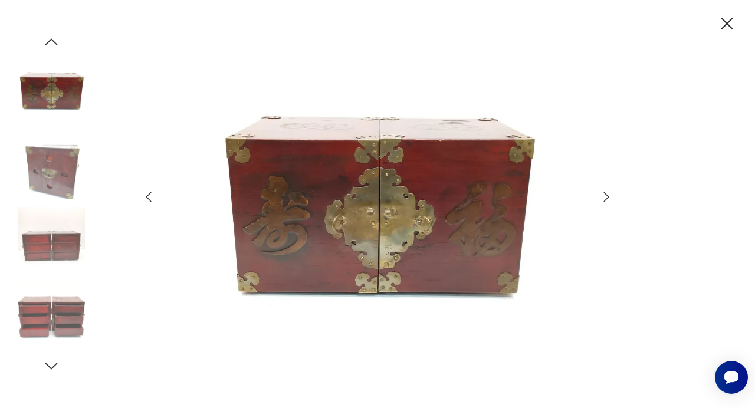
click at [607, 194] on icon "button" at bounding box center [607, 197] width 14 height 14
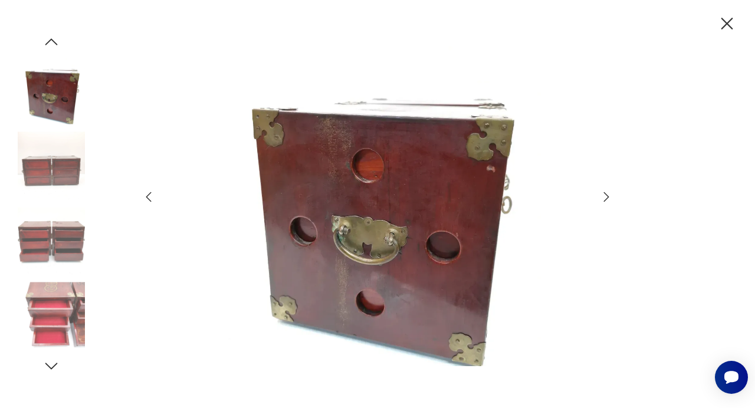
click at [607, 194] on icon "button" at bounding box center [607, 197] width 14 height 14
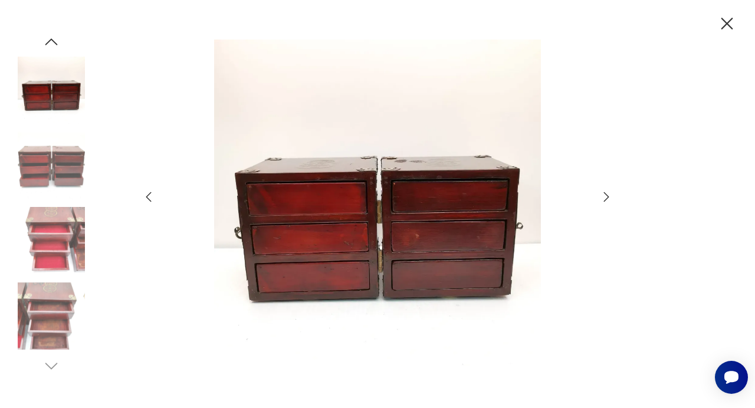
click at [729, 21] on icon "button" at bounding box center [728, 24] width 12 height 12
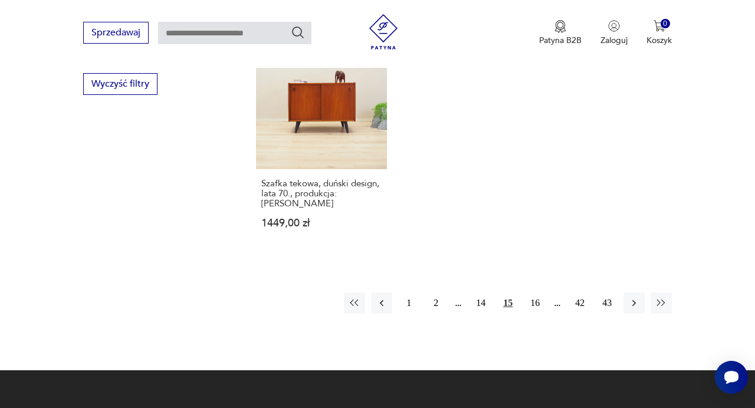
scroll to position [1735, 0]
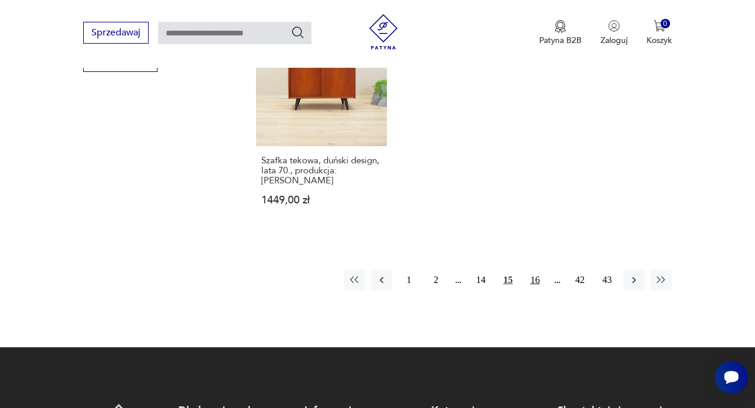
click at [544, 270] on button "16" at bounding box center [535, 280] width 21 height 21
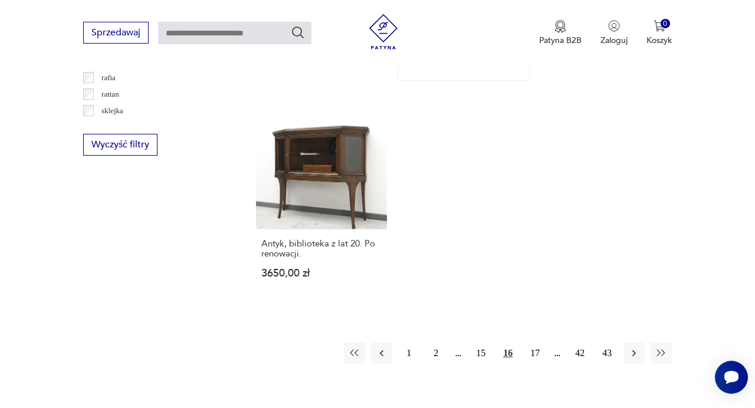
scroll to position [1655, 0]
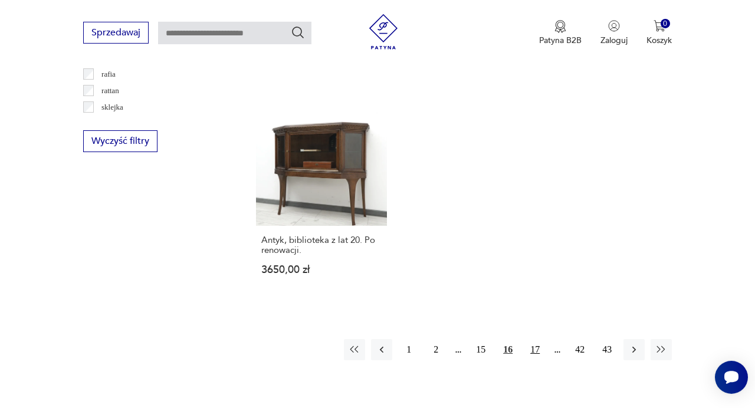
click at [536, 339] on button "17" at bounding box center [535, 349] width 21 height 21
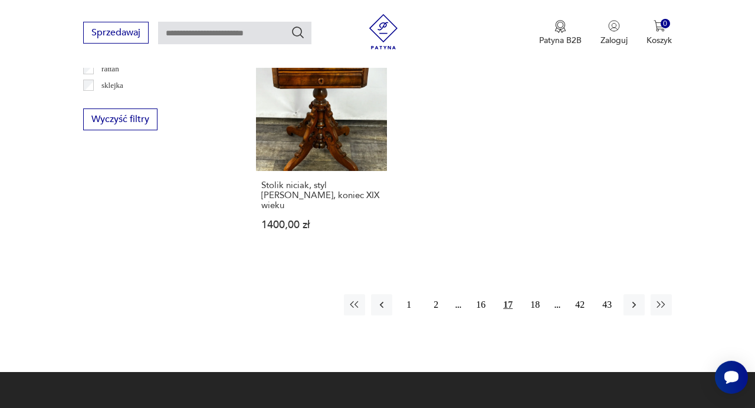
scroll to position [1684, 0]
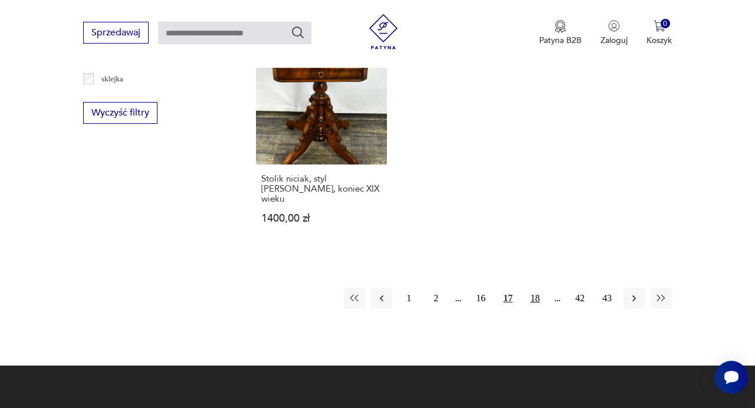
click at [540, 288] on button "18" at bounding box center [535, 298] width 21 height 21
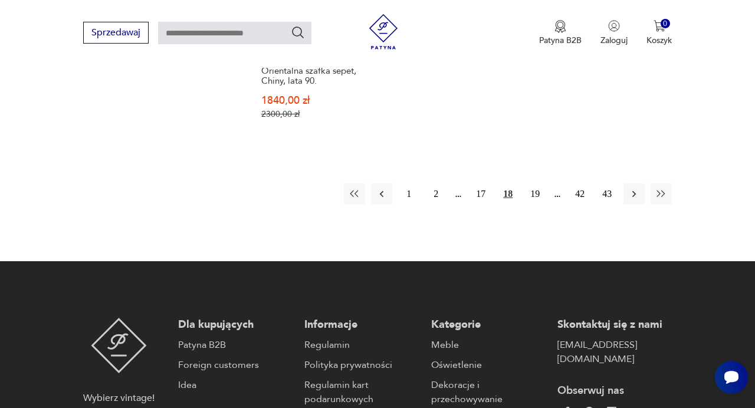
scroll to position [1789, 0]
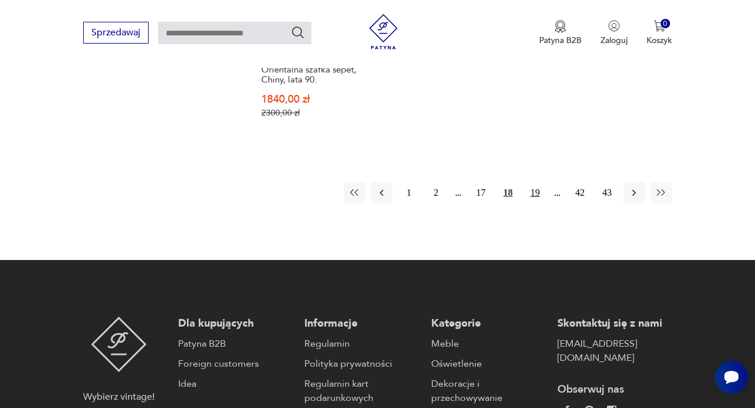
click at [539, 182] on button "19" at bounding box center [535, 192] width 21 height 21
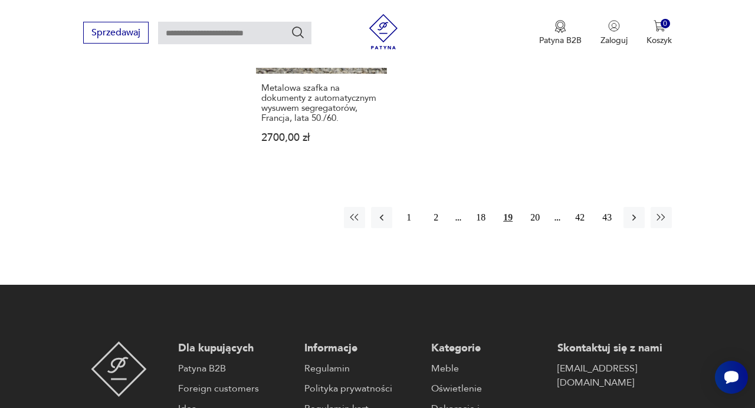
scroll to position [1765, 0]
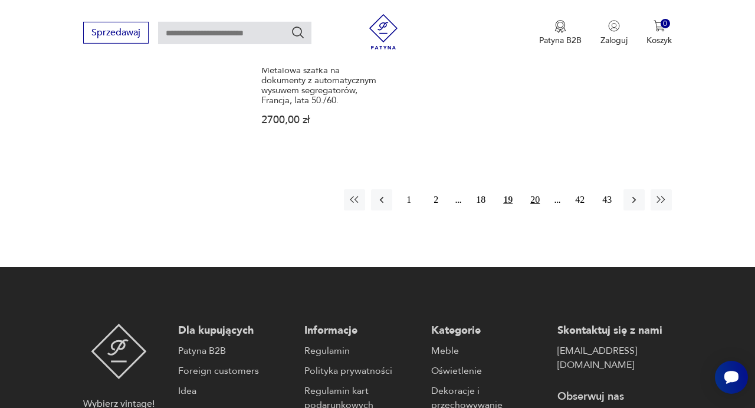
click at [538, 189] on button "20" at bounding box center [535, 199] width 21 height 21
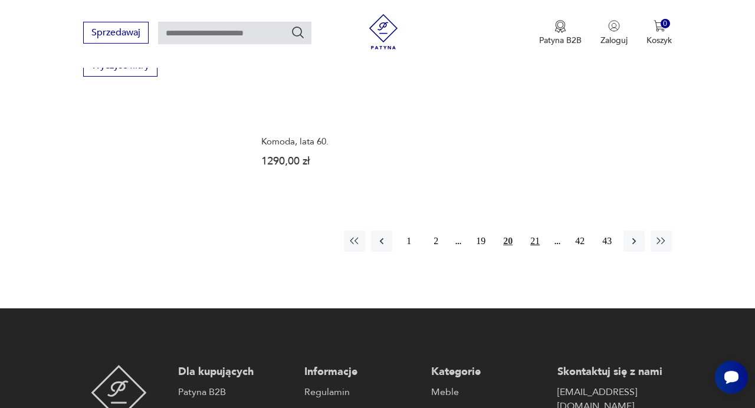
scroll to position [1738, 0]
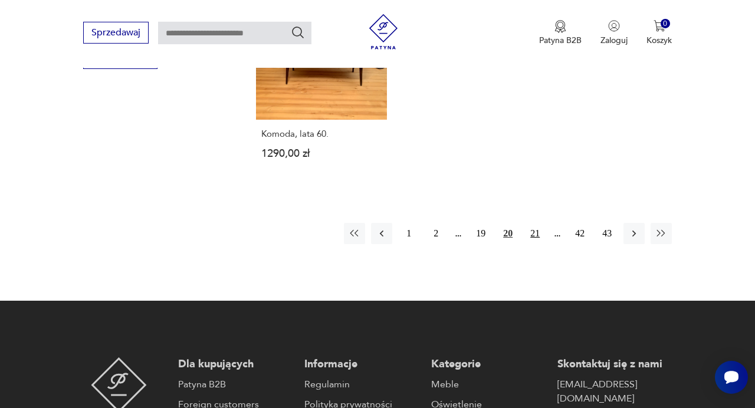
click at [536, 223] on button "21" at bounding box center [535, 233] width 21 height 21
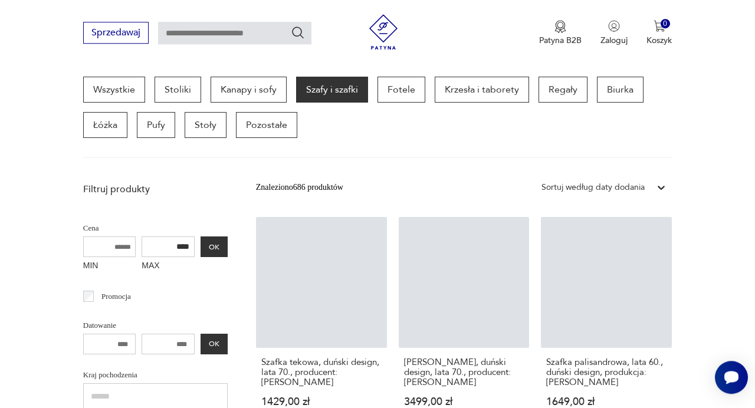
scroll to position [313, 0]
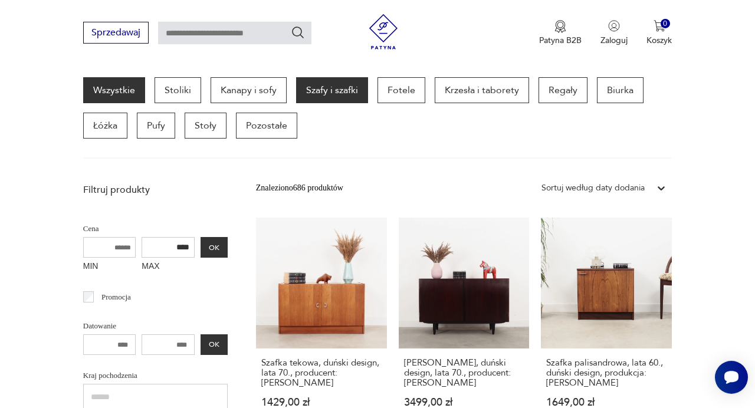
click at [126, 96] on link "Wszystkie" at bounding box center [114, 90] width 62 height 26
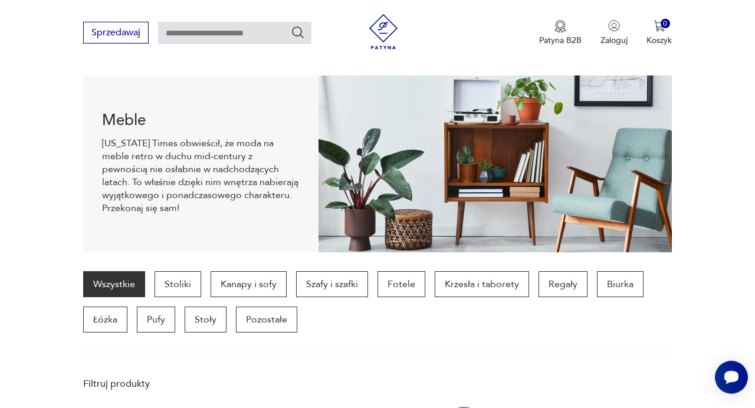
scroll to position [117, 0]
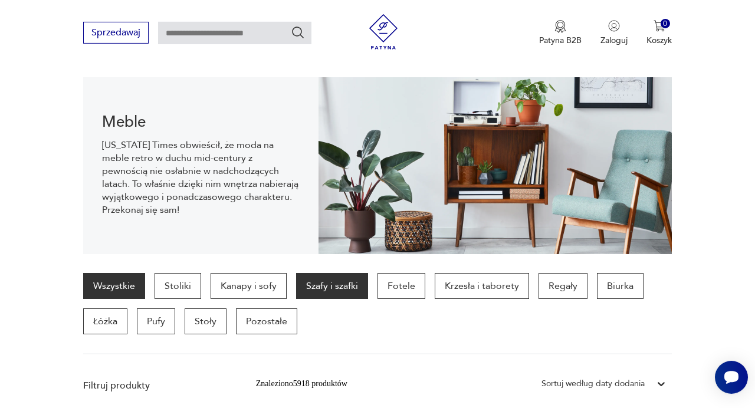
click at [320, 287] on p "Szafy i szafki" at bounding box center [332, 286] width 72 height 26
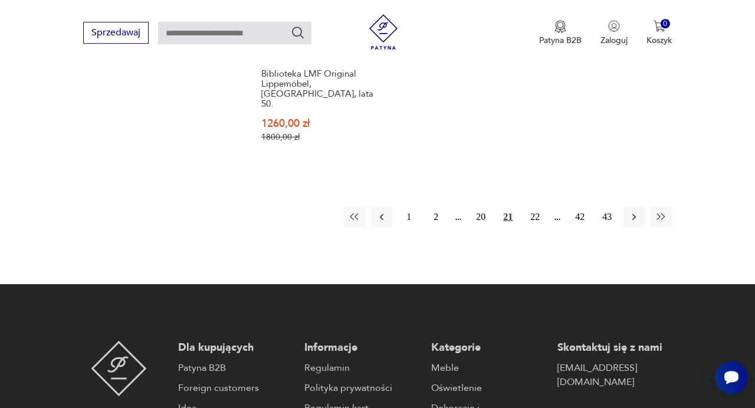
scroll to position [1784, 0]
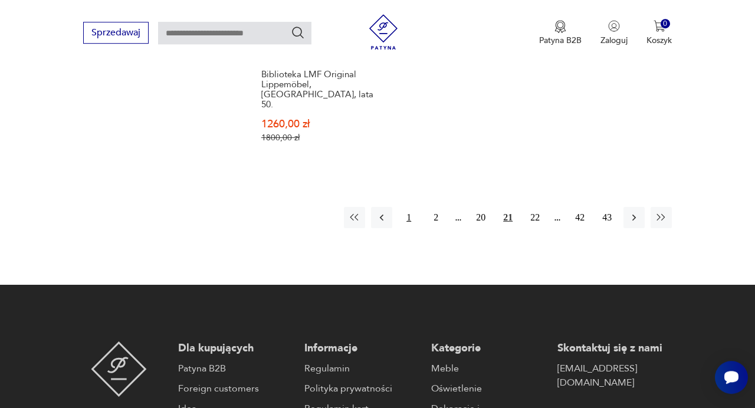
click at [411, 207] on button "1" at bounding box center [408, 217] width 21 height 21
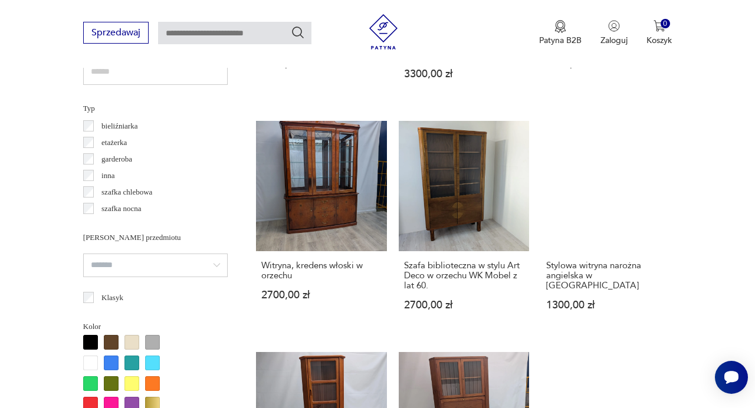
scroll to position [883, 0]
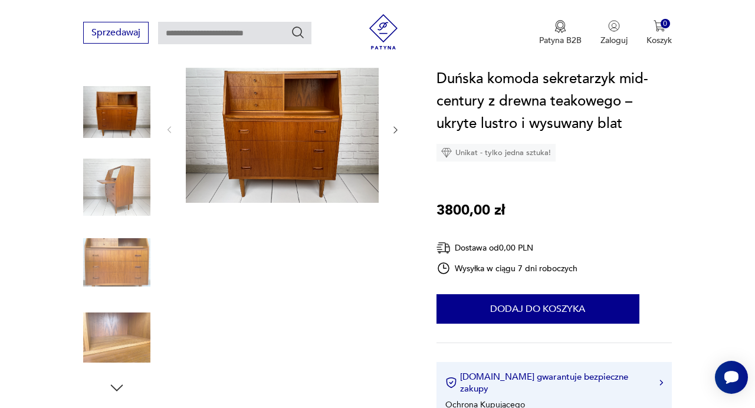
scroll to position [143, 0]
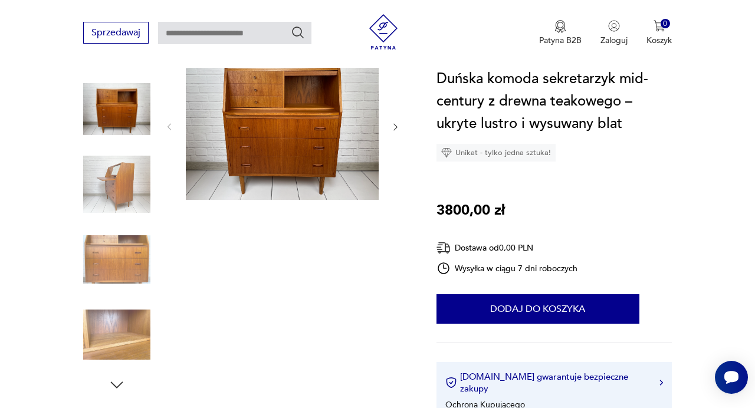
click at [116, 106] on img at bounding box center [116, 109] width 67 height 67
click at [290, 145] on img at bounding box center [282, 126] width 193 height 148
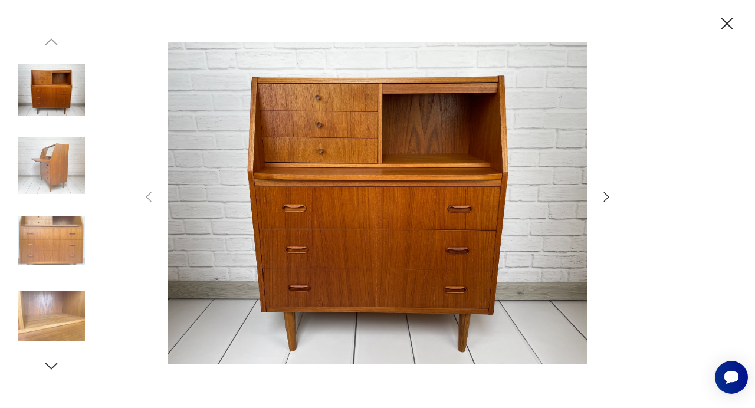
click at [604, 198] on icon "button" at bounding box center [607, 197] width 14 height 14
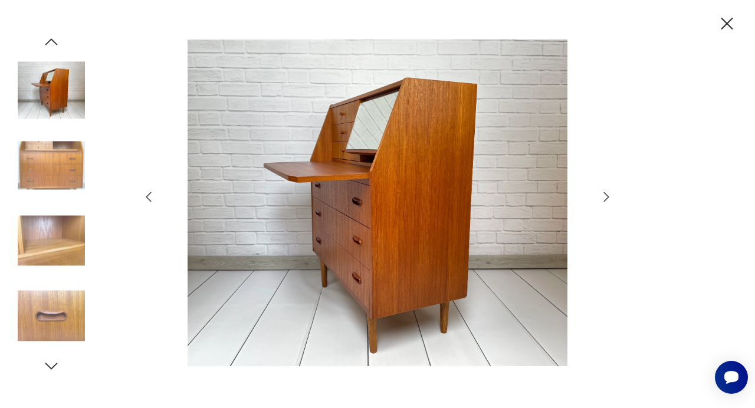
click at [609, 196] on icon "button" at bounding box center [607, 197] width 14 height 14
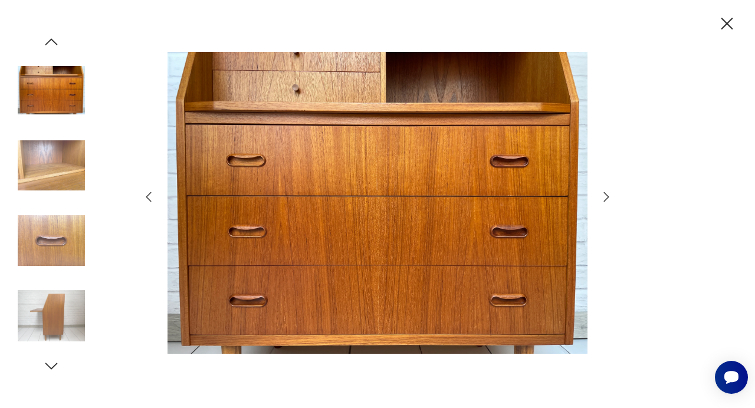
click at [610, 196] on icon "button" at bounding box center [607, 197] width 14 height 14
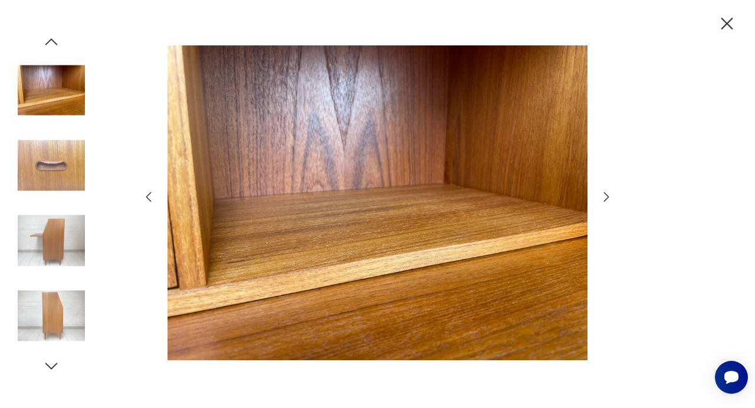
click at [610, 196] on icon "button" at bounding box center [607, 197] width 14 height 14
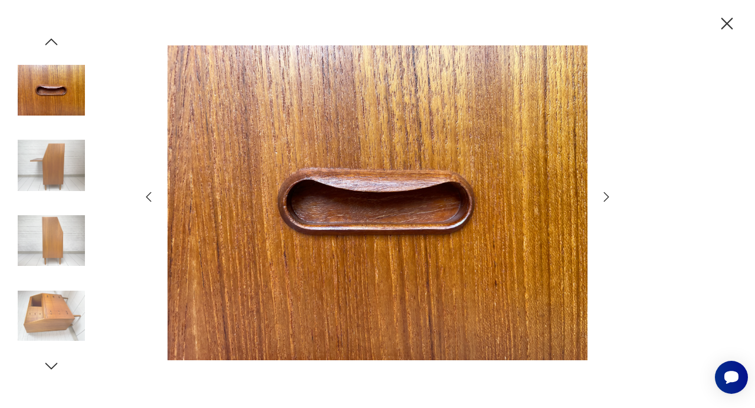
click at [610, 196] on icon "button" at bounding box center [607, 197] width 14 height 14
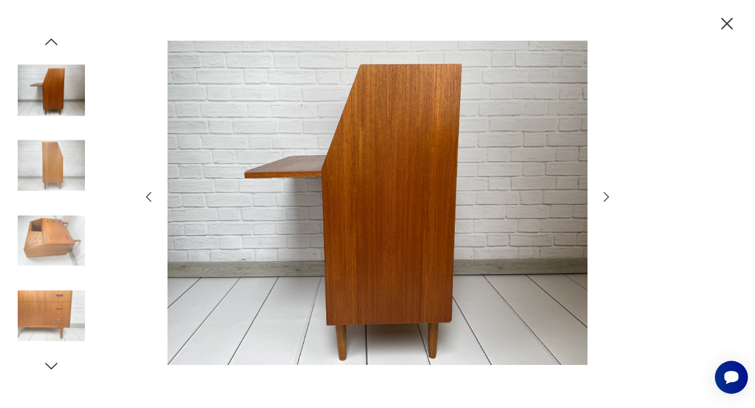
click at [610, 196] on icon "button" at bounding box center [607, 197] width 14 height 14
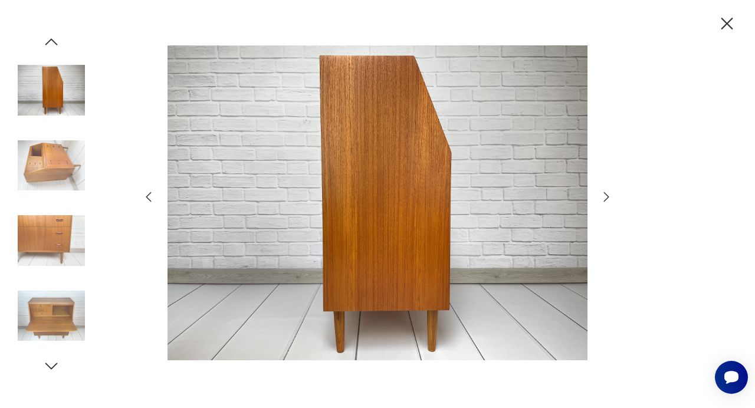
click at [610, 196] on icon "button" at bounding box center [607, 197] width 14 height 14
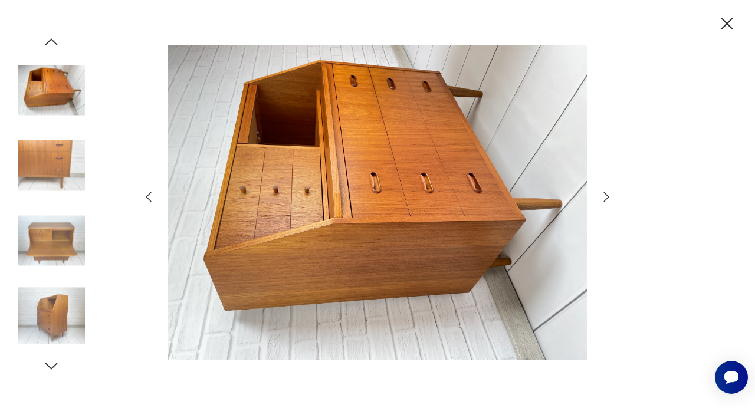
click at [610, 196] on icon "button" at bounding box center [607, 197] width 14 height 14
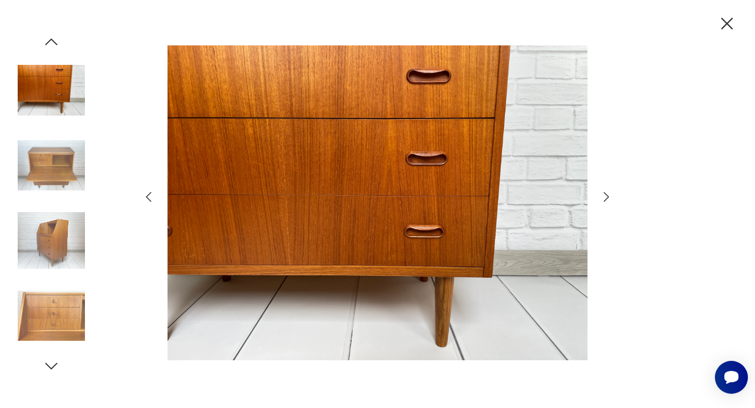
click at [610, 197] on icon "button" at bounding box center [607, 197] width 14 height 14
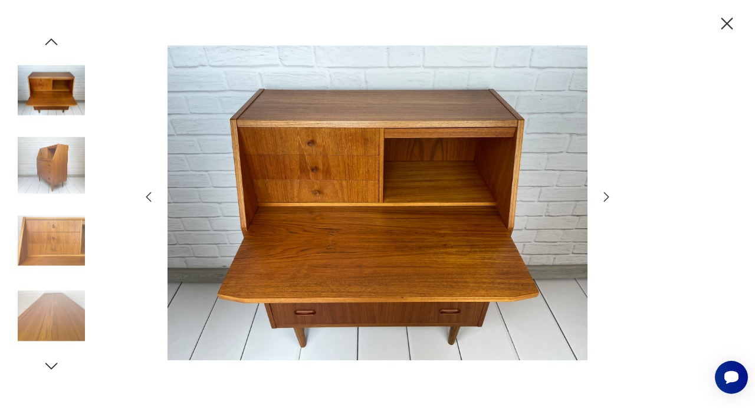
click at [610, 197] on icon "button" at bounding box center [607, 197] width 14 height 14
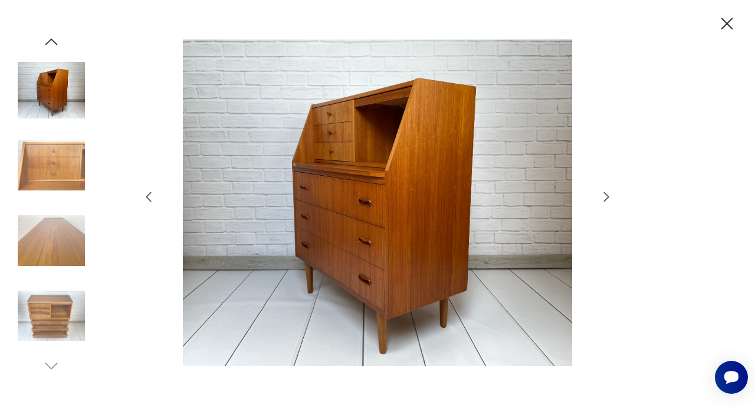
click at [610, 196] on icon "button" at bounding box center [607, 197] width 14 height 14
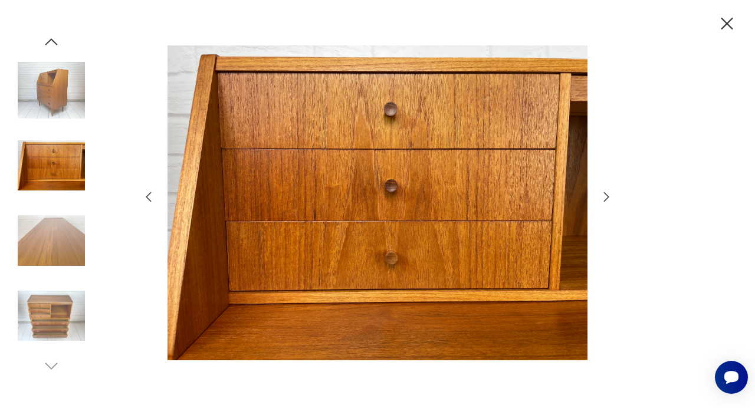
click at [610, 196] on icon "button" at bounding box center [607, 197] width 14 height 14
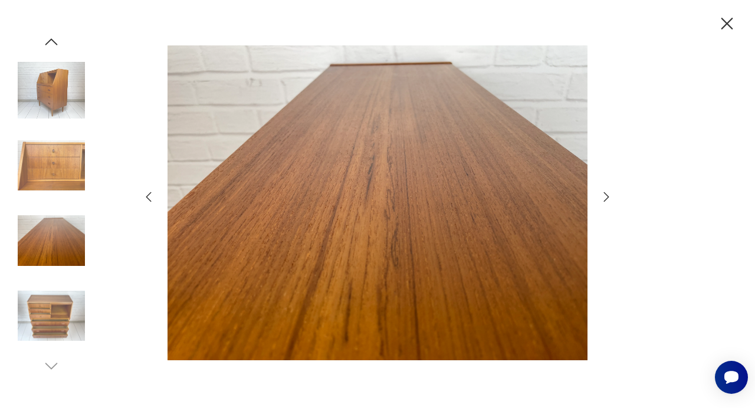
click at [610, 196] on icon "button" at bounding box center [607, 197] width 14 height 14
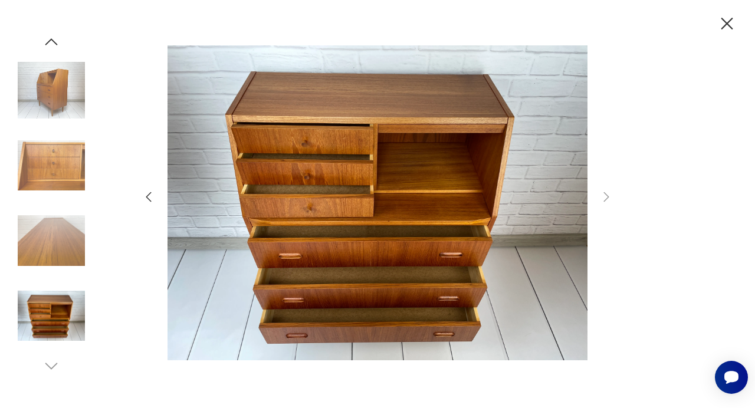
click at [725, 28] on icon "button" at bounding box center [727, 24] width 21 height 21
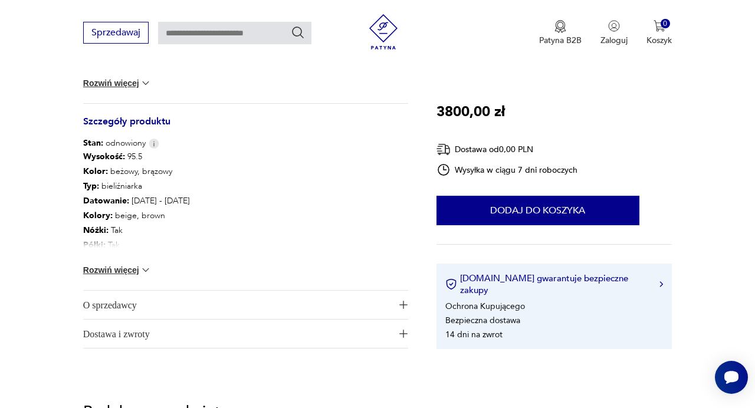
scroll to position [633, 0]
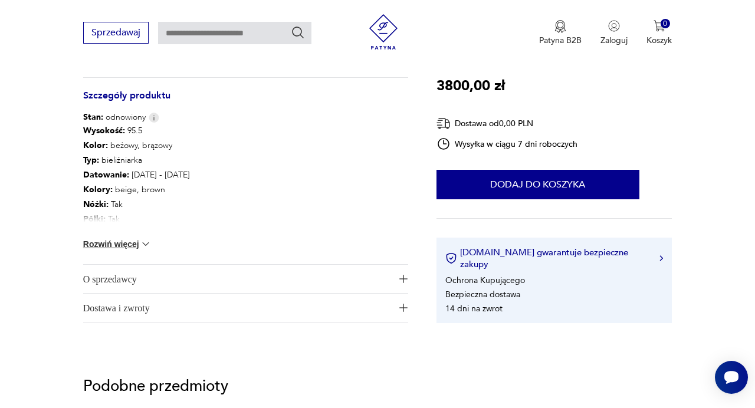
click at [142, 244] on img at bounding box center [146, 244] width 12 height 12
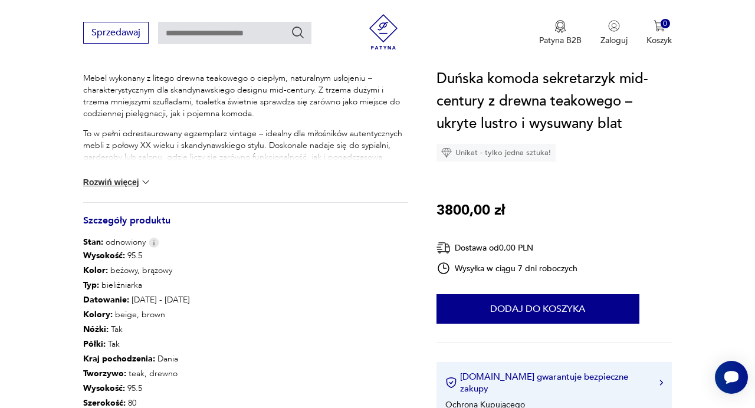
scroll to position [506, 0]
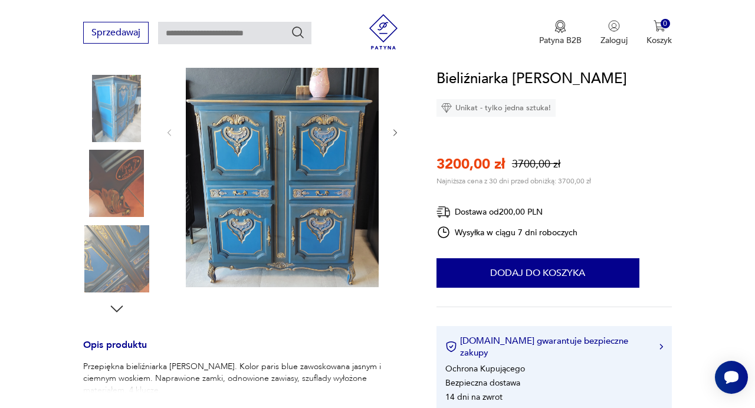
scroll to position [216, 0]
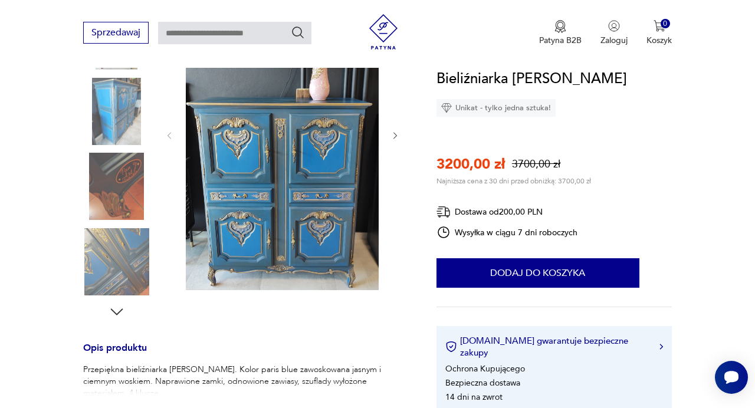
click at [329, 150] on img at bounding box center [282, 135] width 193 height 312
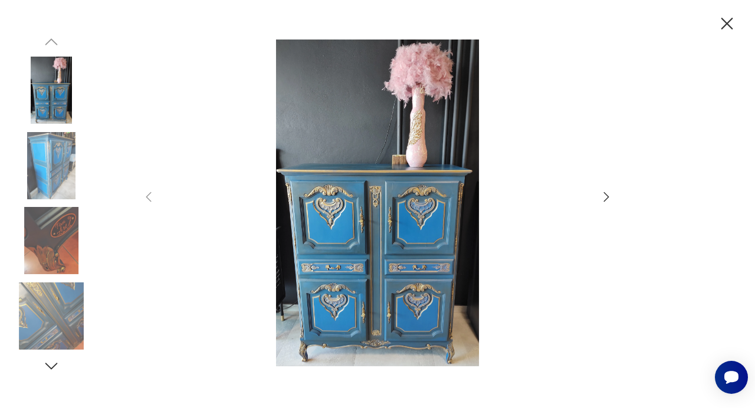
click at [604, 197] on icon "button" at bounding box center [607, 197] width 14 height 14
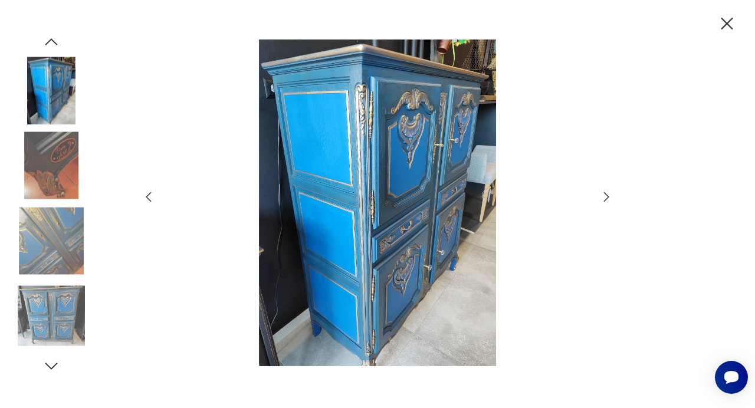
click at [605, 199] on icon "button" at bounding box center [607, 197] width 14 height 14
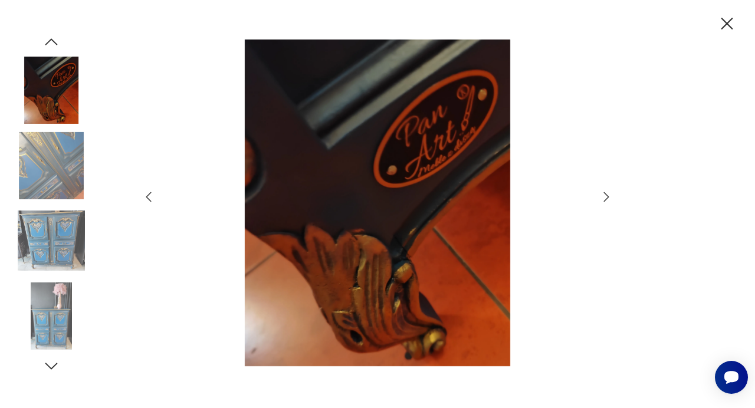
click at [605, 199] on icon "button" at bounding box center [607, 197] width 14 height 14
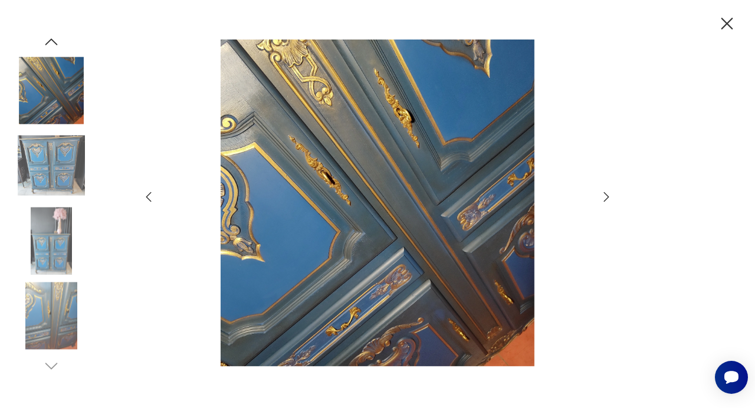
click at [607, 199] on icon "button" at bounding box center [606, 196] width 5 height 9
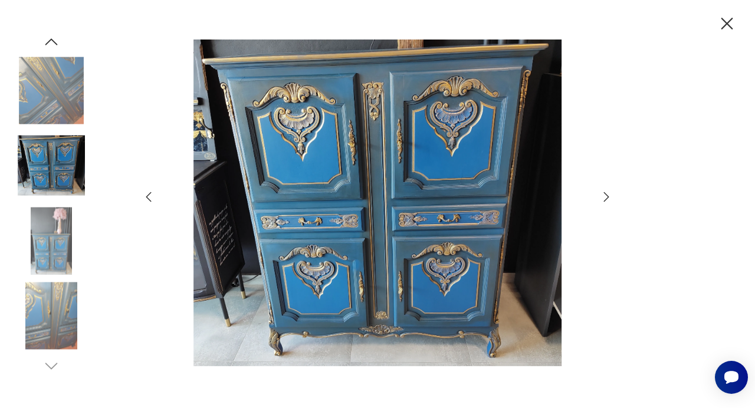
click at [607, 199] on icon "button" at bounding box center [606, 196] width 5 height 9
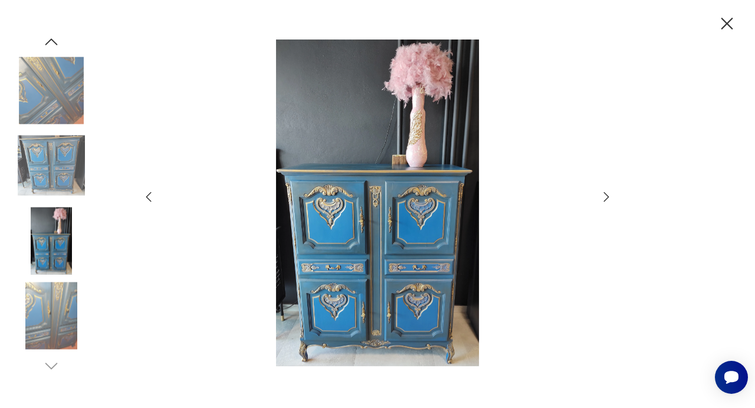
click at [607, 200] on icon "button" at bounding box center [607, 197] width 14 height 14
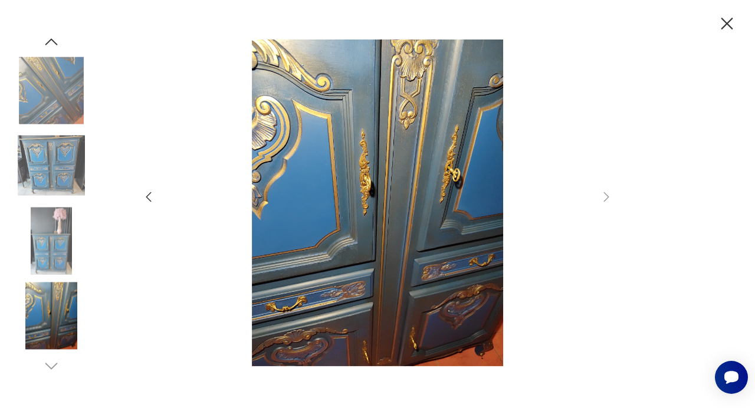
click at [728, 25] on icon "button" at bounding box center [728, 24] width 12 height 12
